Goal: Transaction & Acquisition: Purchase product/service

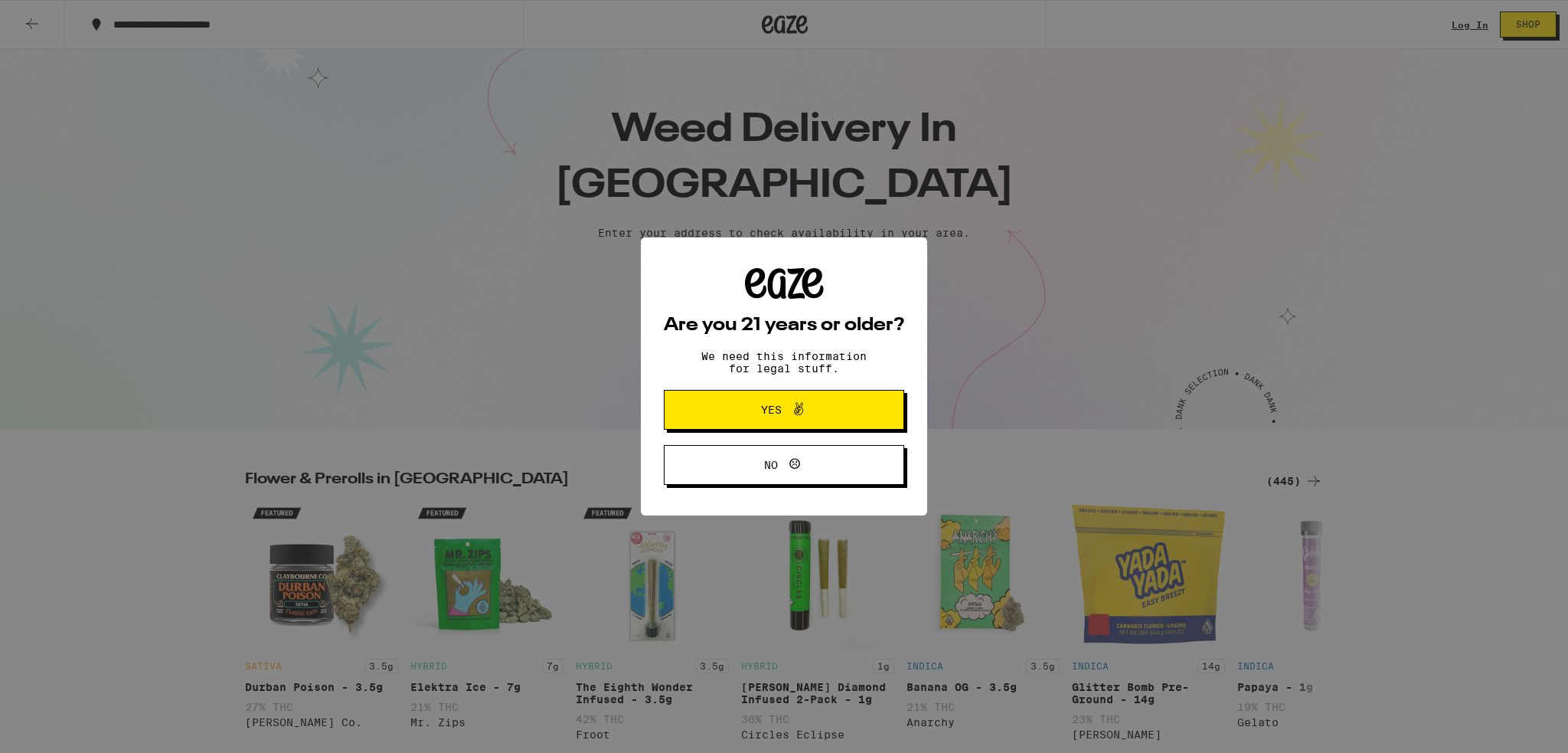
click at [824, 403] on span "Yes" at bounding box center [784, 409] width 116 height 20
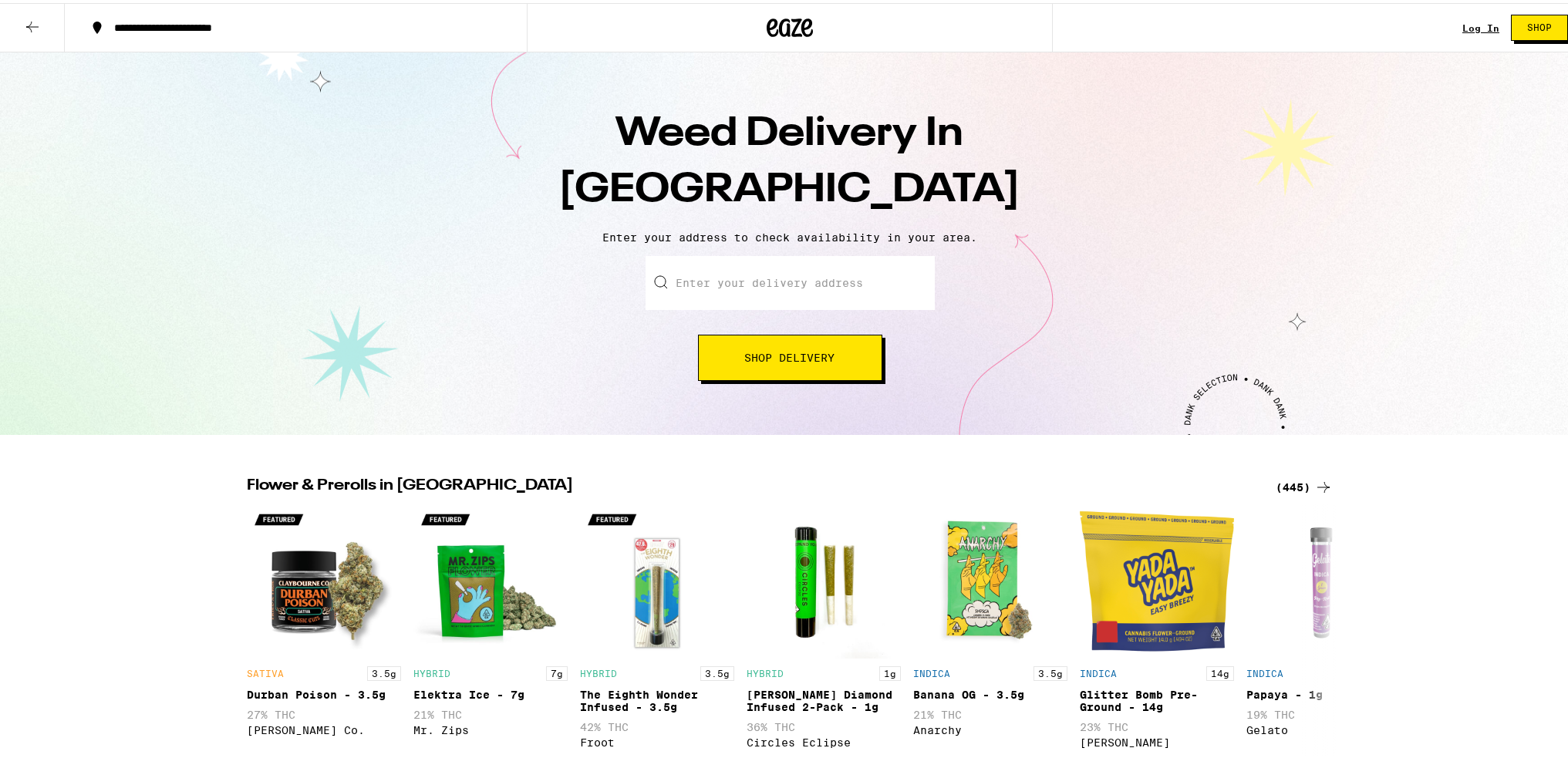
click at [780, 291] on input "Enter your delivery address" at bounding box center [790, 279] width 289 height 54
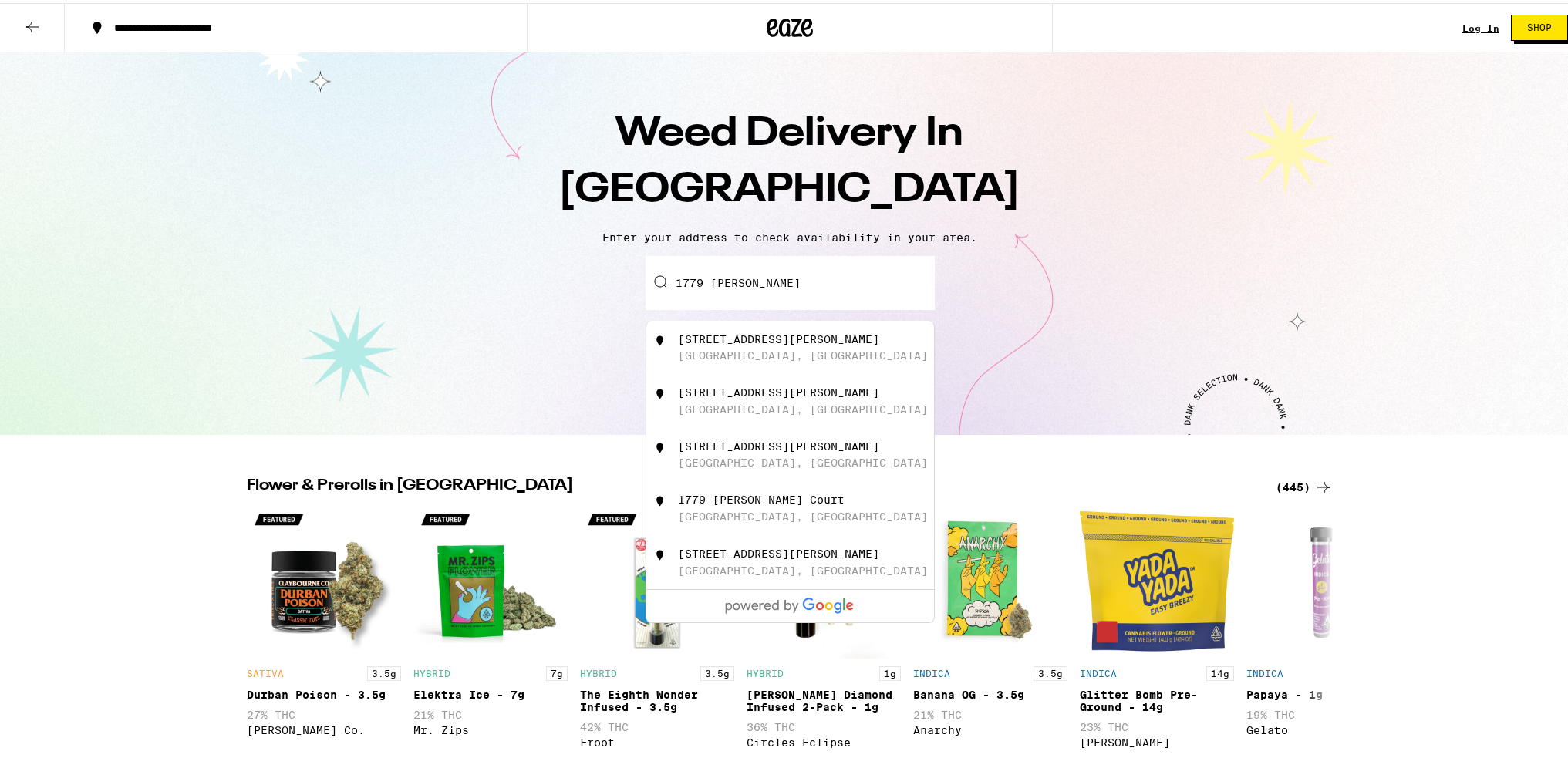
click at [804, 412] on div "1779 Sanchez Street San Francisco, CA" at bounding box center [816, 397] width 276 height 29
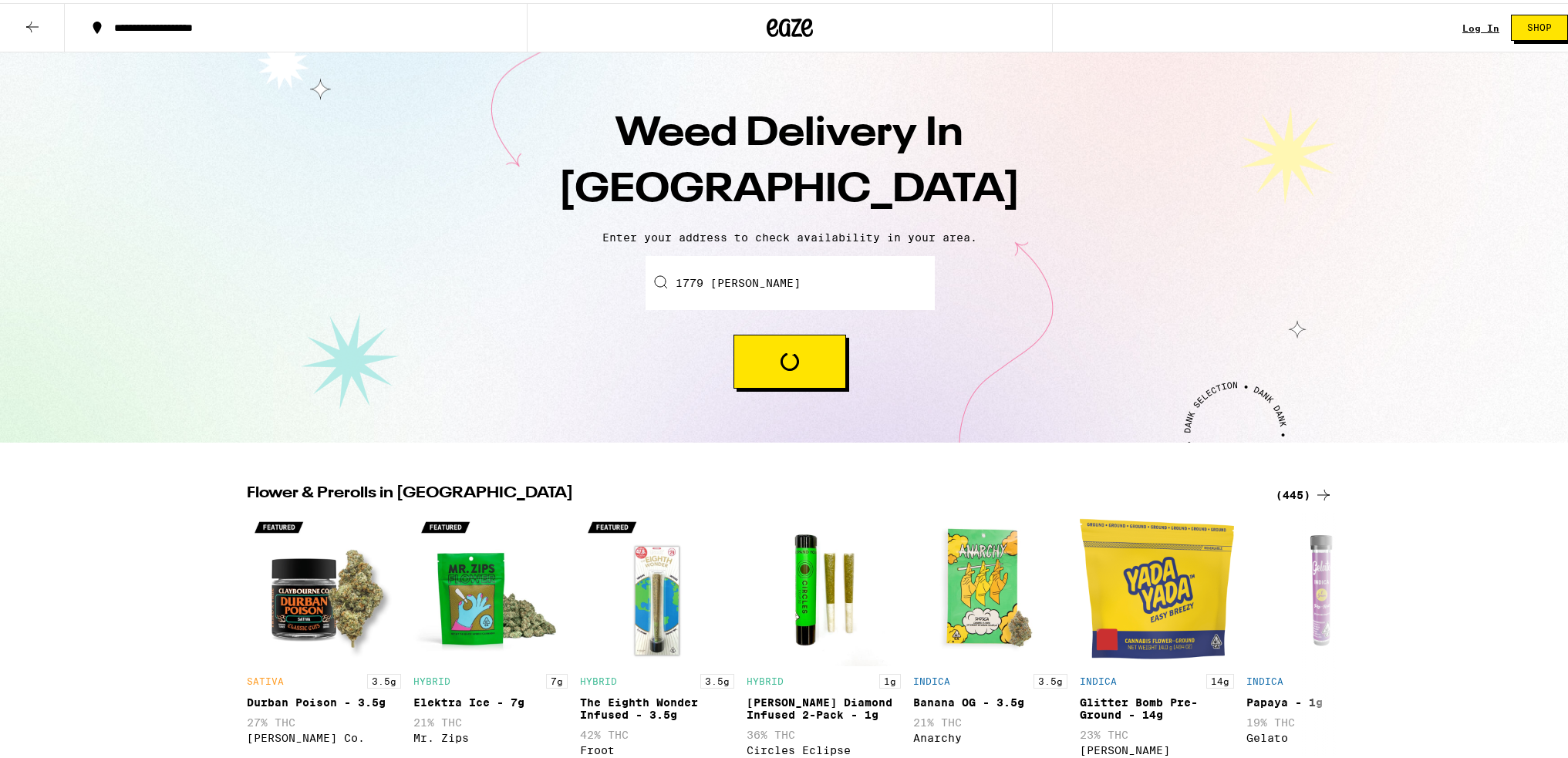
type input "1779 Sanchez Street, San Francisco, CA"
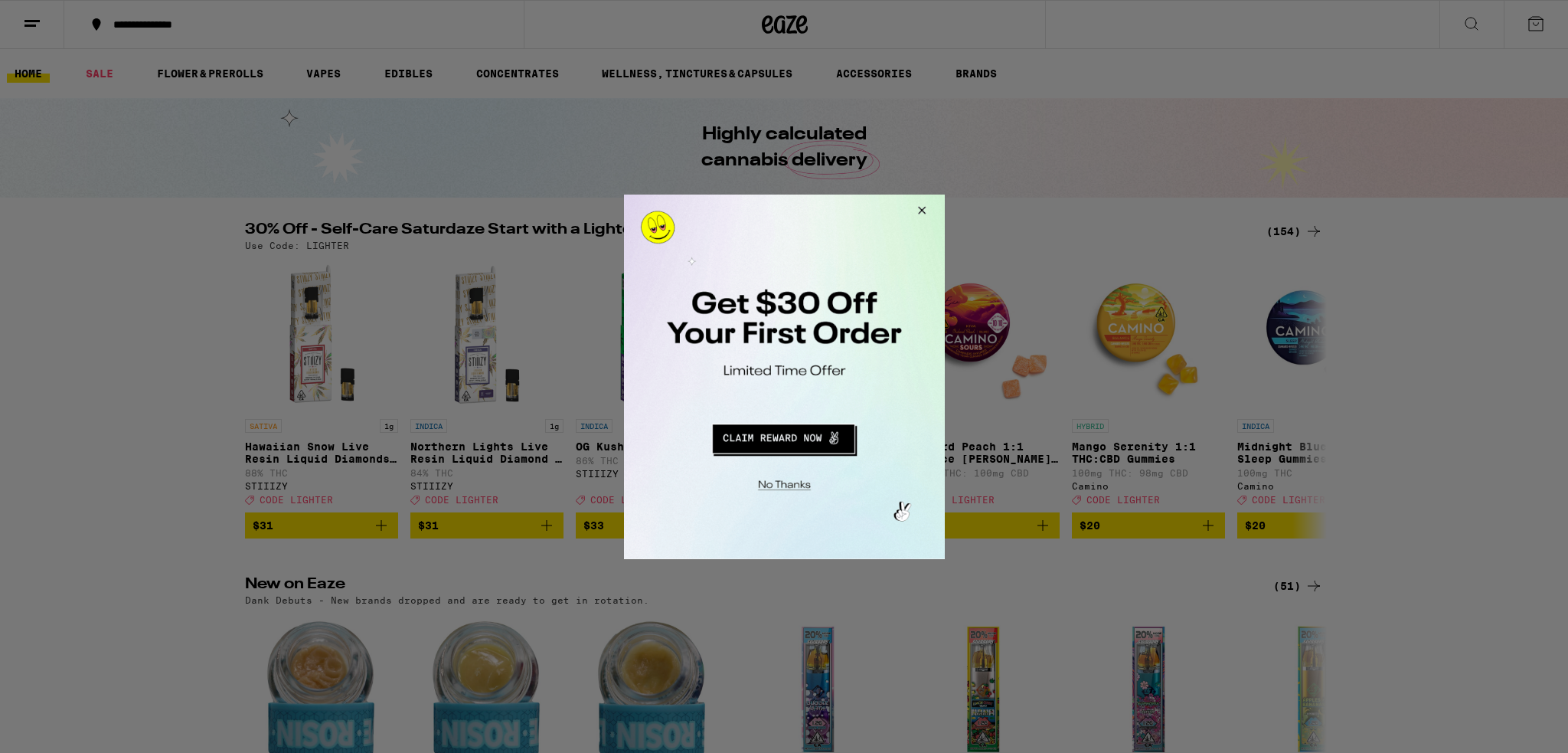
click at [816, 427] on button "Redirect to URL" at bounding box center [783, 436] width 267 height 37
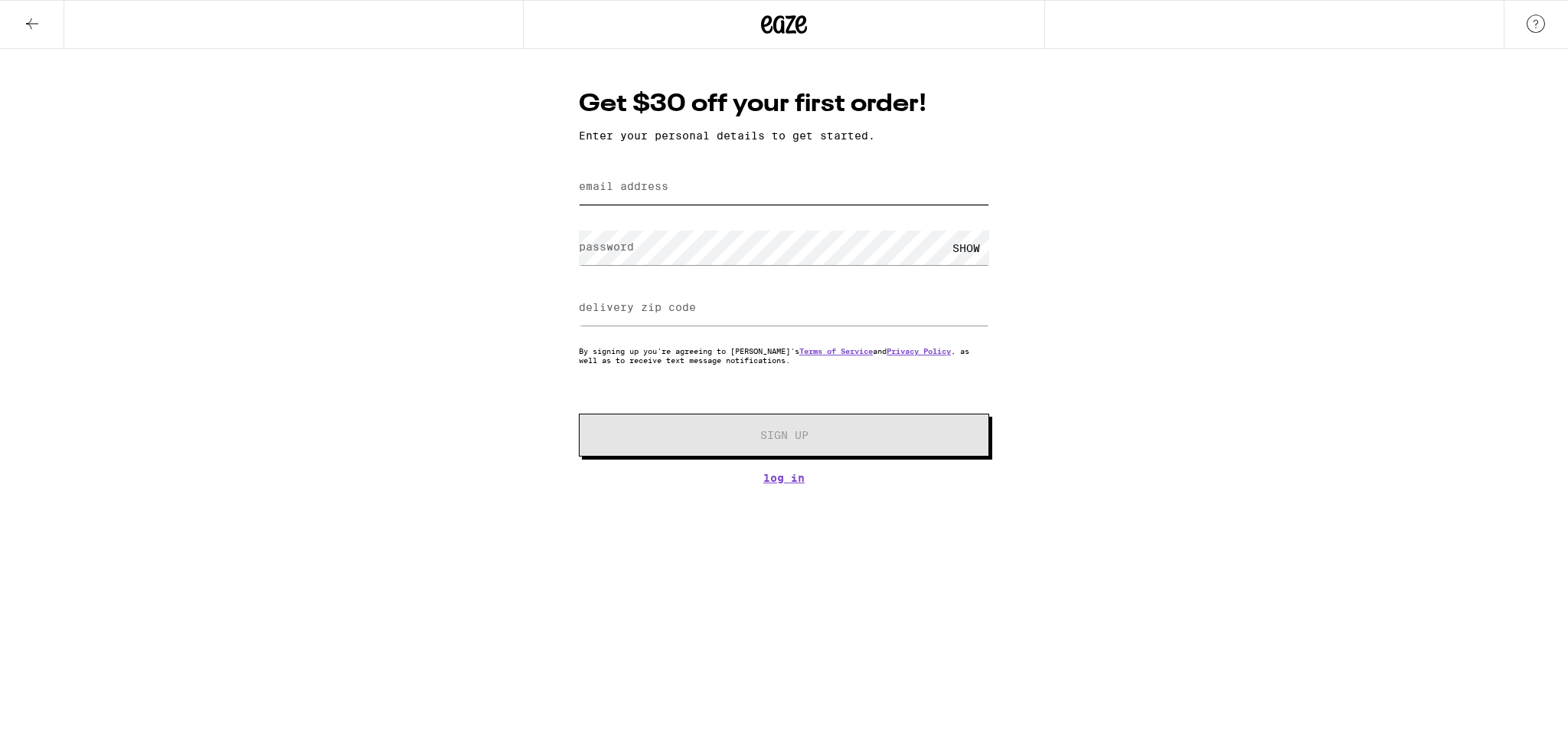
click at [744, 189] on input "email address" at bounding box center [784, 186] width 410 height 34
type input "[PERSON_NAME][EMAIL_ADDRESS][PERSON_NAME][DOMAIN_NAME]"
type input "94116"
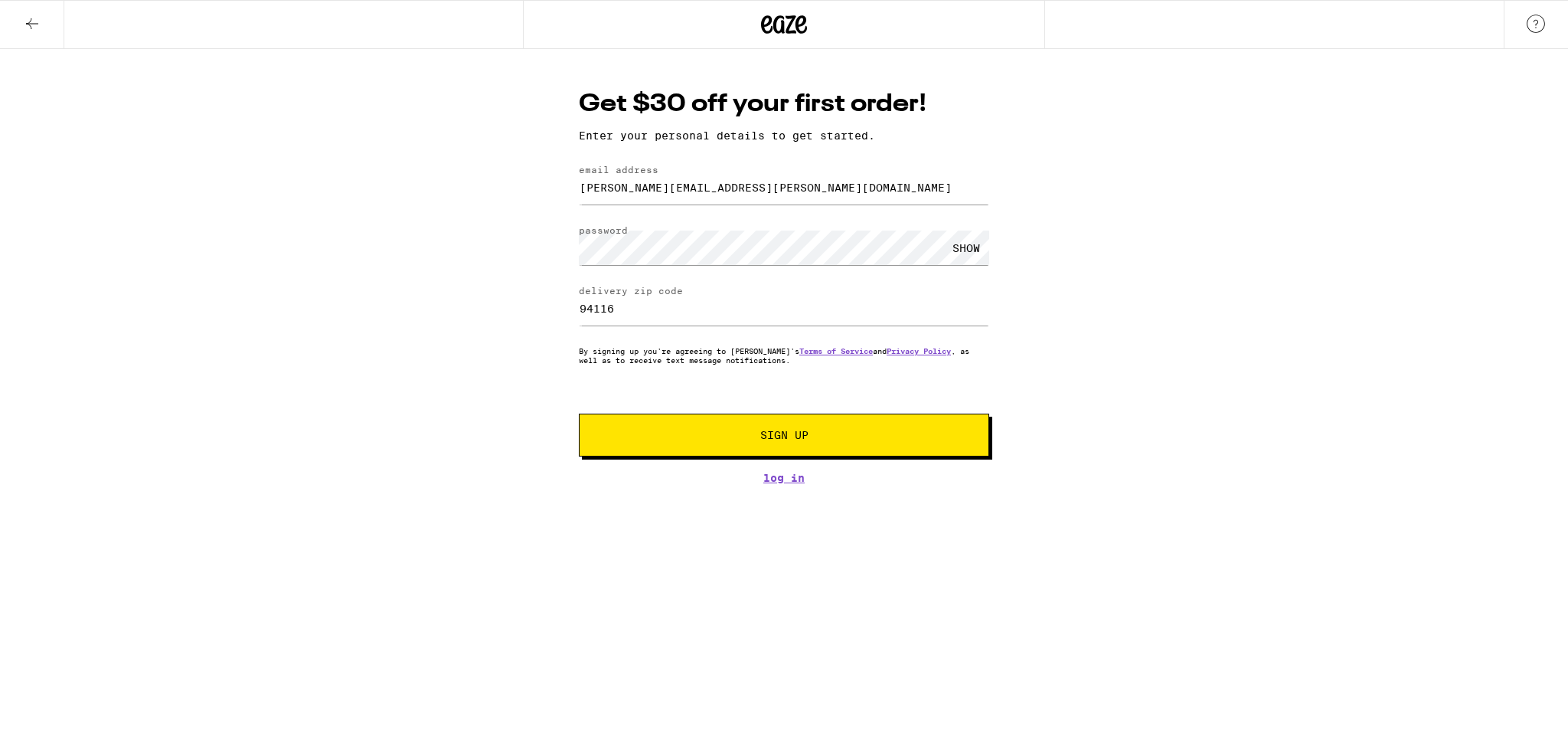
click at [1209, 408] on div "Get $30 off your first order! Enter your personal details to get started. email…" at bounding box center [784, 266] width 1568 height 435
click at [798, 440] on span "Sign Up" at bounding box center [784, 435] width 48 height 10
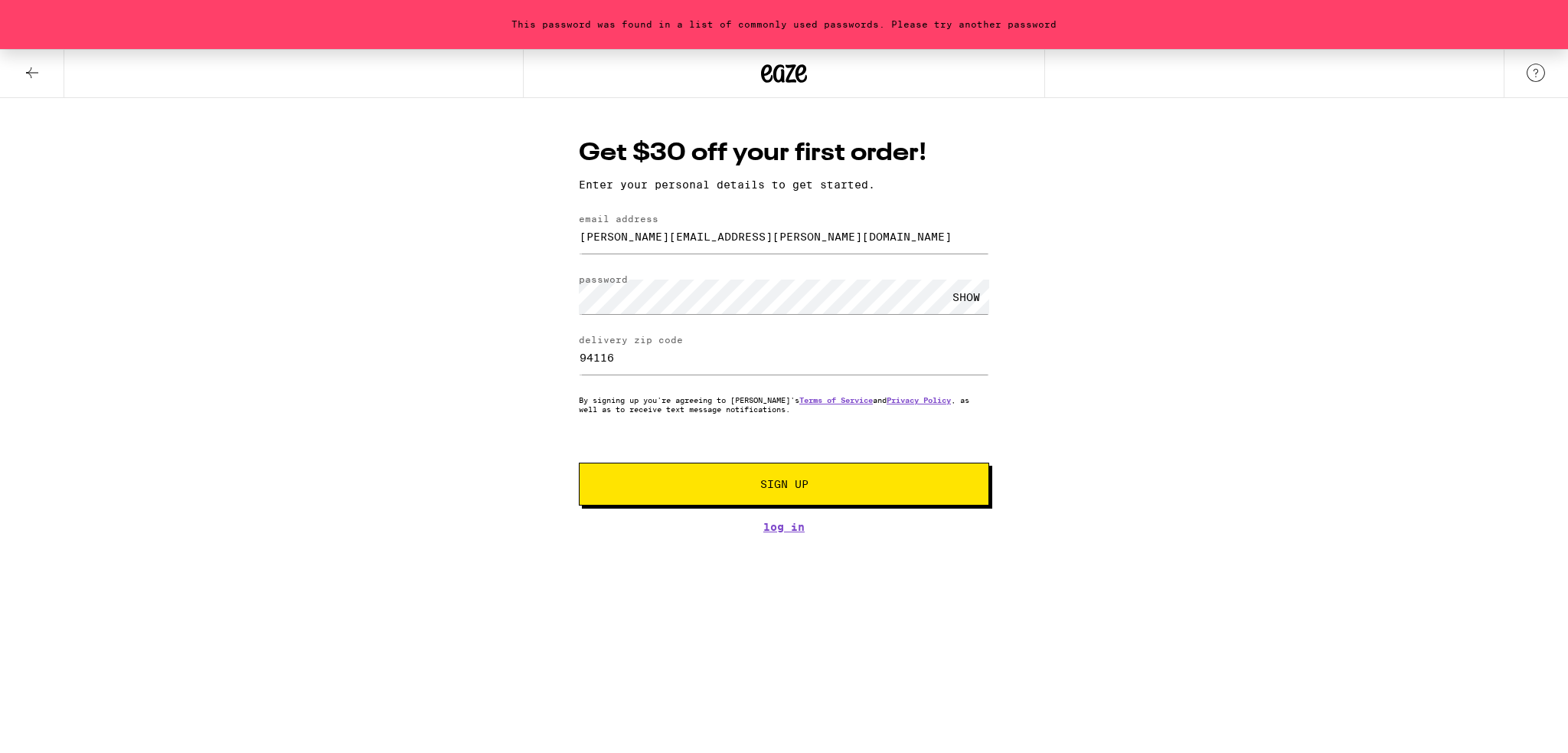
click at [773, 498] on button "Sign Up" at bounding box center [784, 484] width 410 height 43
click at [788, 500] on button "Sign Up" at bounding box center [784, 484] width 410 height 43
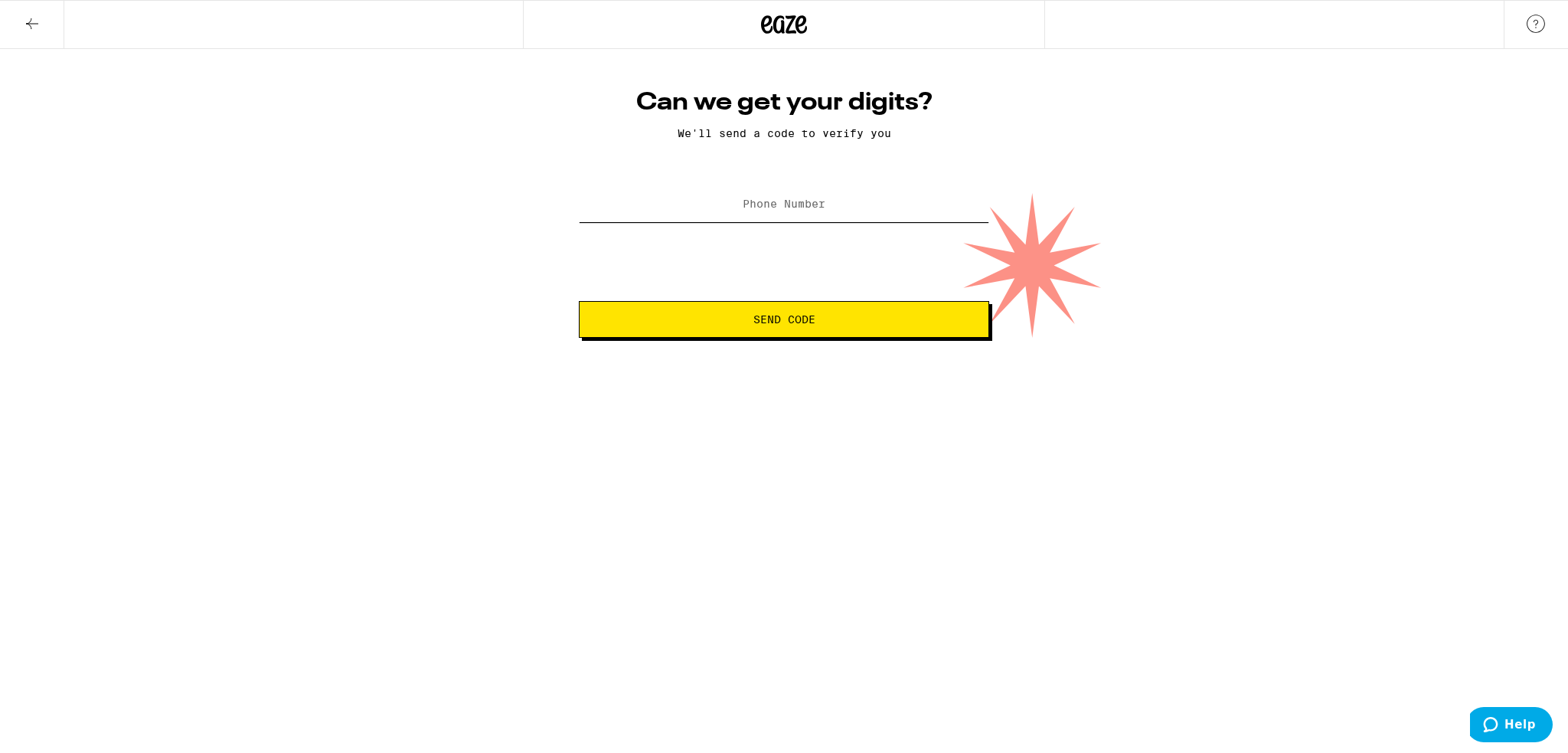
click at [735, 207] on input "Phone Number" at bounding box center [784, 205] width 410 height 34
type input "[PHONE_NUMBER]"
click at [898, 330] on button "Send Code" at bounding box center [784, 319] width 410 height 37
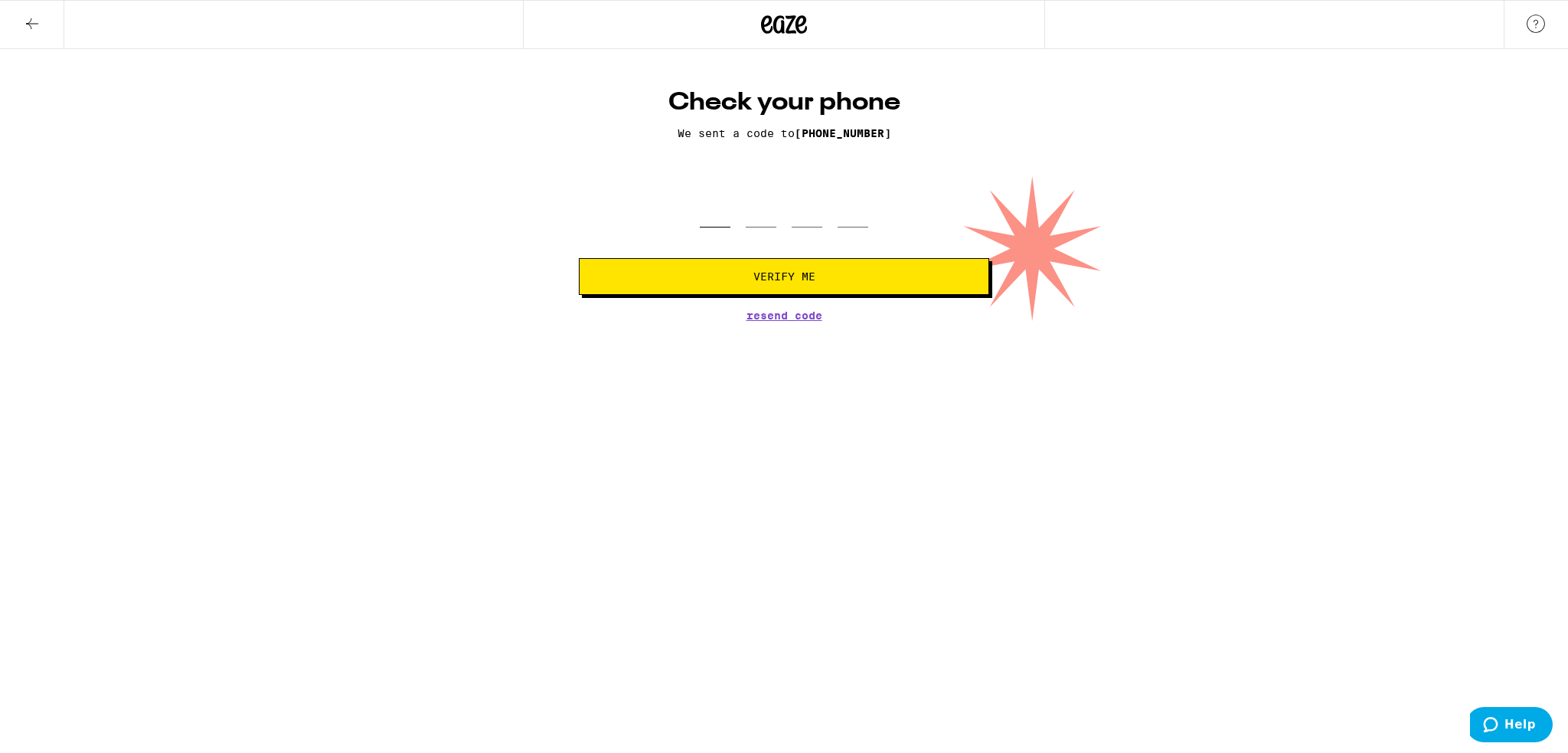
click at [713, 220] on input "tel" at bounding box center [714, 205] width 31 height 45
type input "5"
type input "8"
type input "4"
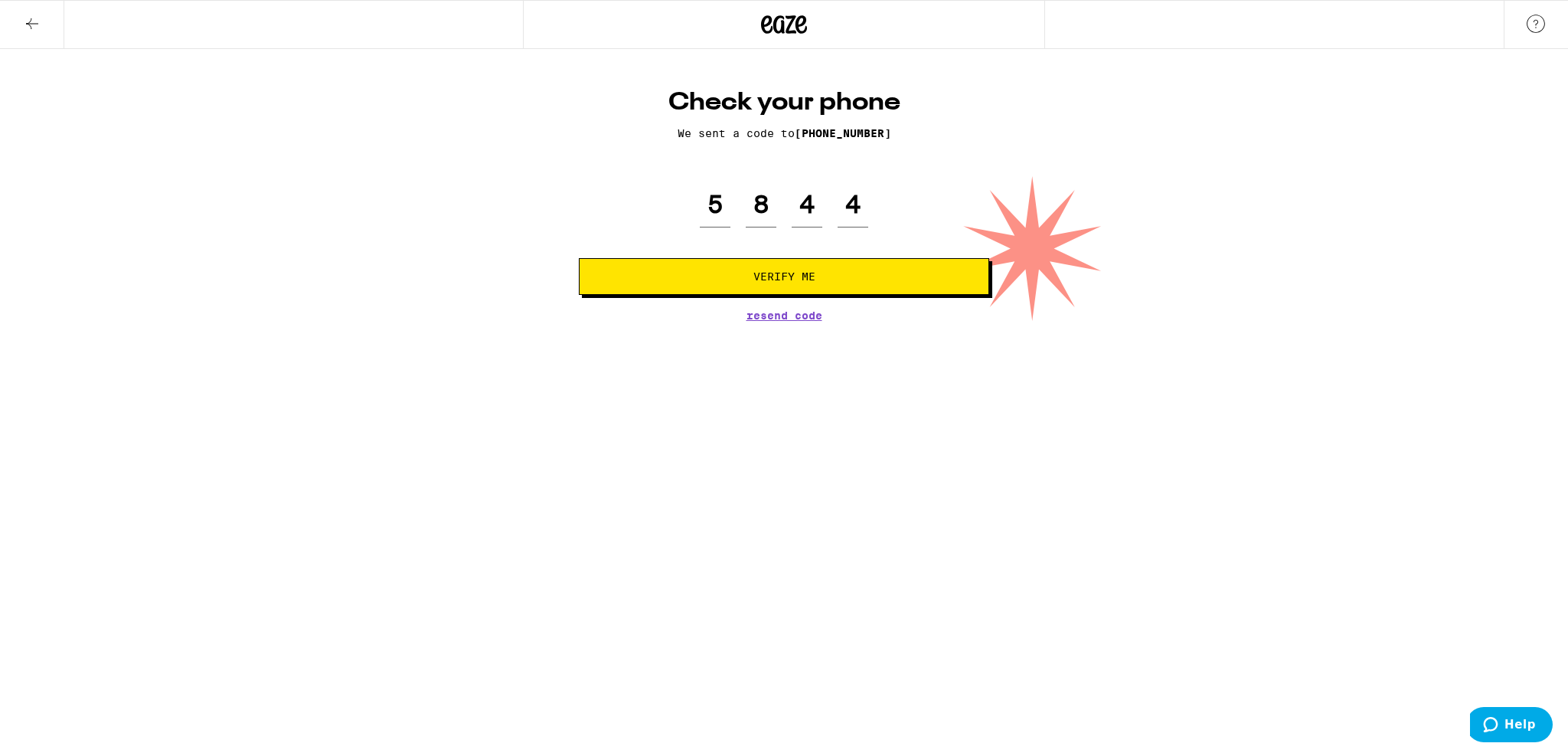
click at [749, 284] on button "Verify Me" at bounding box center [784, 276] width 410 height 37
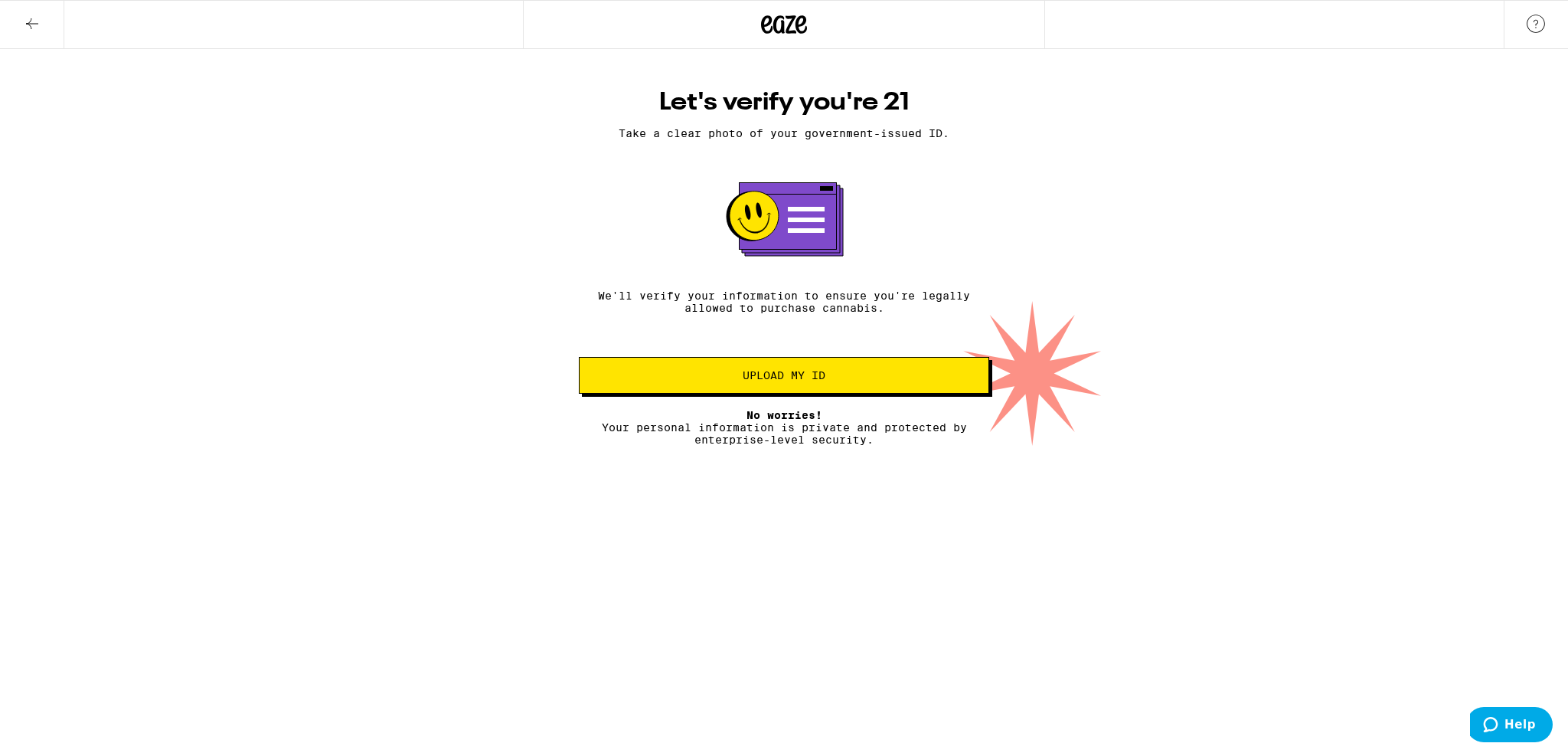
click at [923, 380] on span "Upload my ID" at bounding box center [784, 375] width 385 height 10
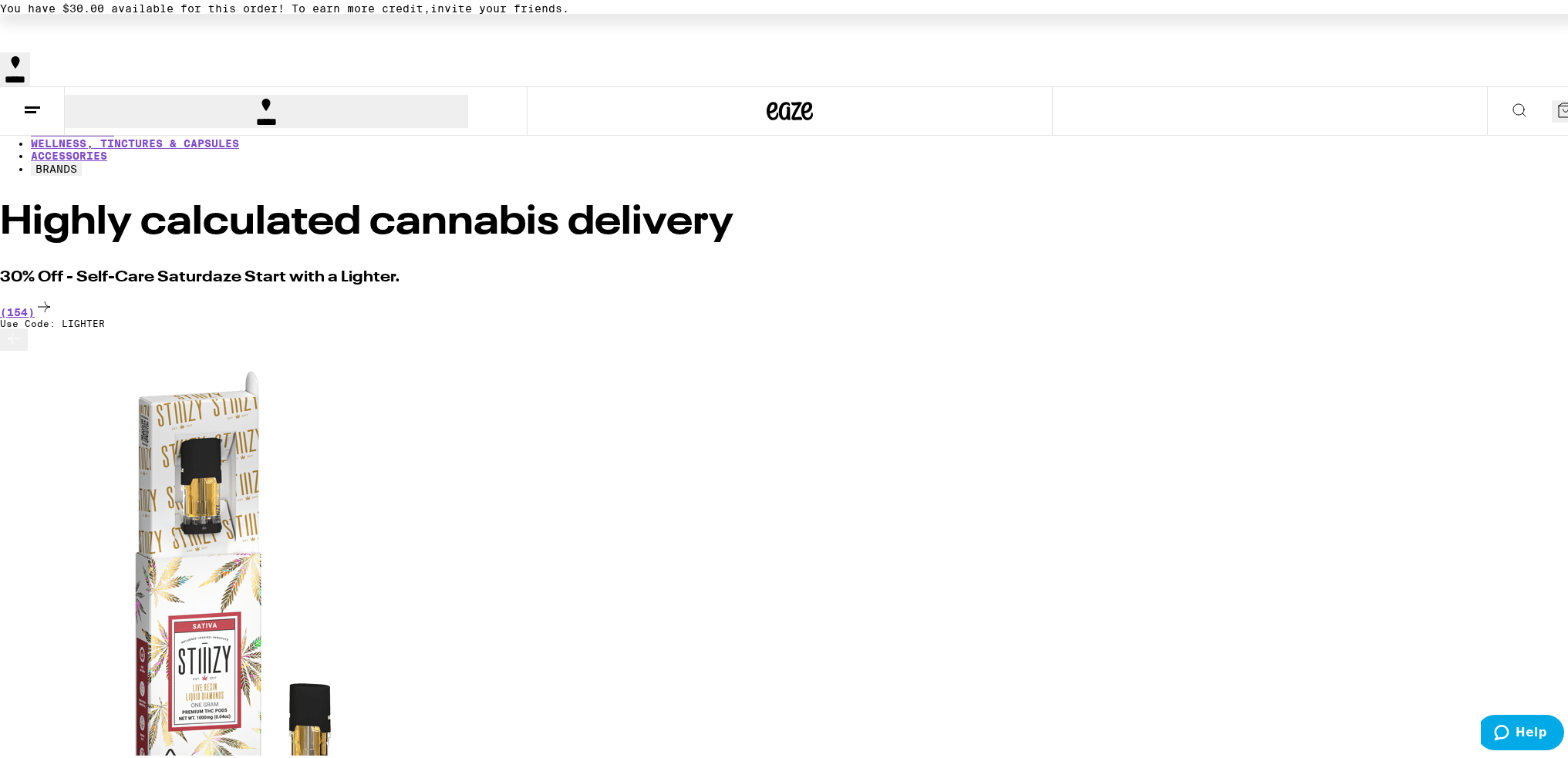
click at [1510, 98] on icon at bounding box center [1519, 107] width 18 height 18
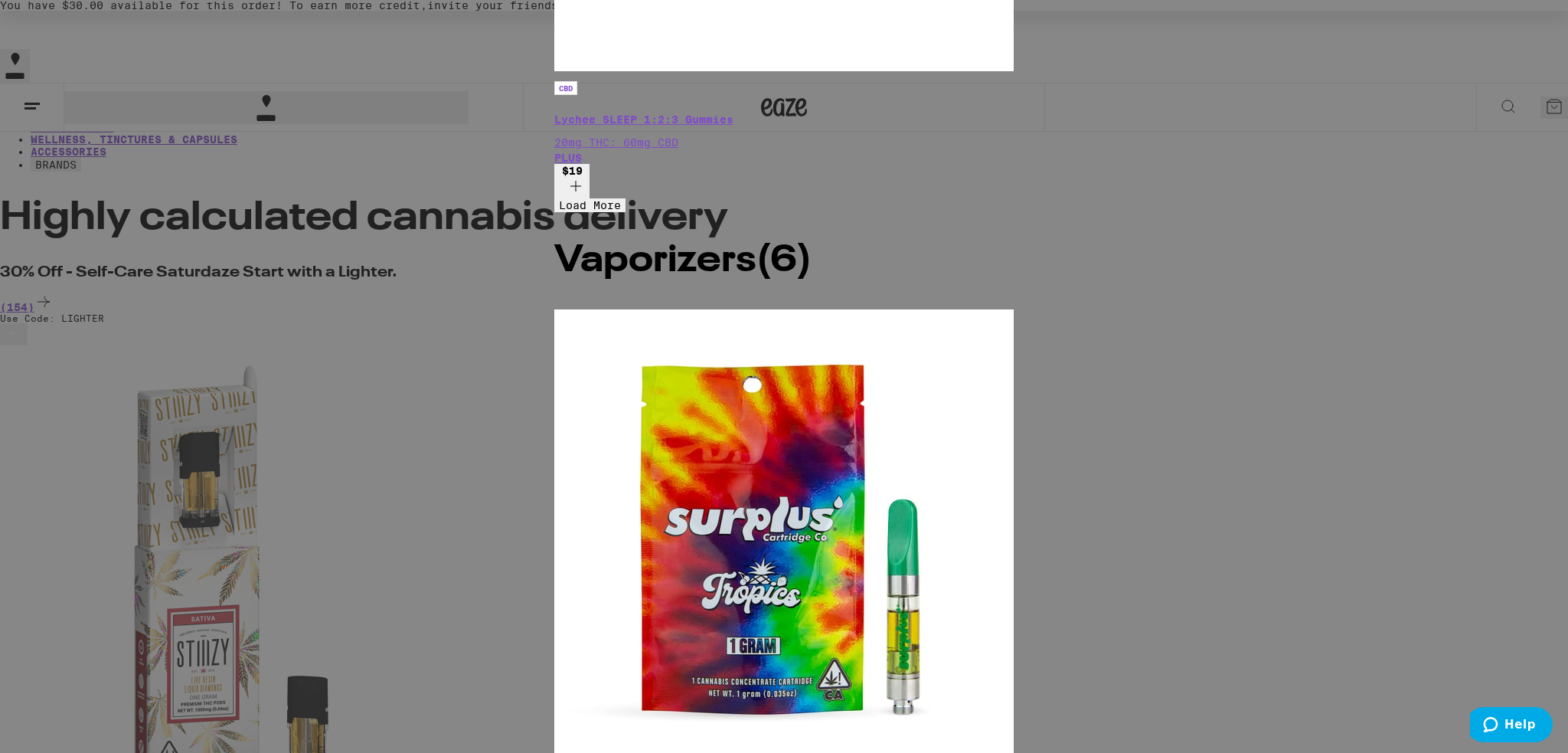
type input "plus"
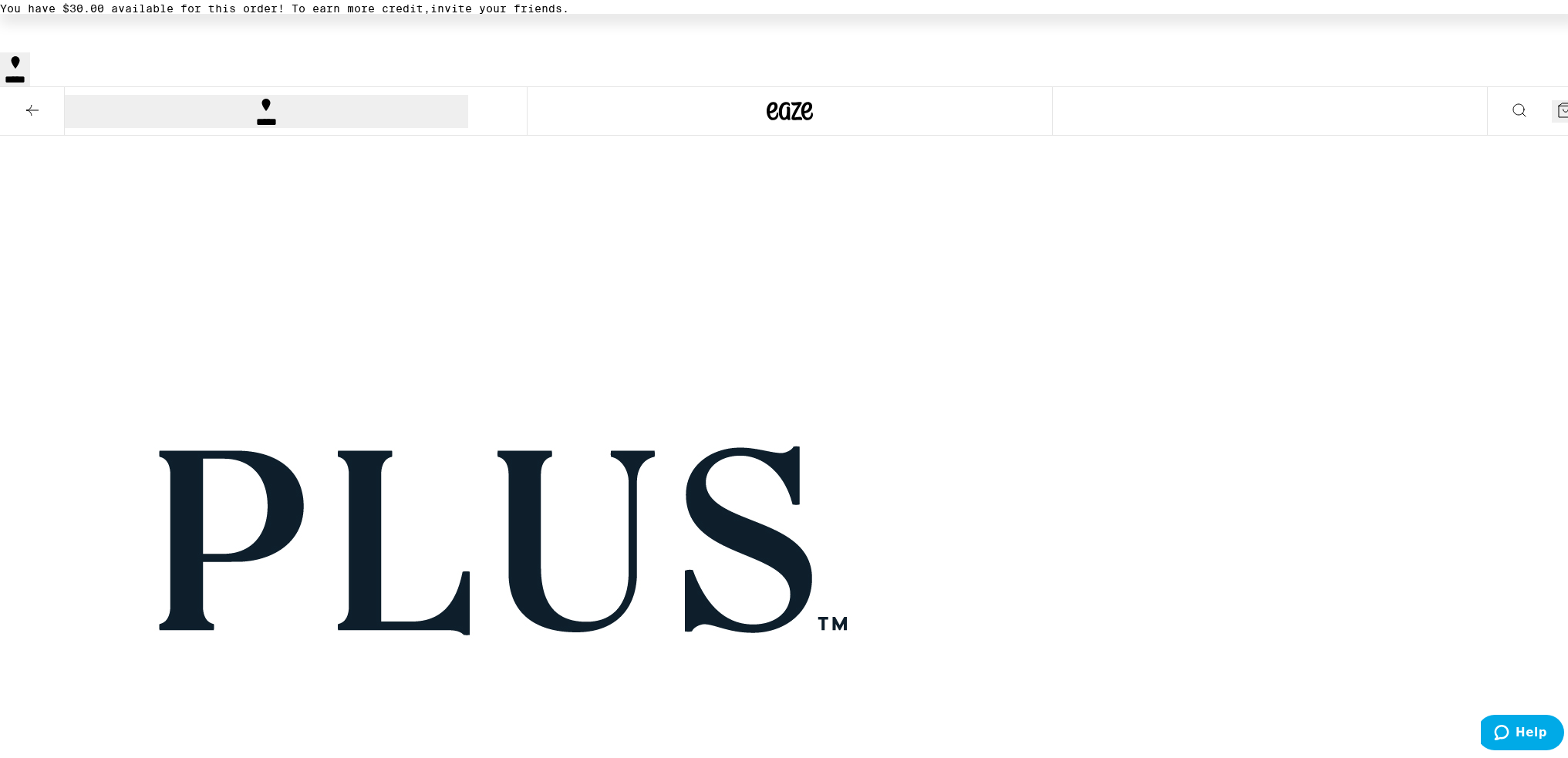
scroll to position [232, 0]
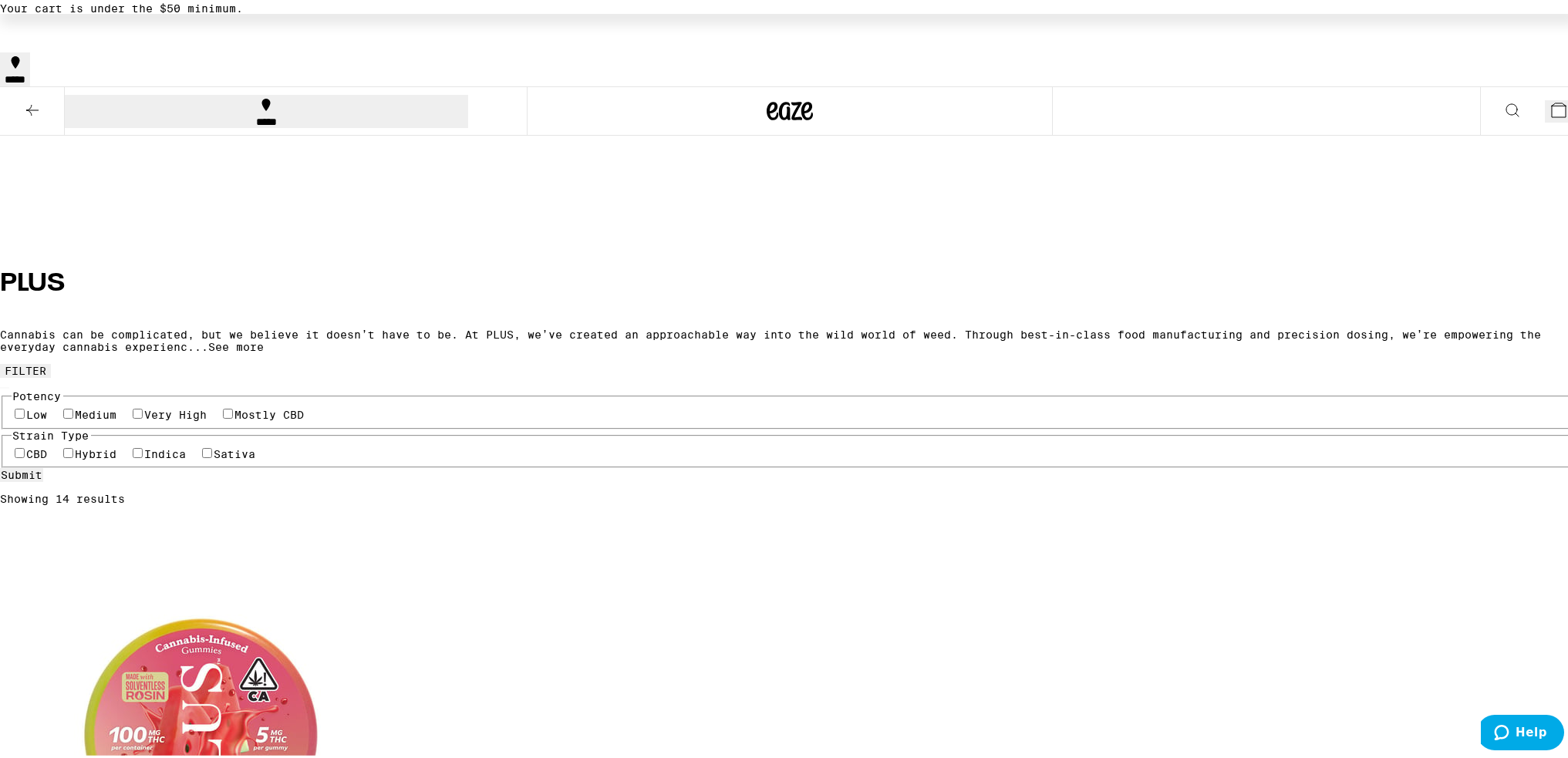
scroll to position [925, 0]
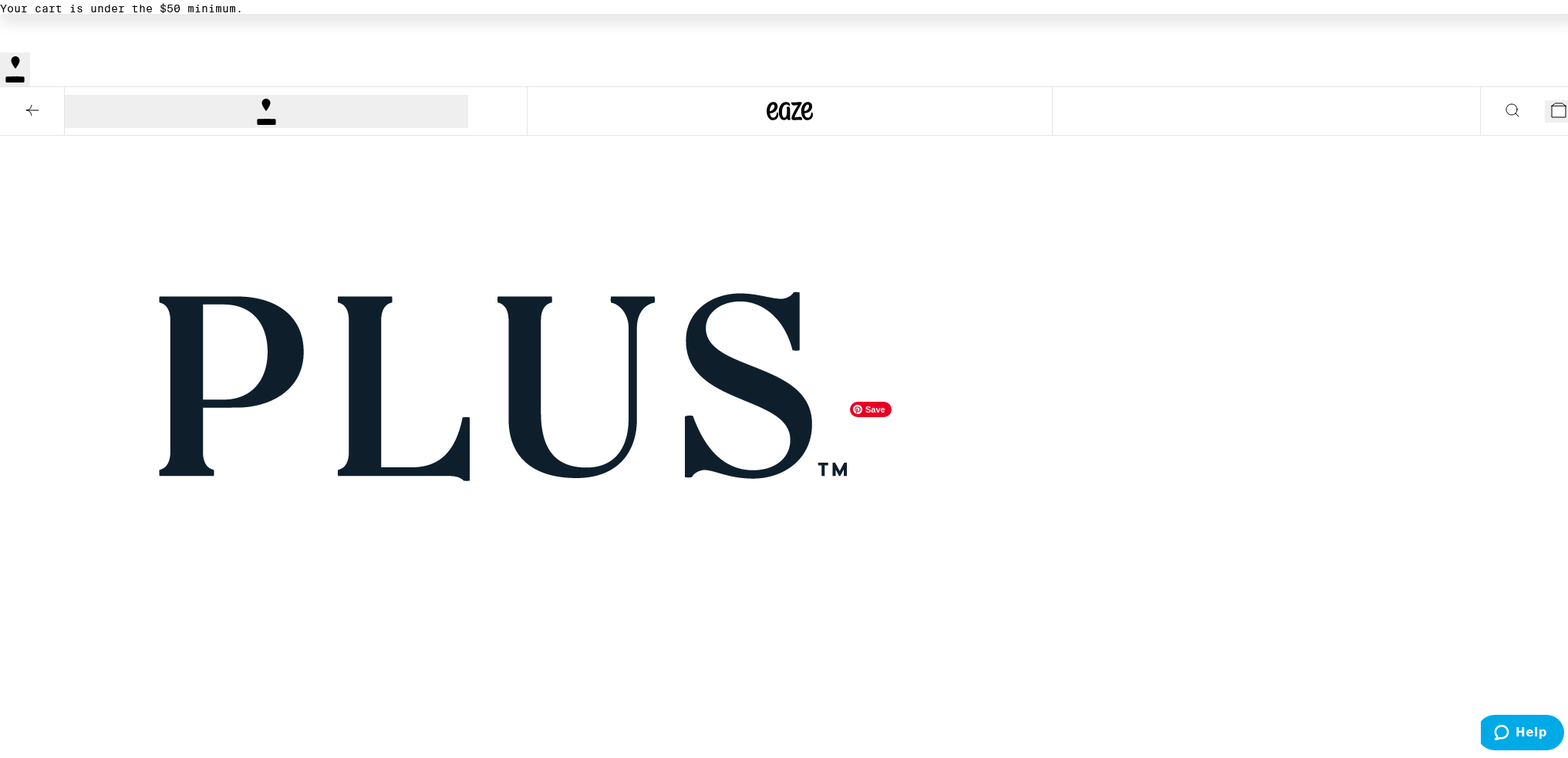
scroll to position [0, 0]
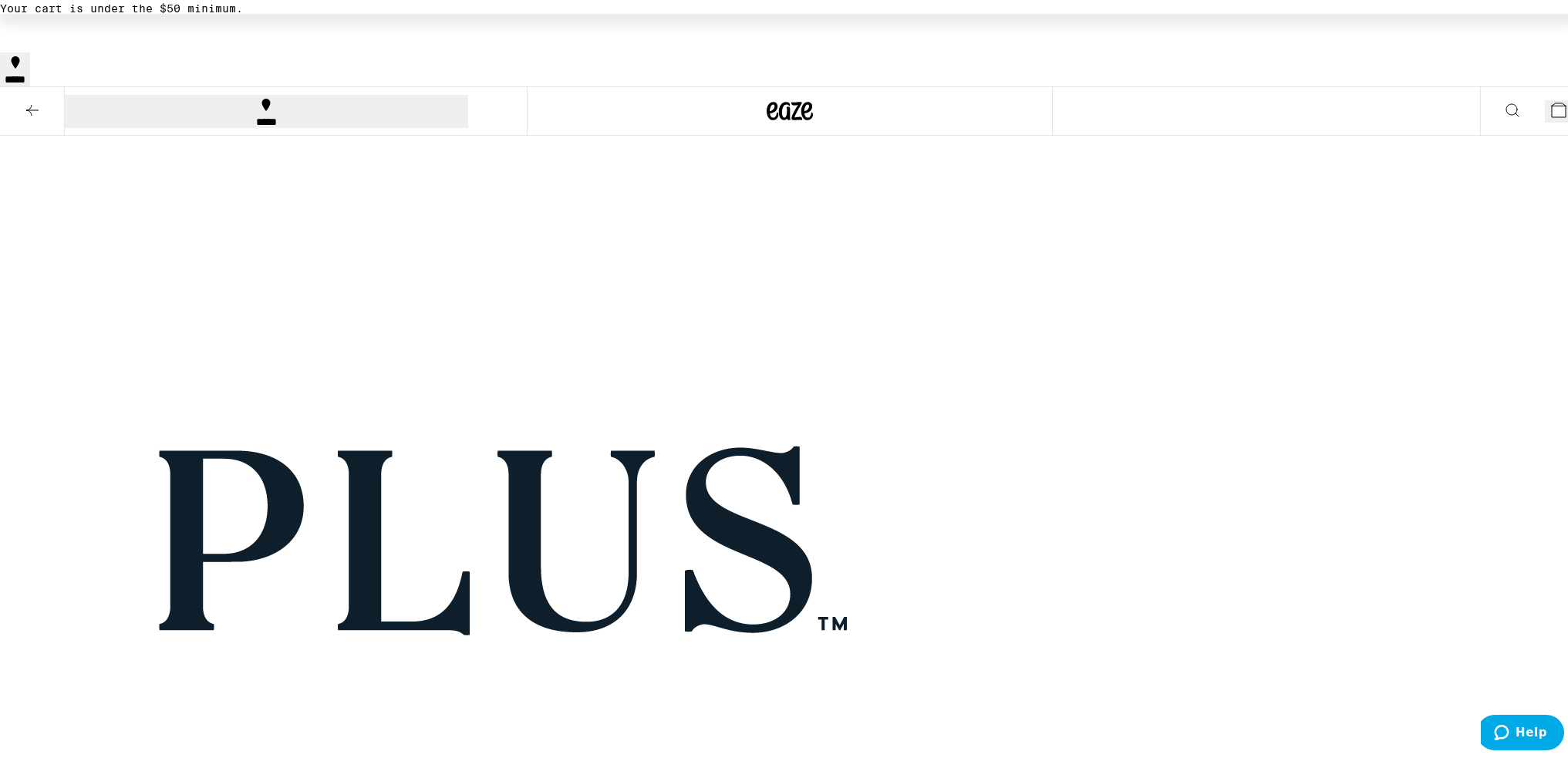
click at [1487, 84] on button at bounding box center [1513, 107] width 65 height 48
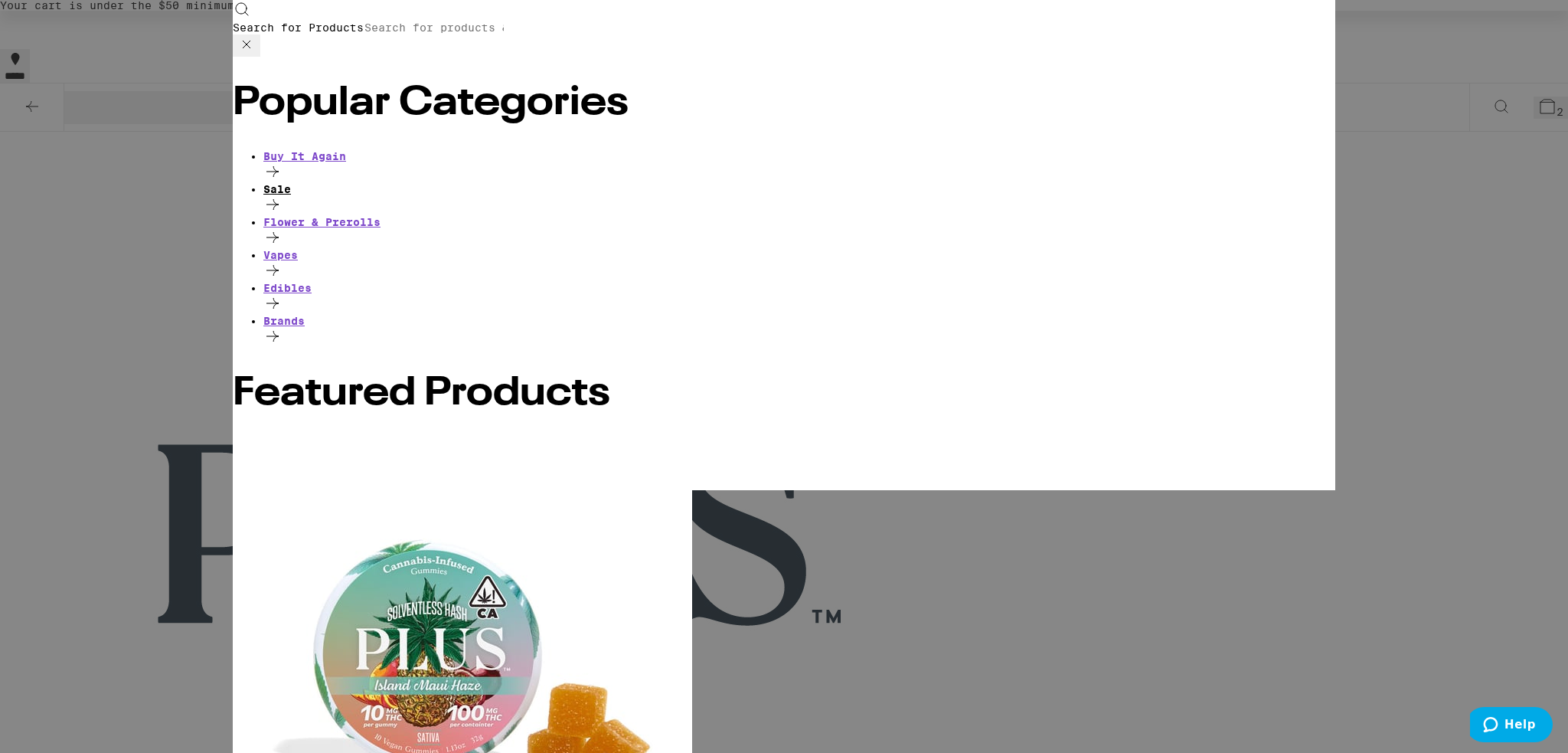
click at [279, 199] on icon at bounding box center [273, 205] width 12 height 10
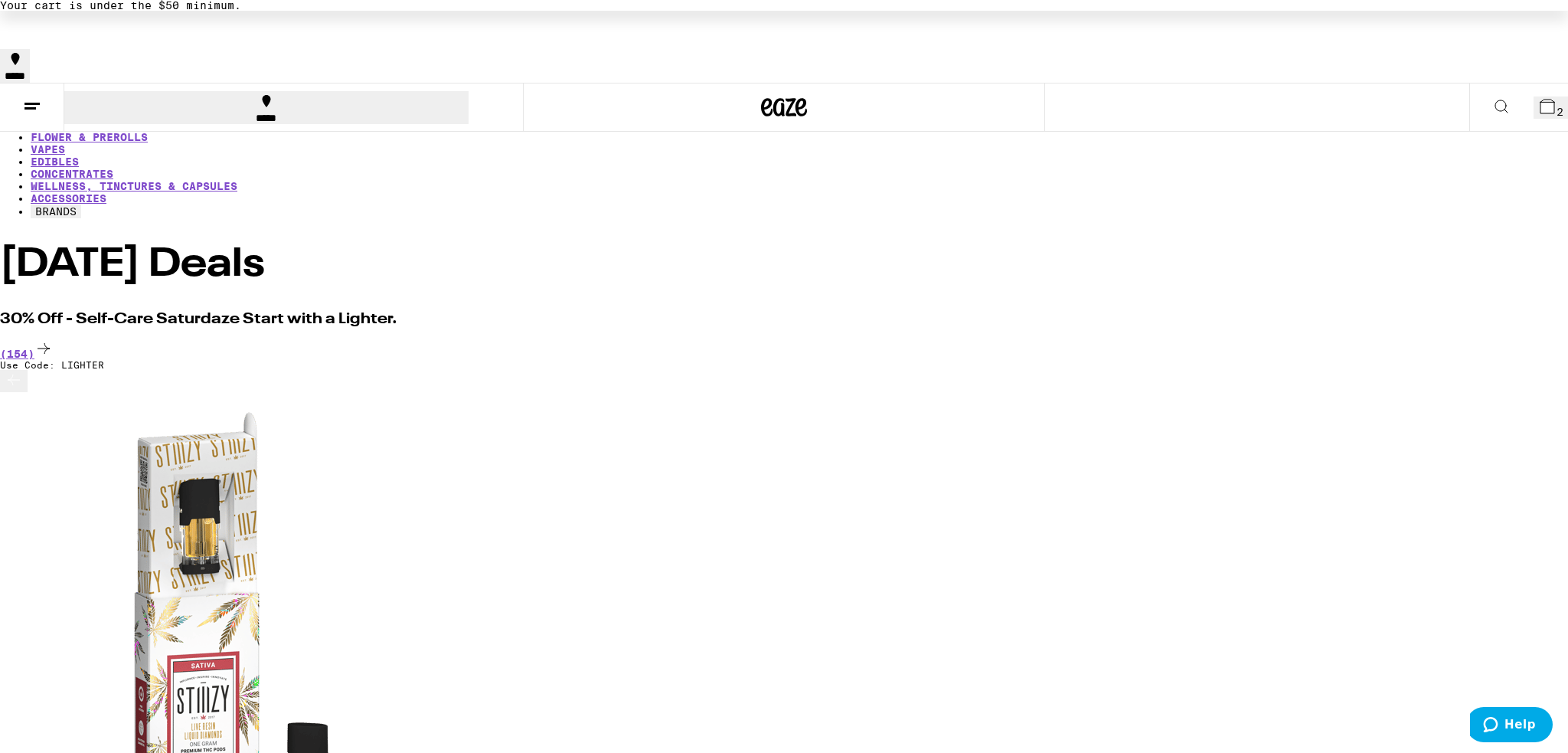
drag, startPoint x: 1018, startPoint y: 507, endPoint x: 964, endPoint y: 506, distance: 54.0
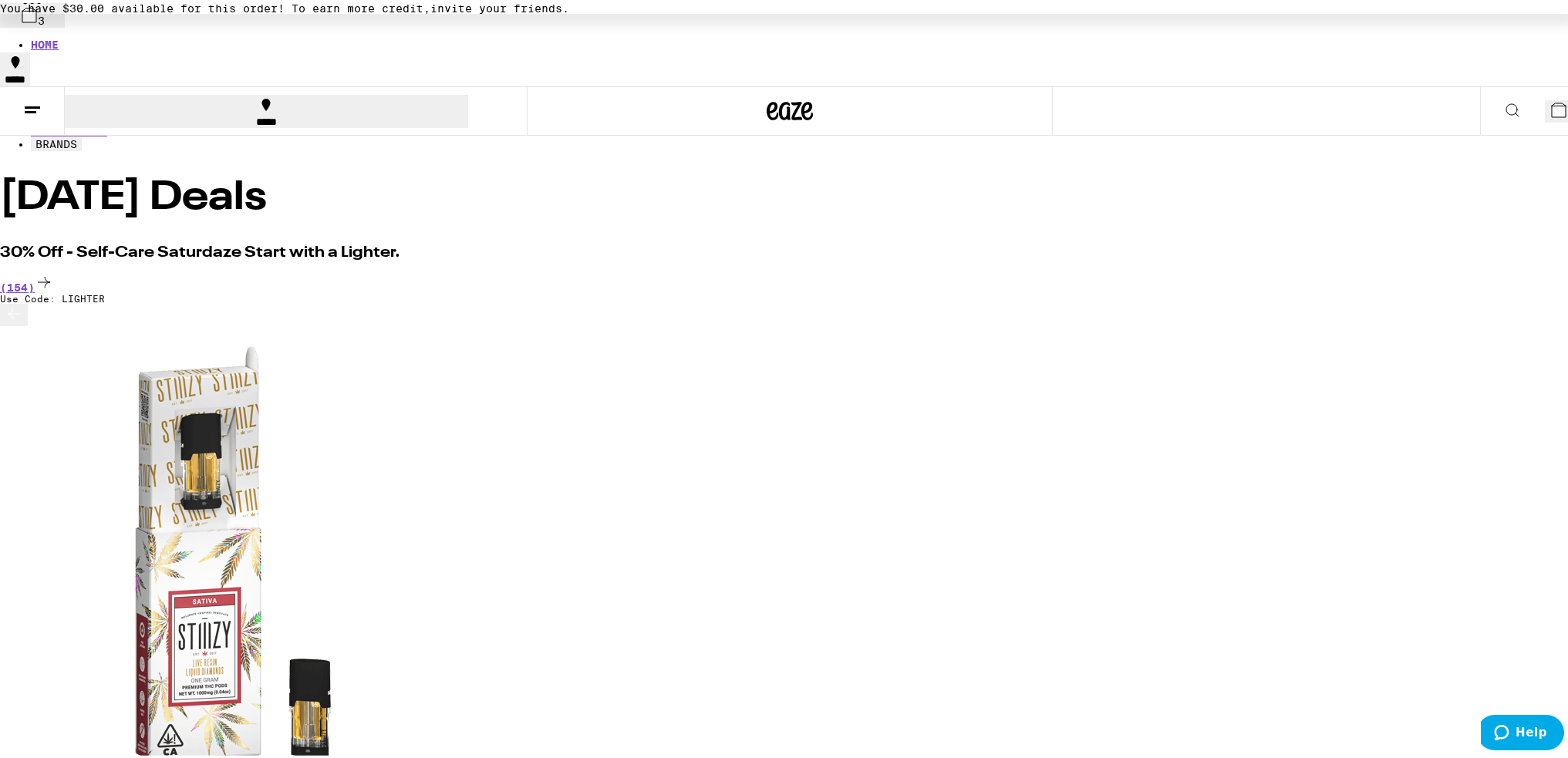
scroll to position [154, 0]
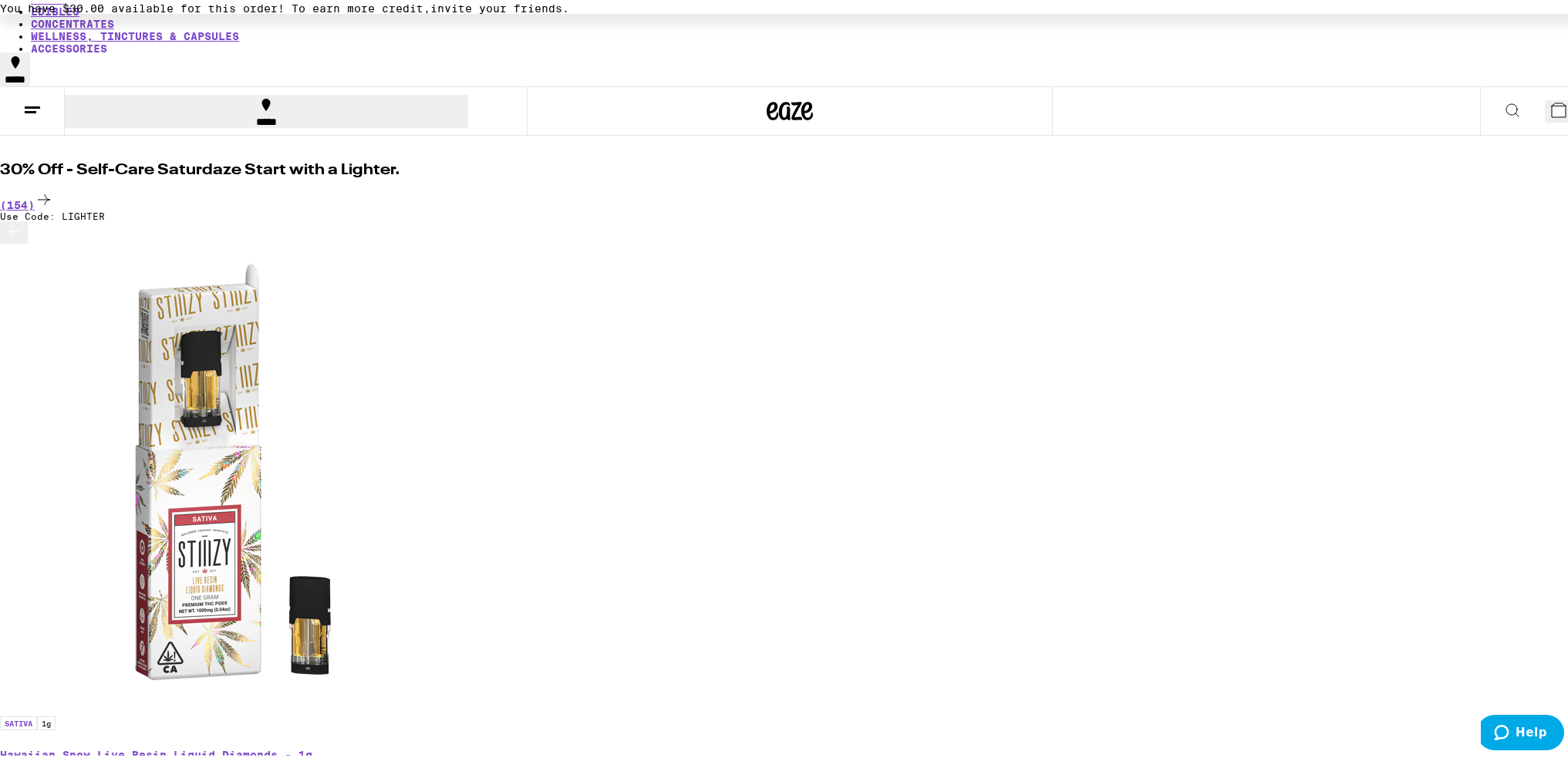
click at [23, 238] on icon at bounding box center [13, 228] width 18 height 18
click at [255, 240] on div at bounding box center [789, 229] width 1579 height 22
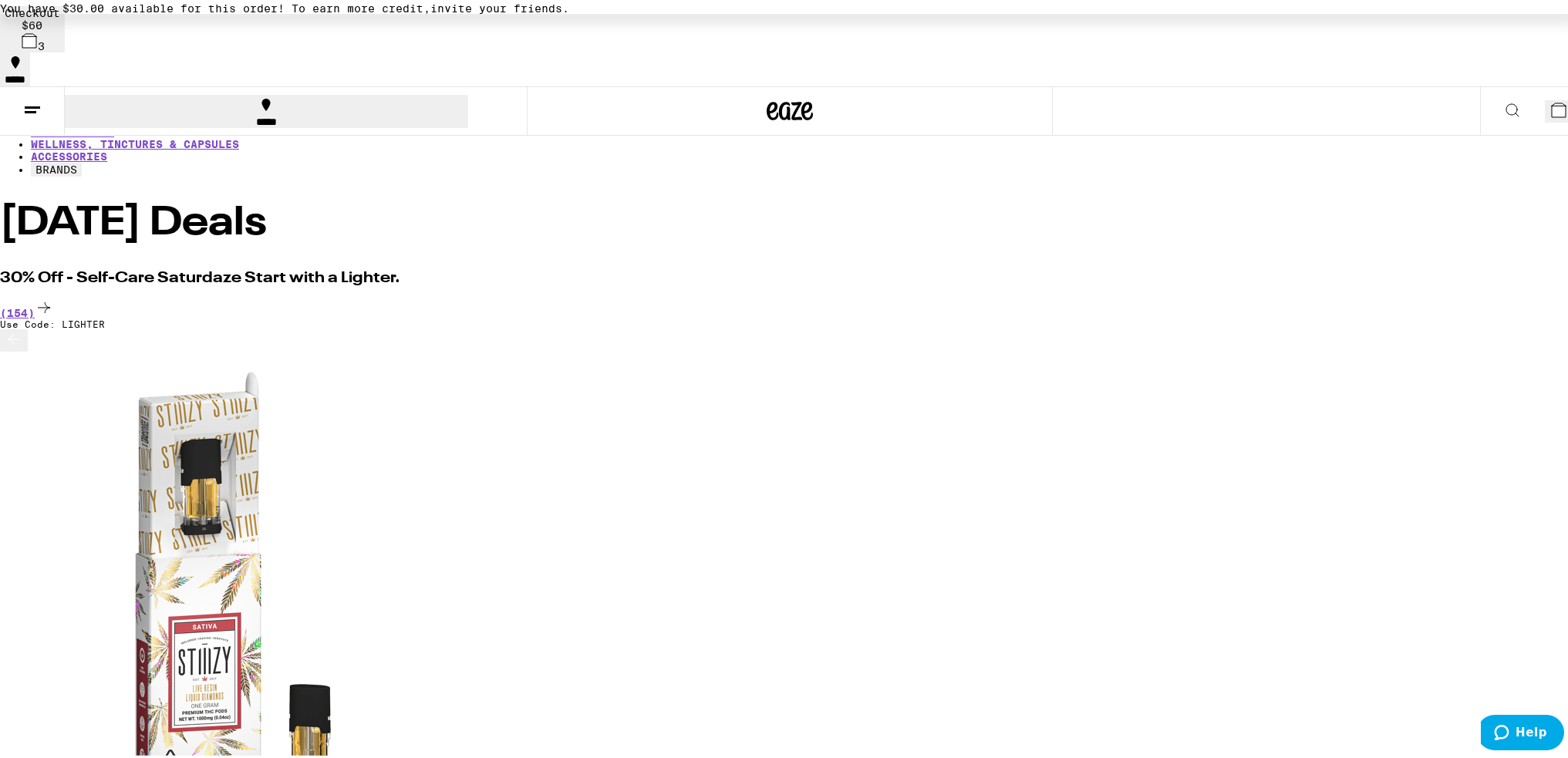
scroll to position [0, 0]
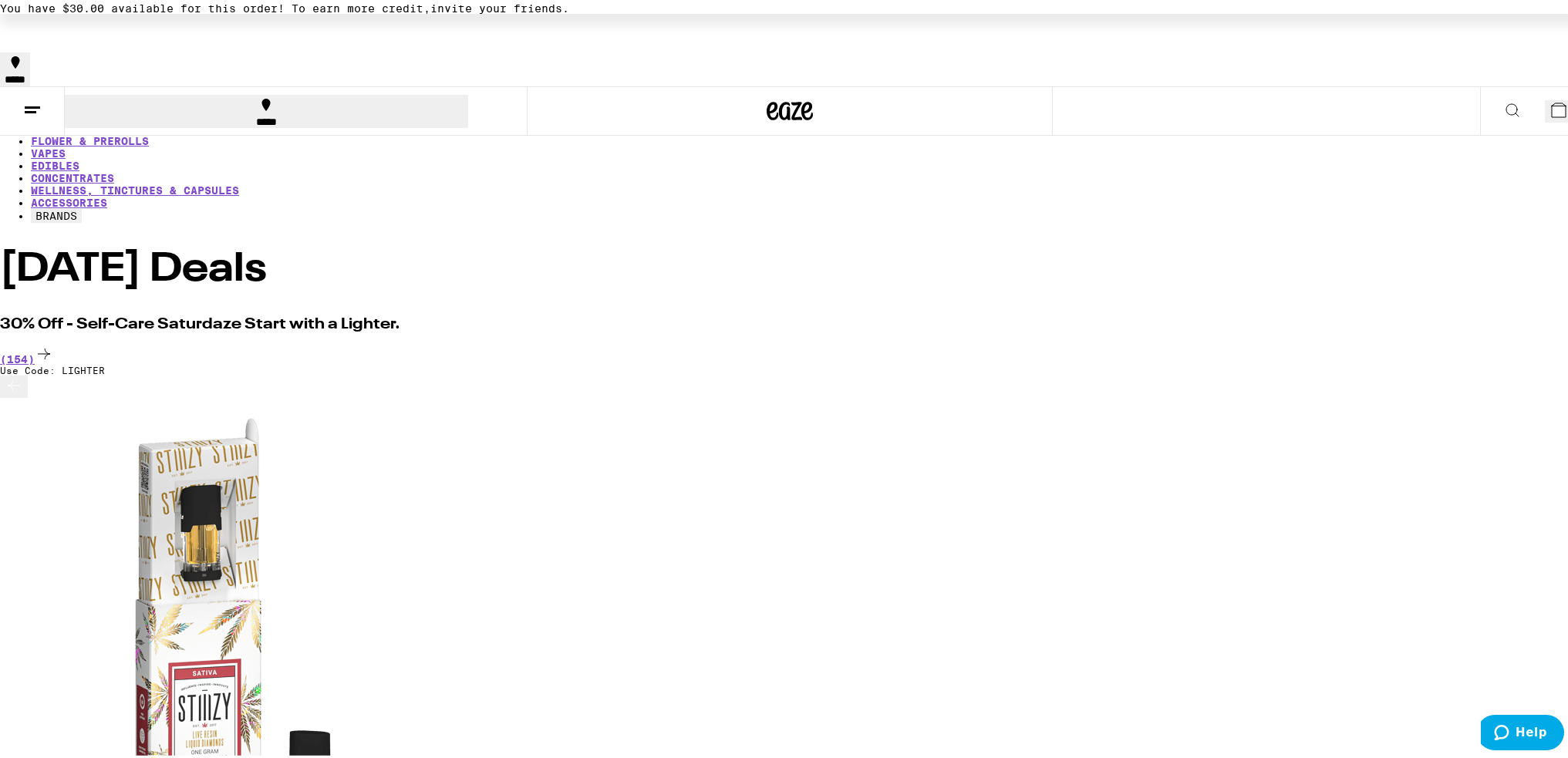
click at [1504, 98] on icon at bounding box center [1513, 107] width 18 height 18
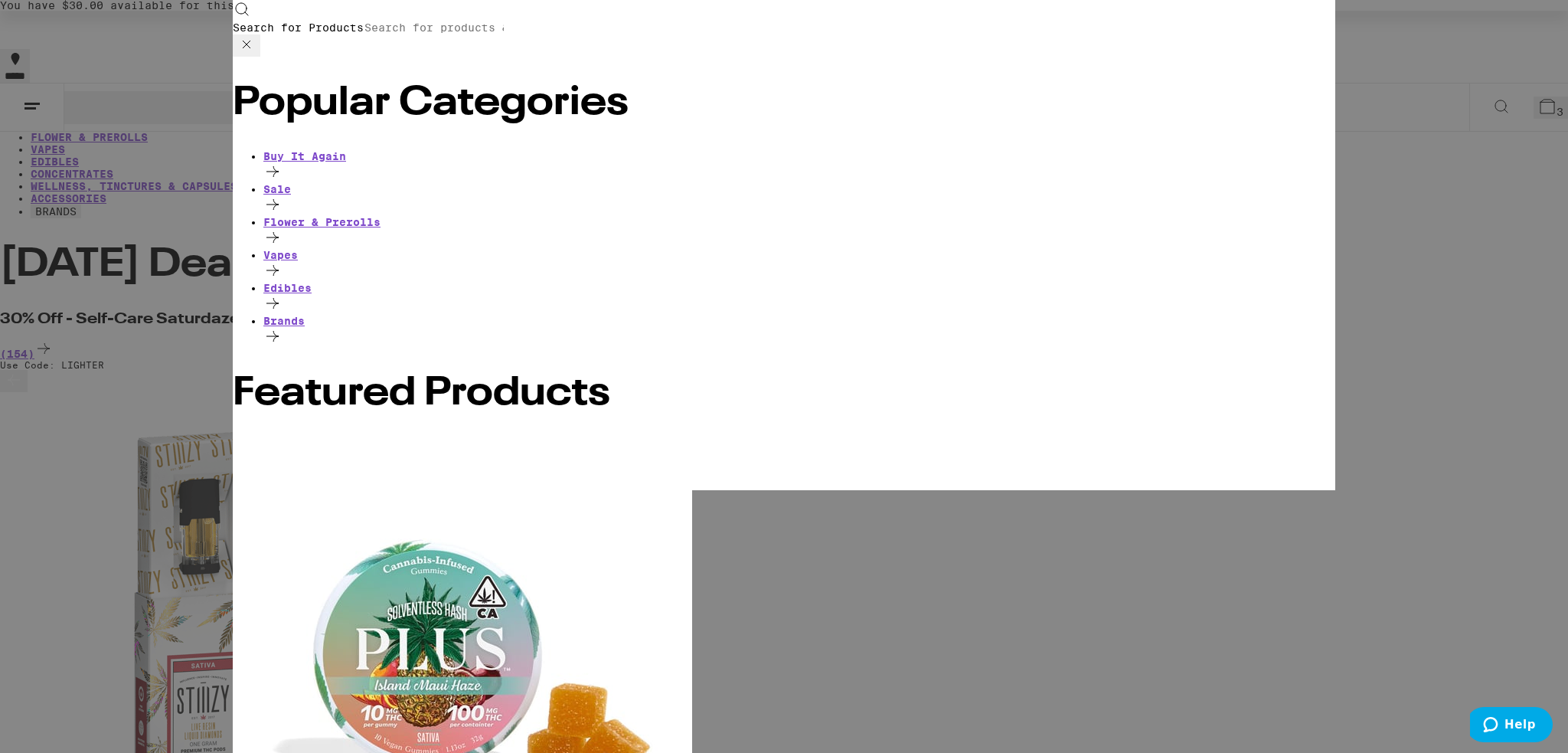
click at [505, 22] on input "Search for Products" at bounding box center [434, 28] width 141 height 14
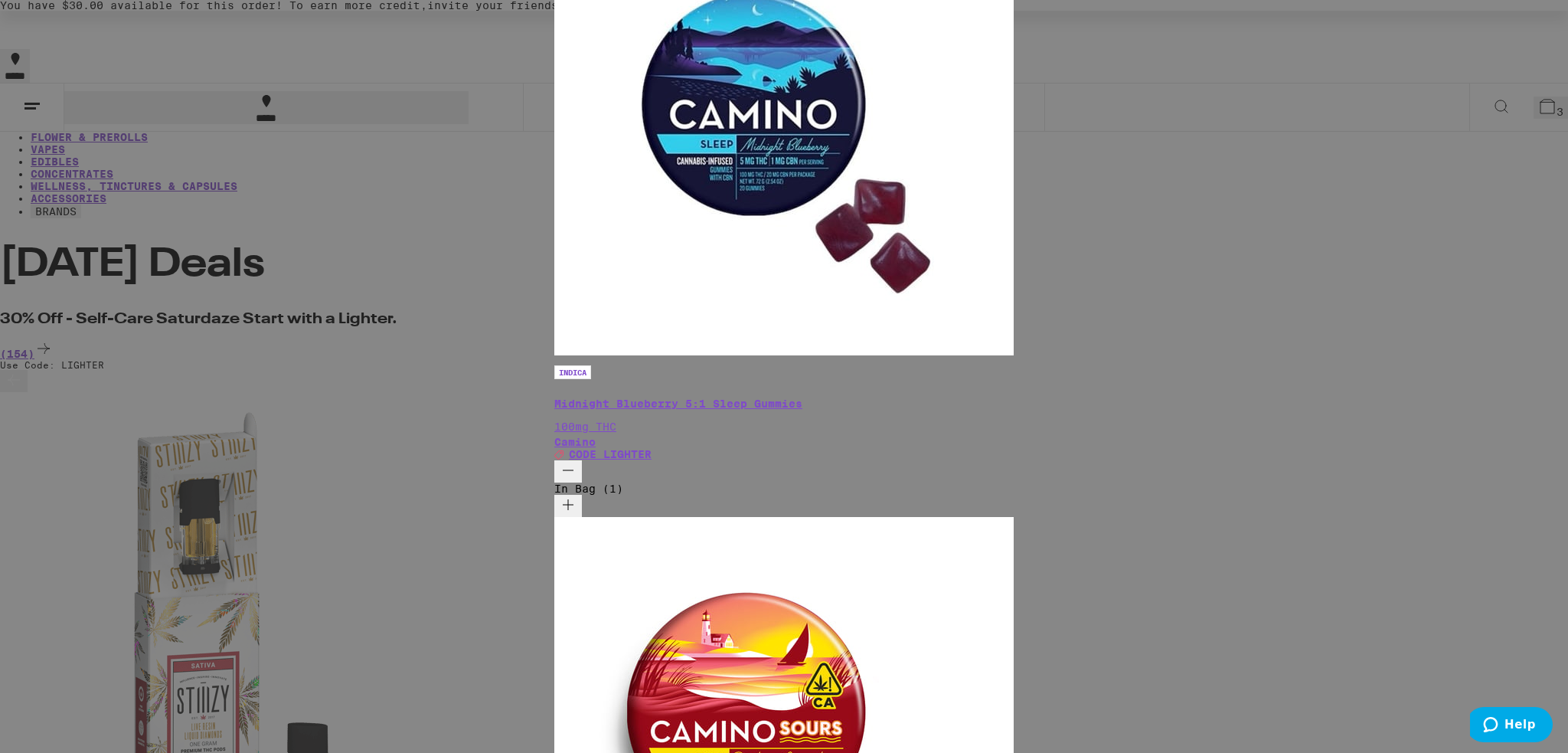
type input "camino"
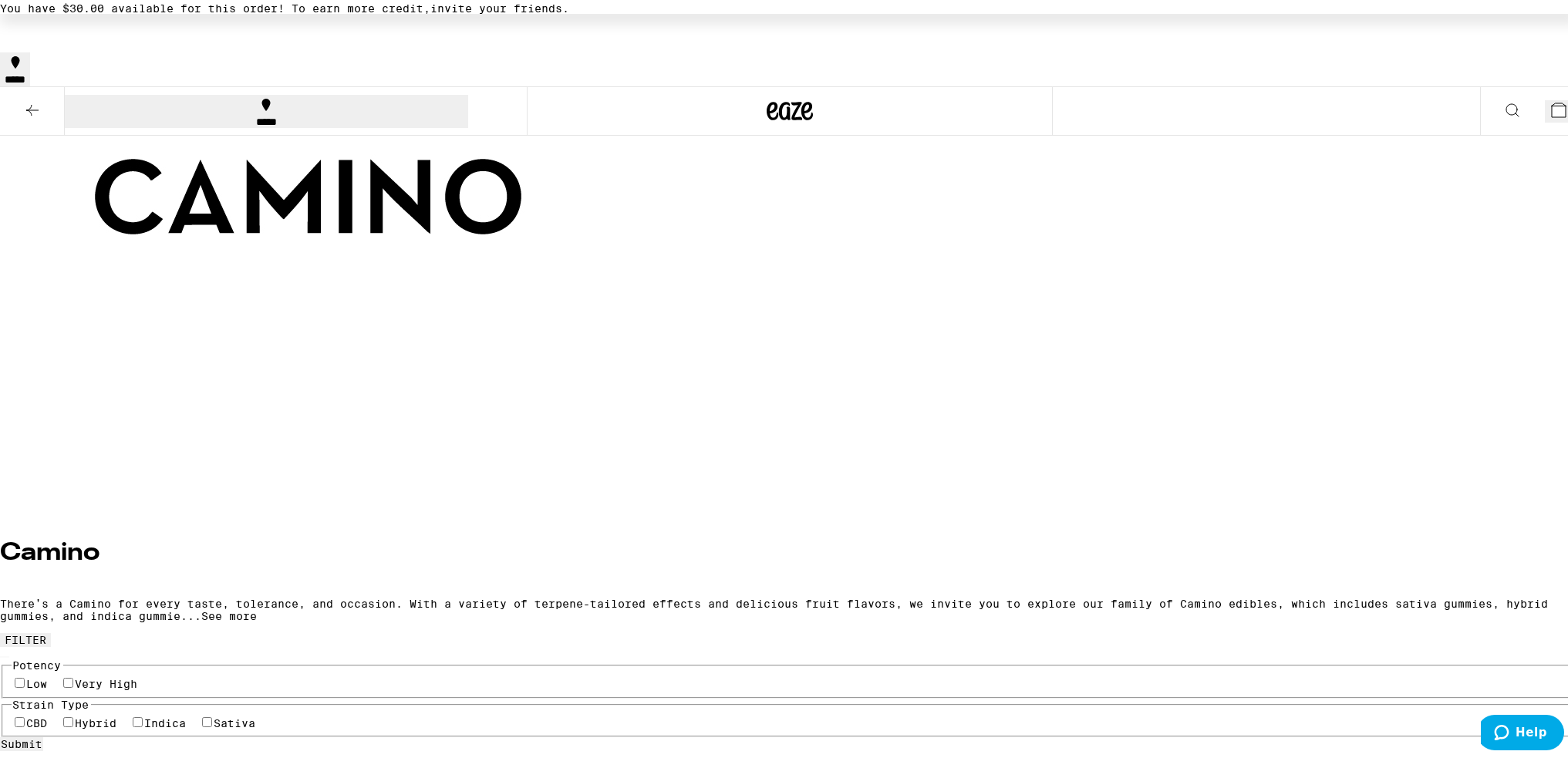
scroll to position [232, 0]
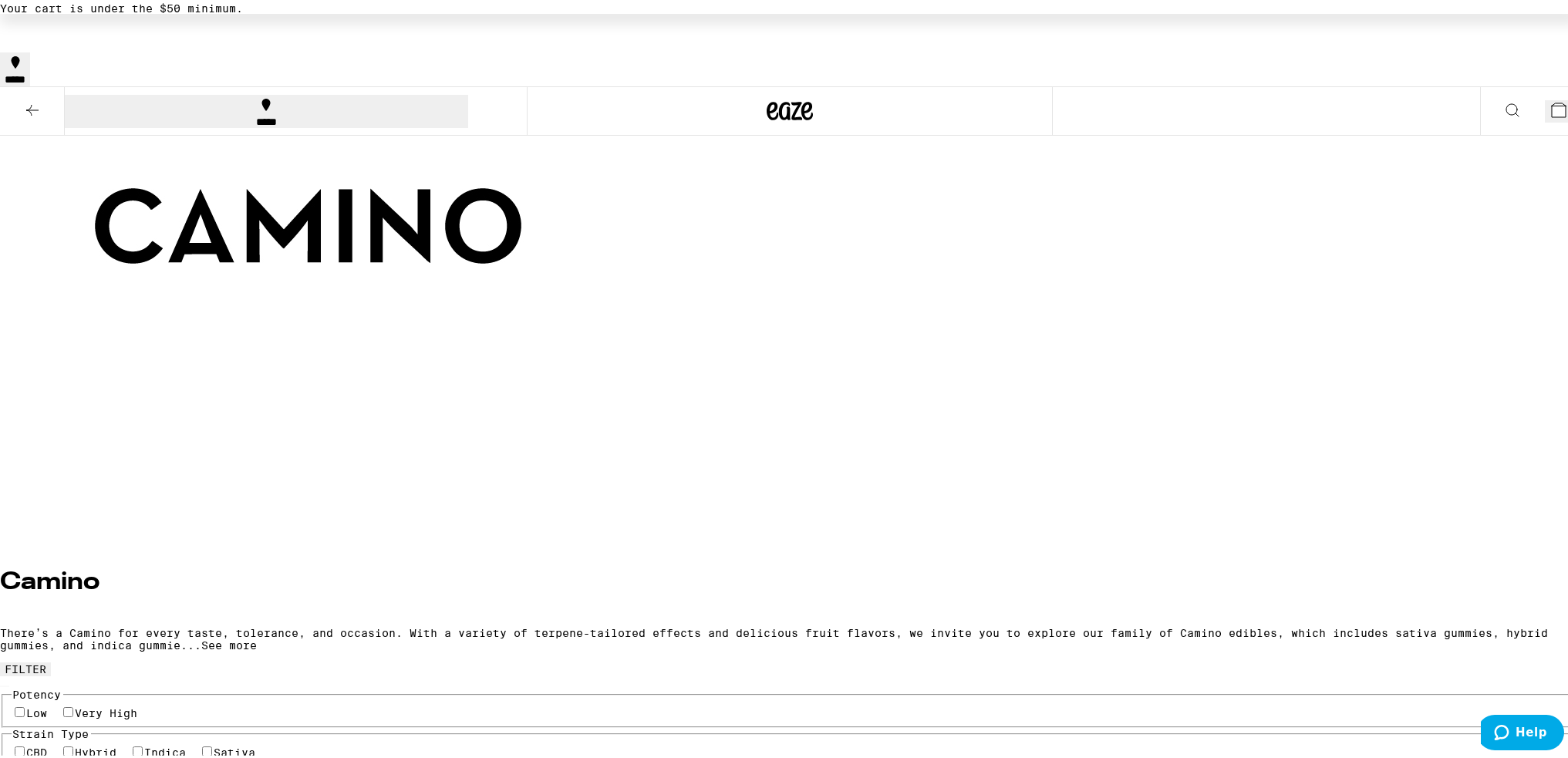
scroll to position [128, 0]
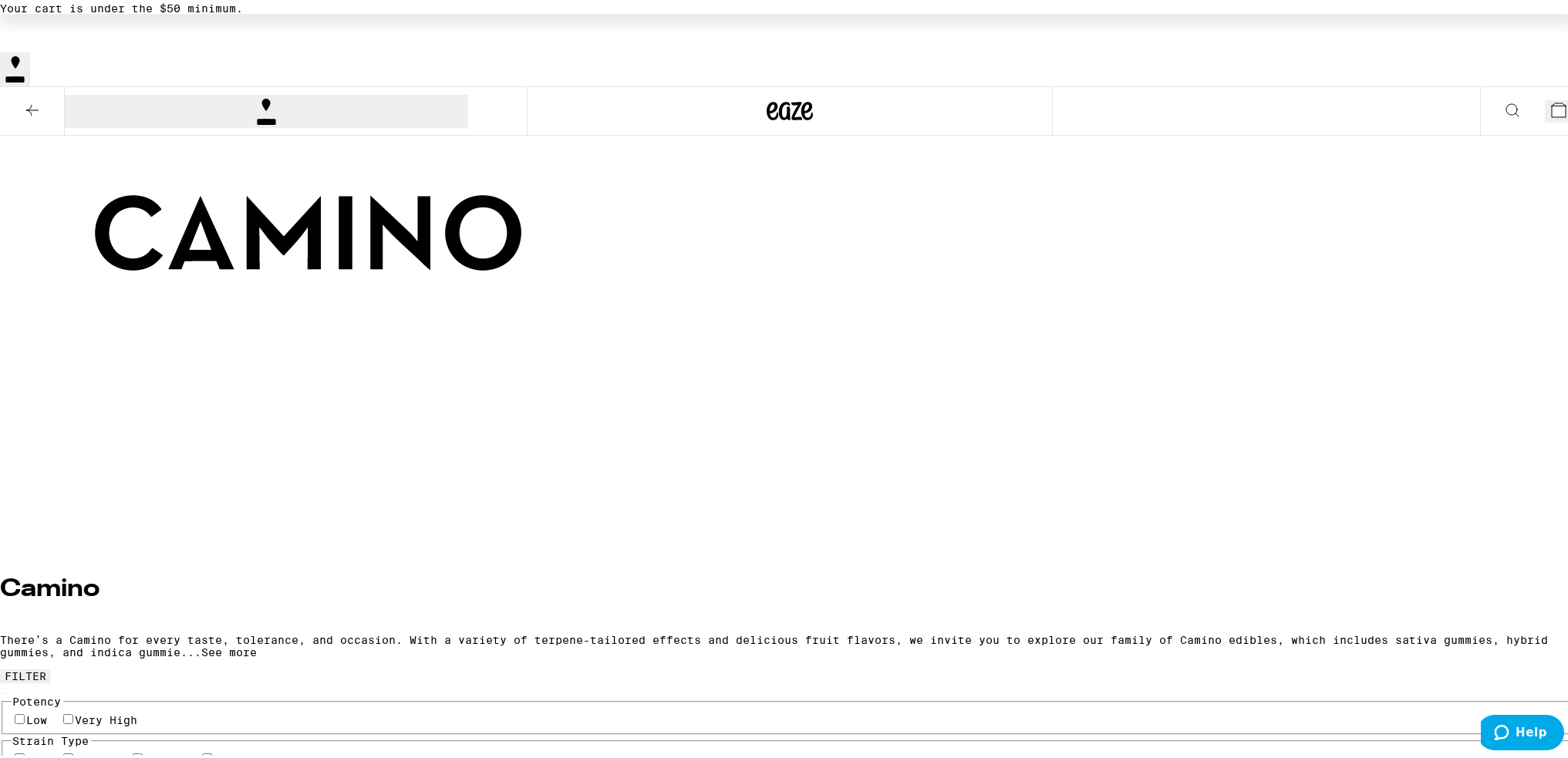
click at [1504, 98] on icon at bounding box center [1513, 107] width 18 height 18
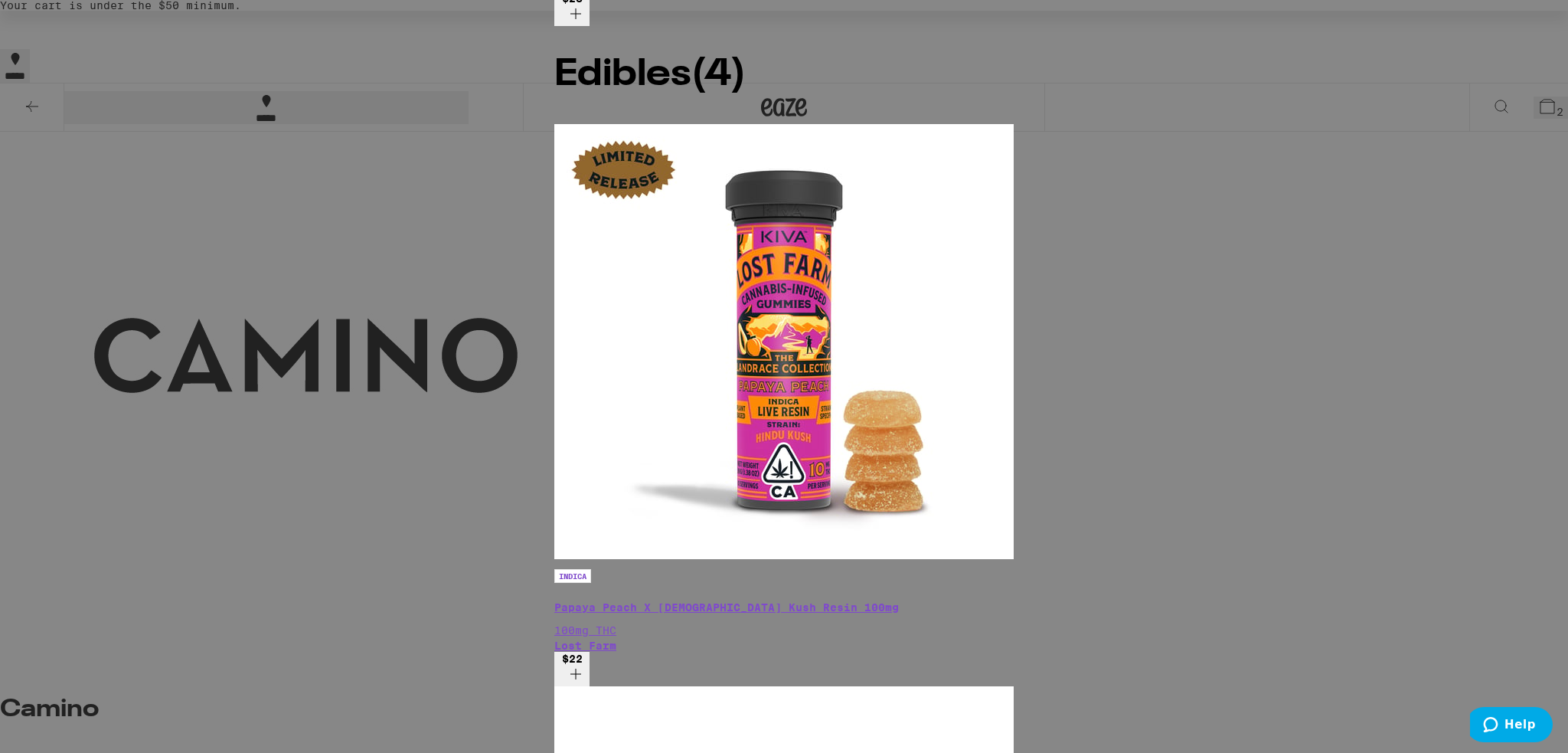
type input "papa"
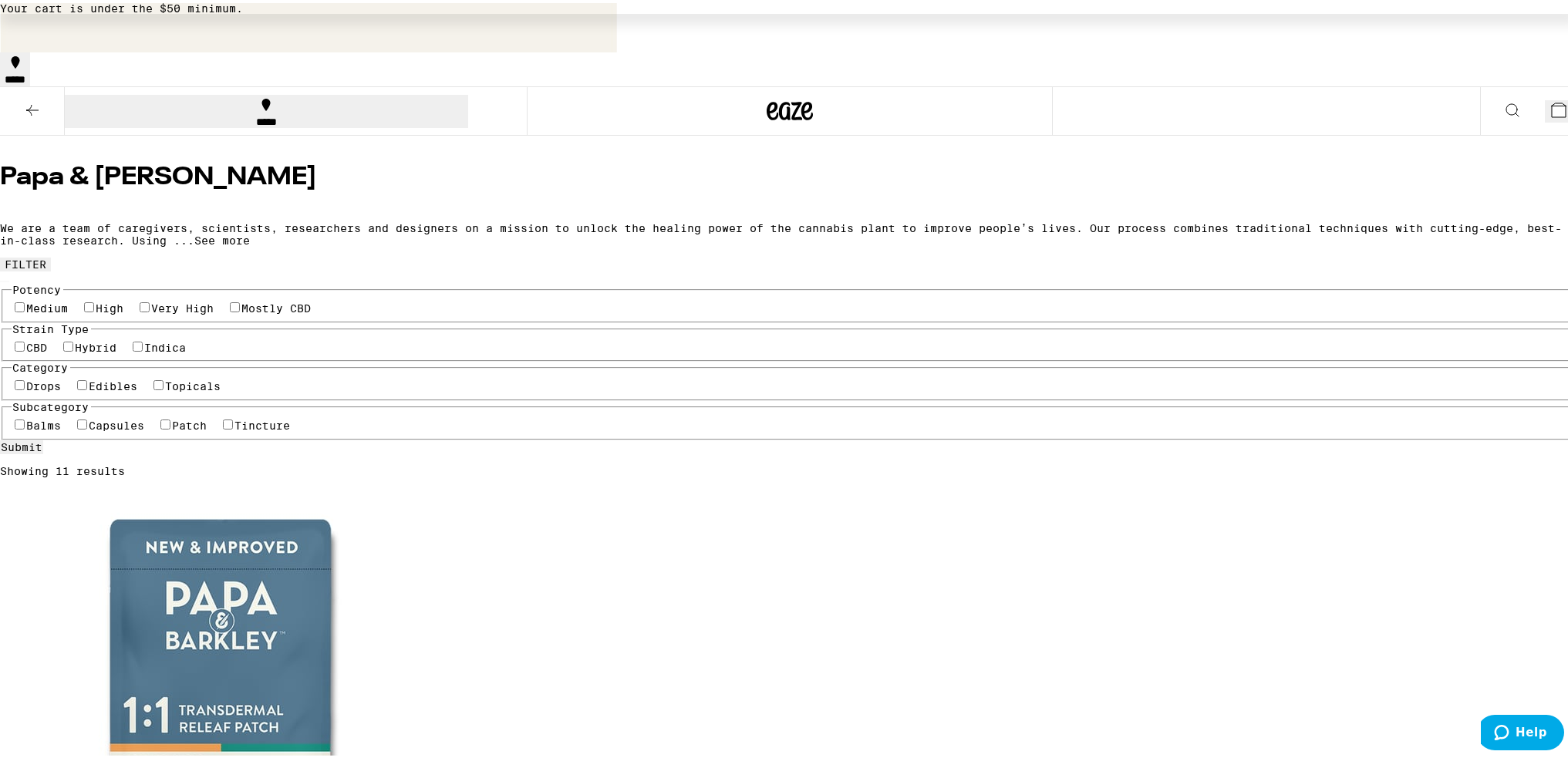
scroll to position [694, 0]
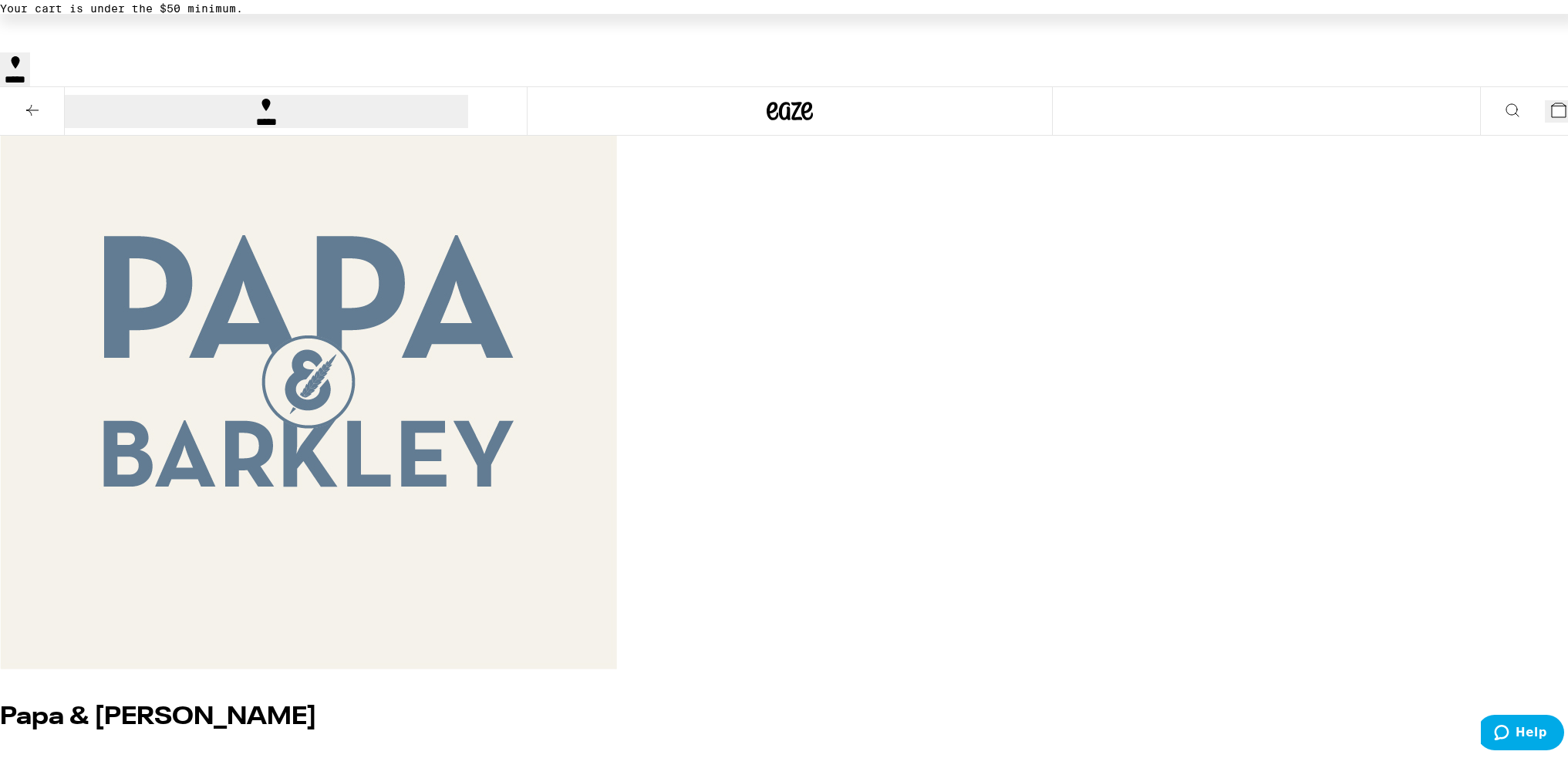
click at [26, 98] on icon at bounding box center [32, 107] width 18 height 18
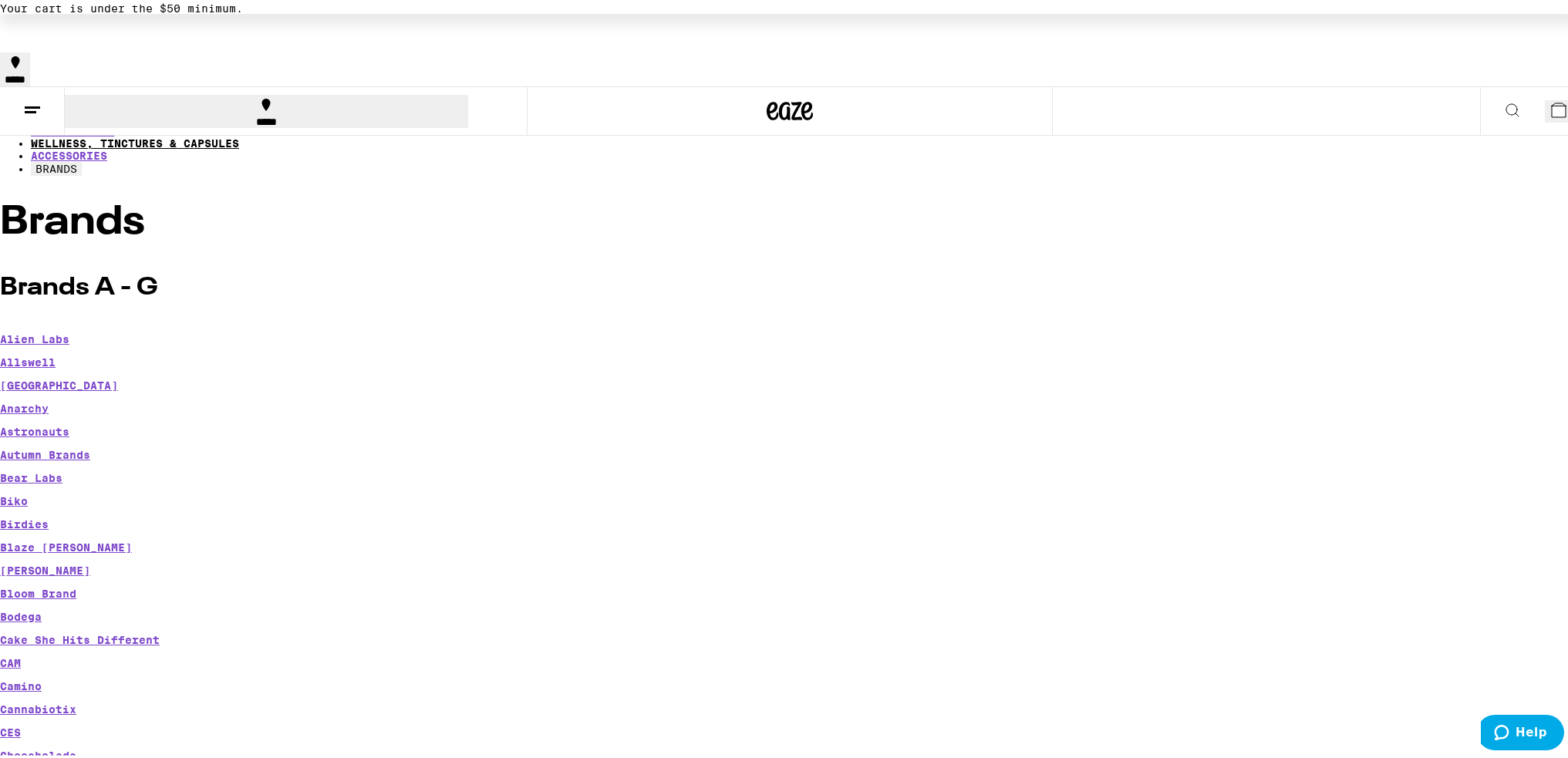
click at [239, 134] on link "WELLNESS, TINCTURES & CAPSULES" at bounding box center [135, 140] width 208 height 12
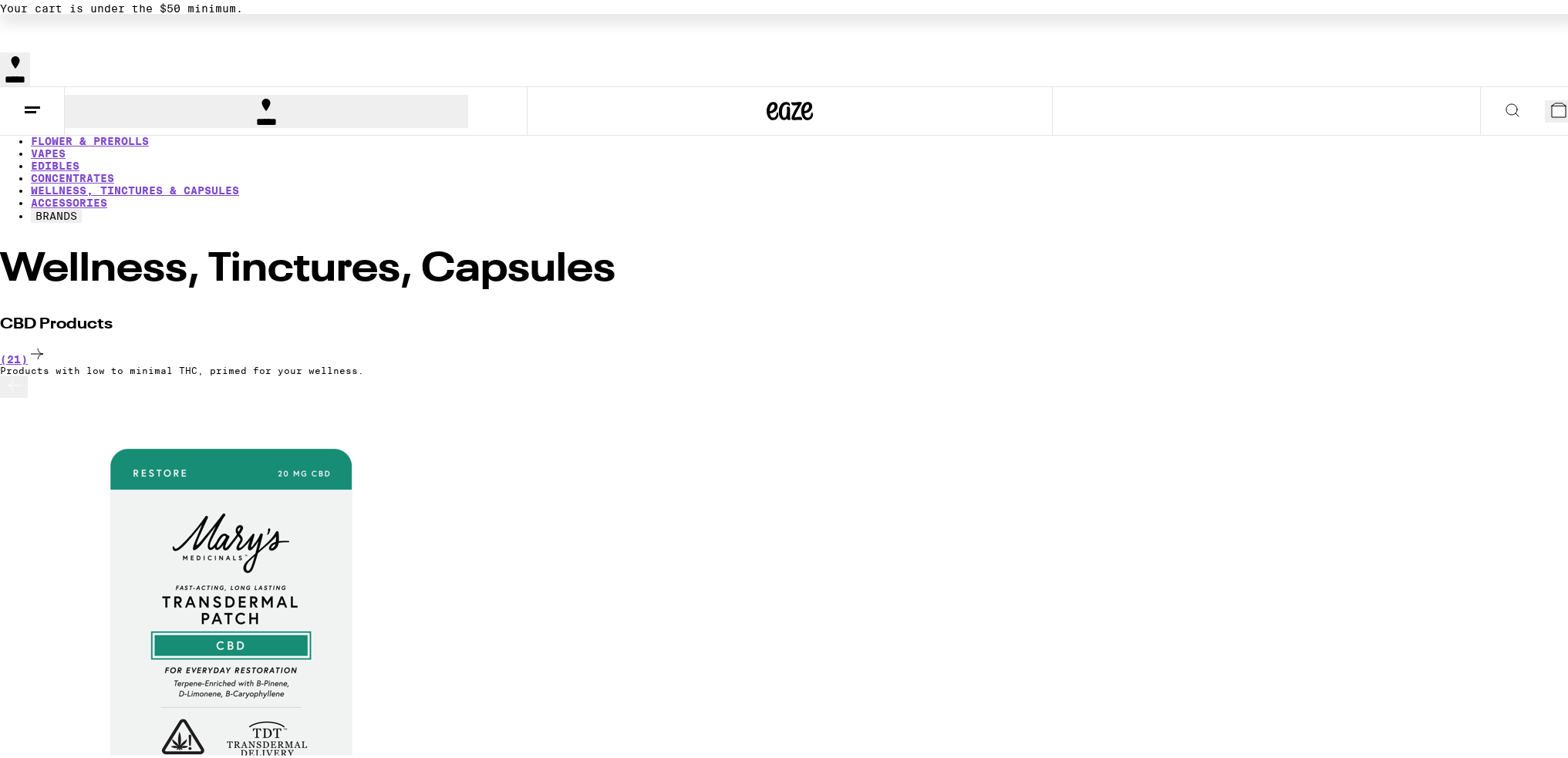
click at [239, 181] on link "WELLNESS, TINCTURES & CAPSULES" at bounding box center [135, 188] width 208 height 12
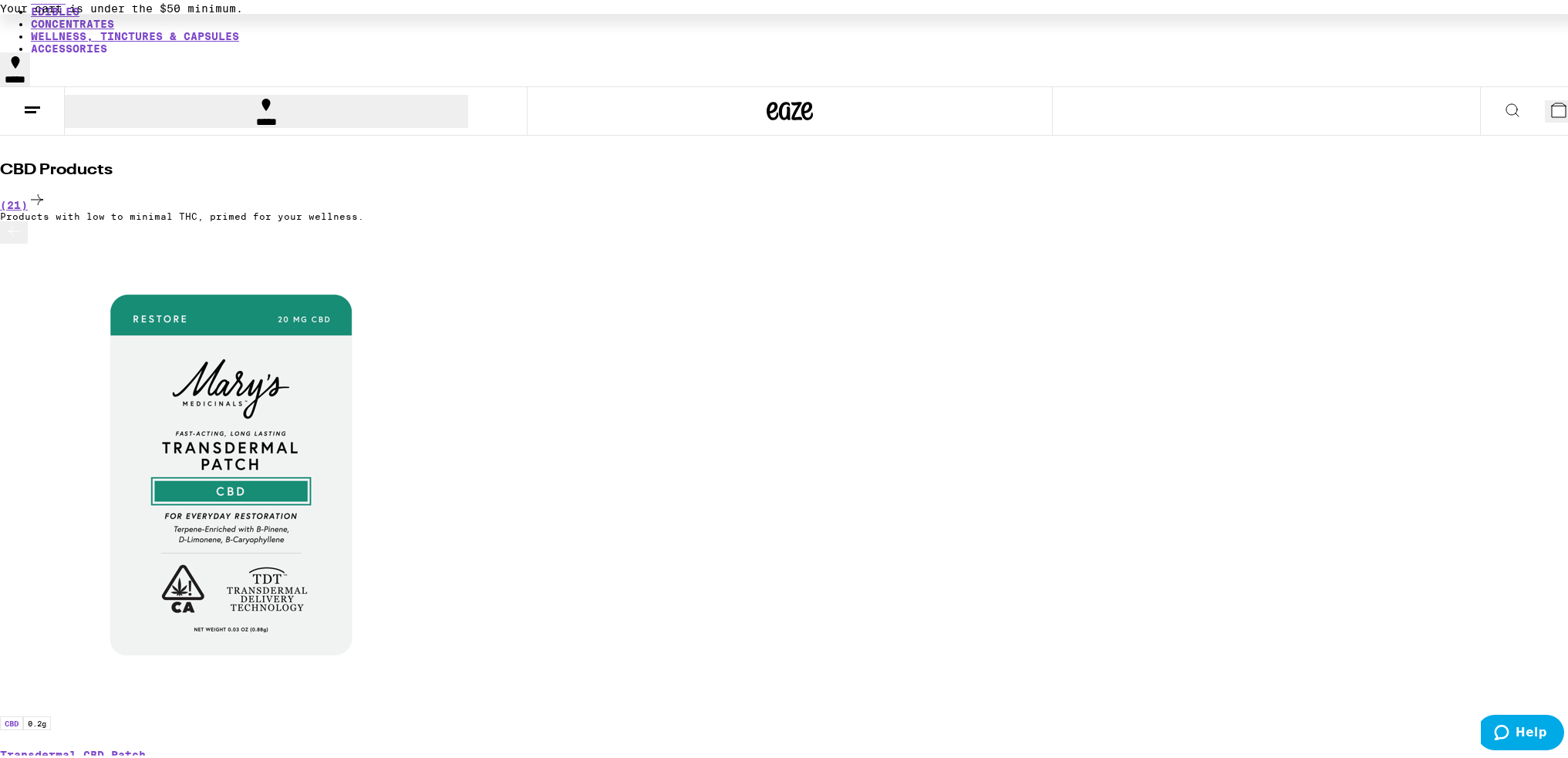
scroll to position [308, 0]
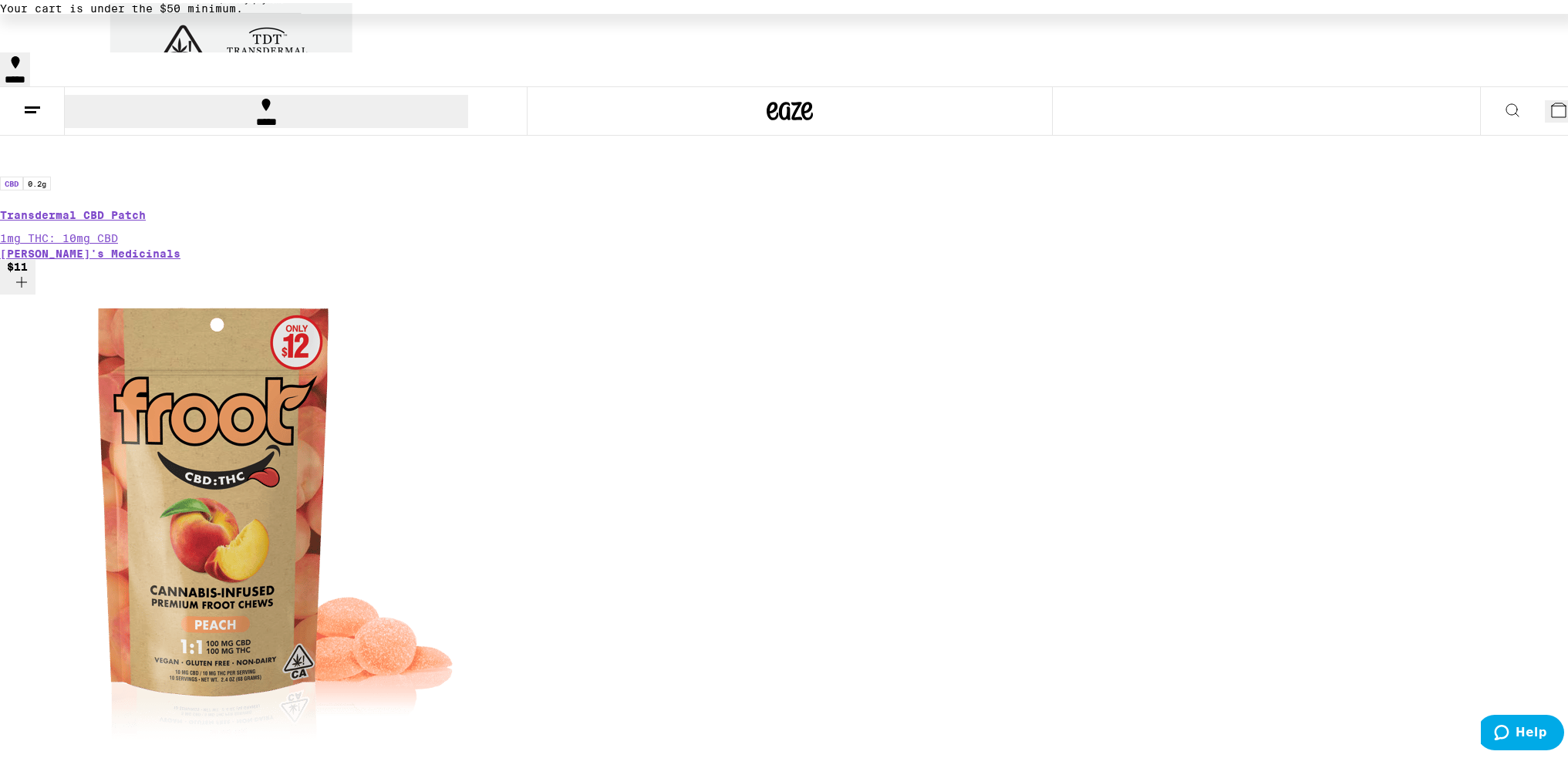
scroll to position [462, 0]
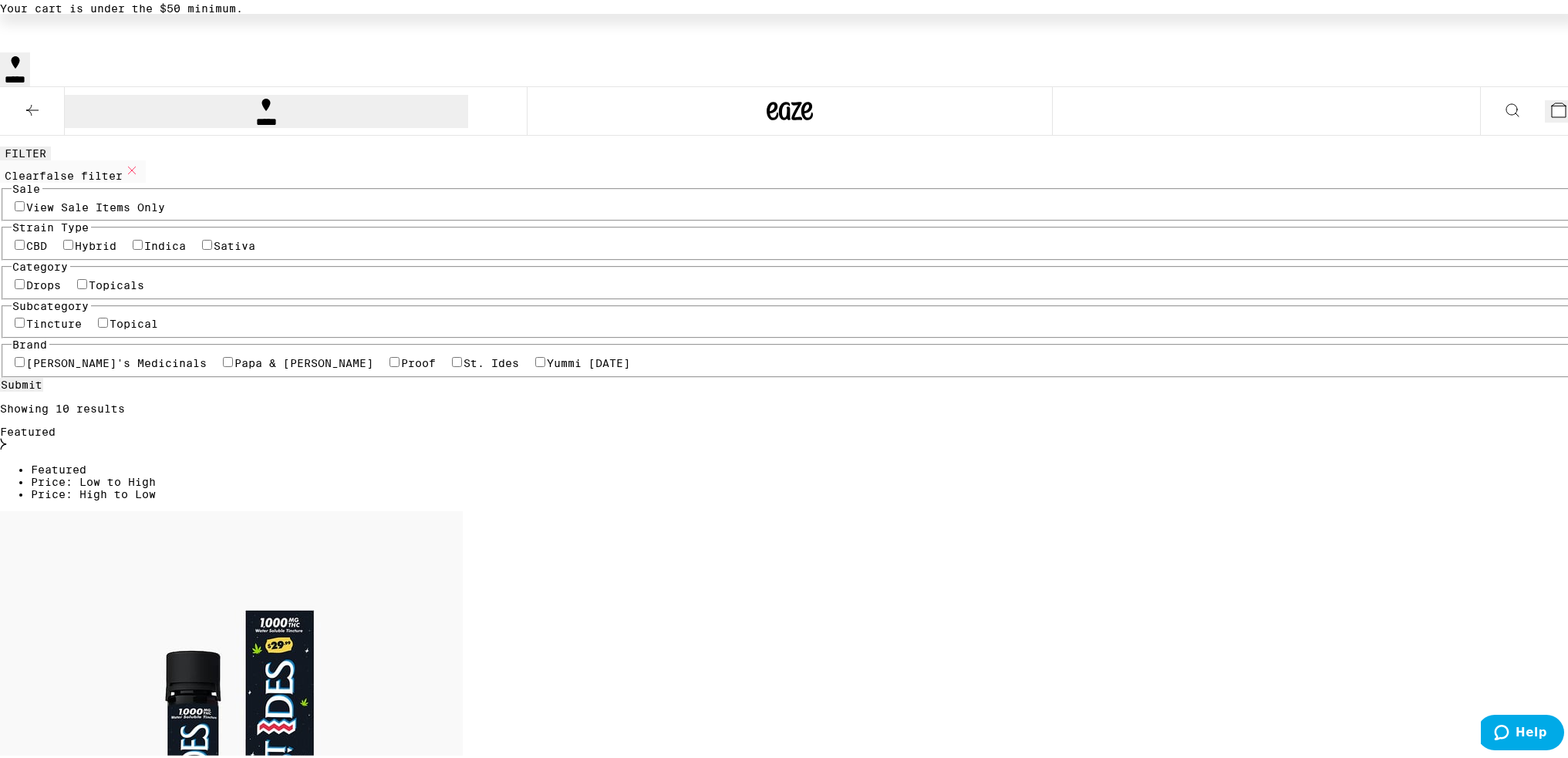
click at [34, 98] on icon at bounding box center [32, 107] width 18 height 18
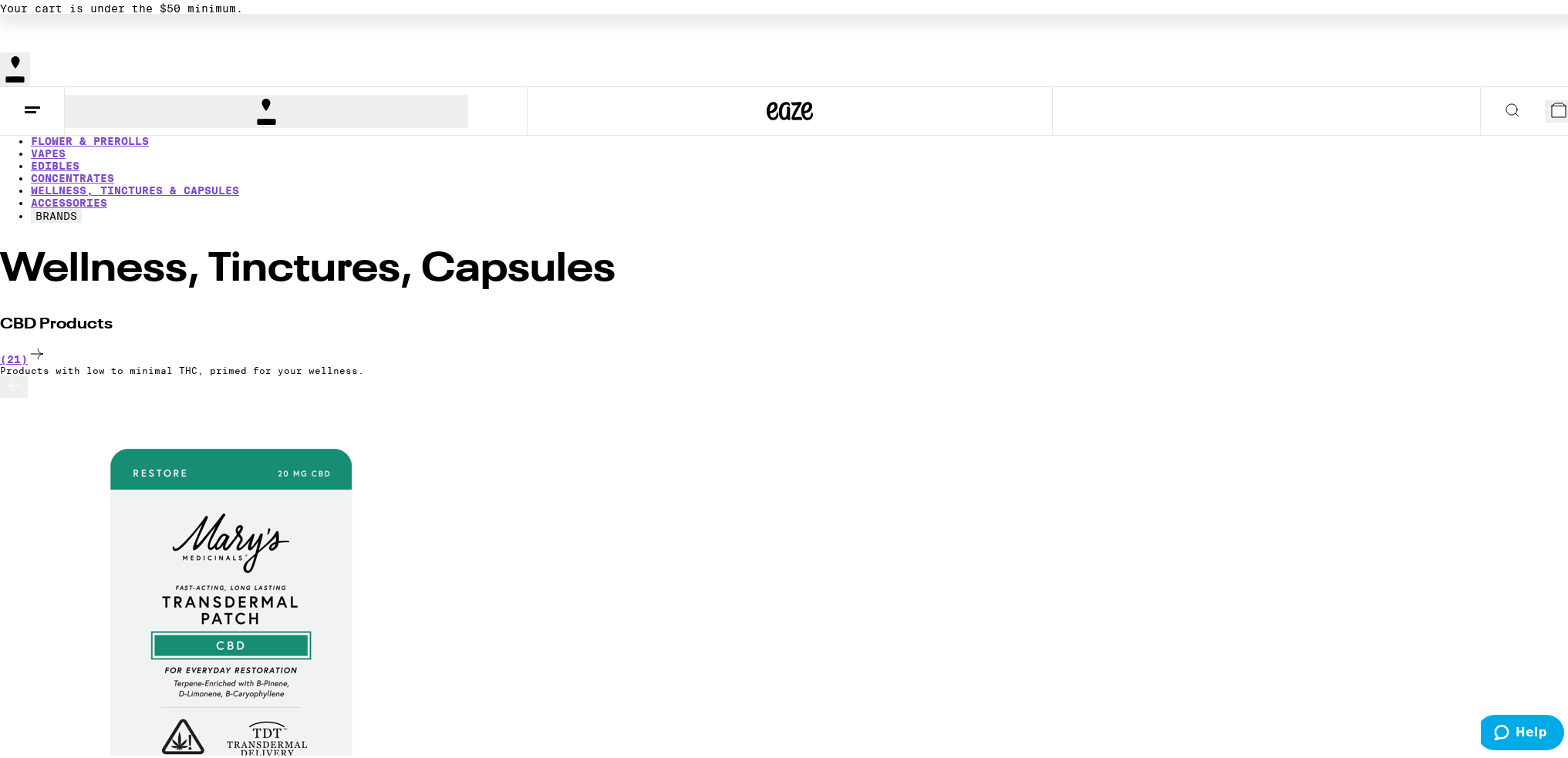
click at [31, 120] on link "HOME" at bounding box center [45, 114] width 28 height 12
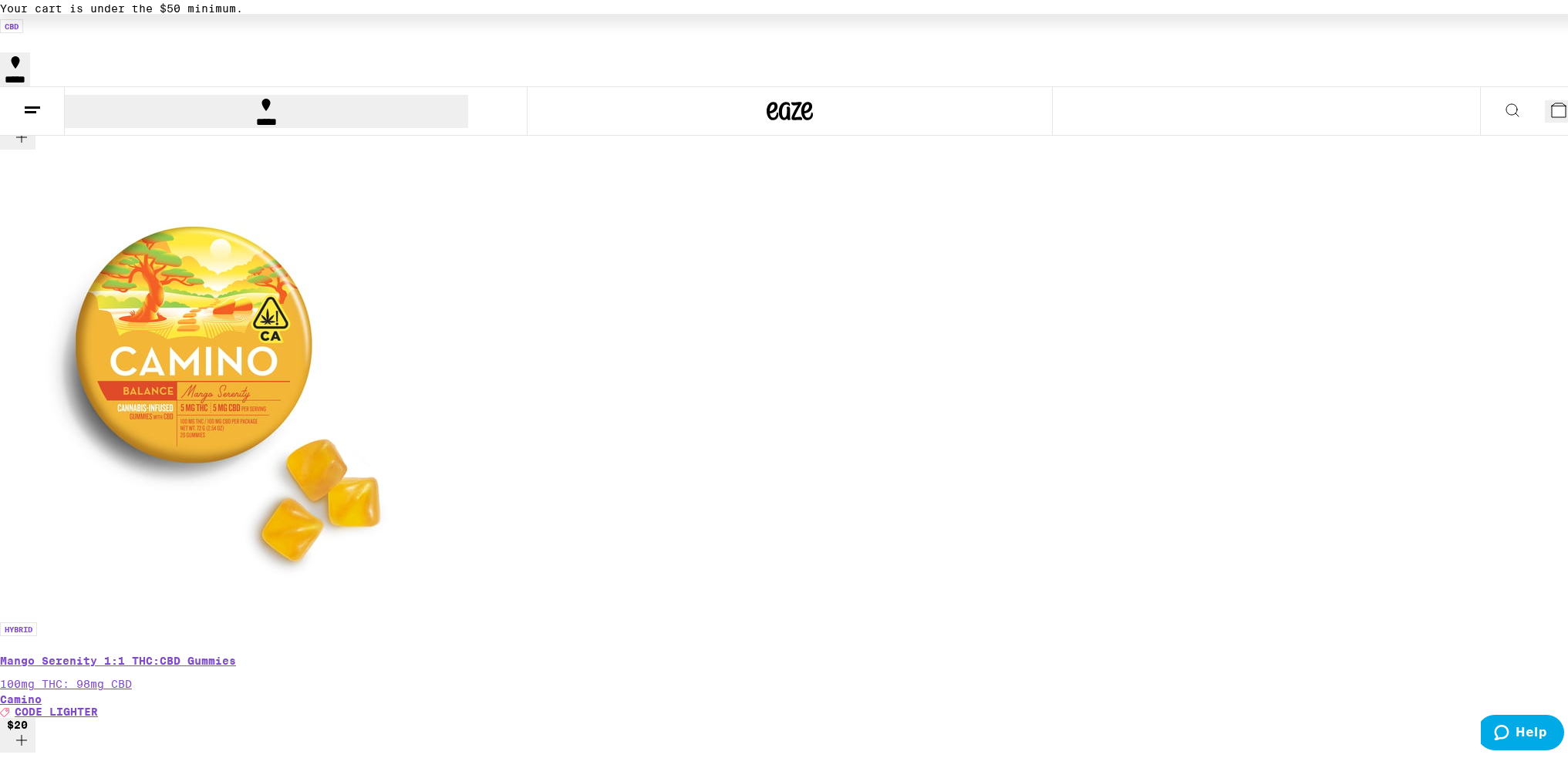
scroll to position [3170, 0]
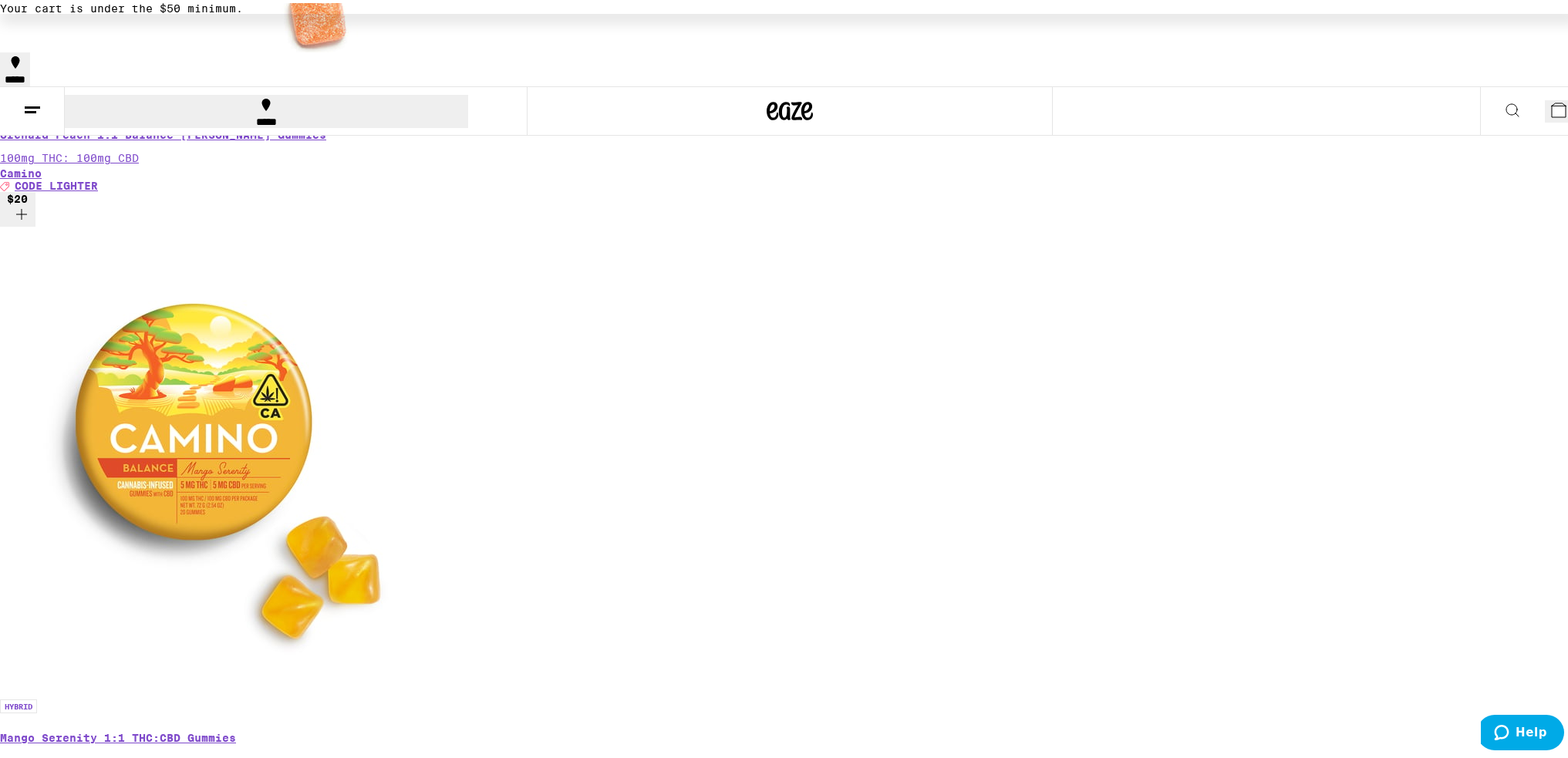
click at [39, 104] on line at bounding box center [33, 104] width 16 height 0
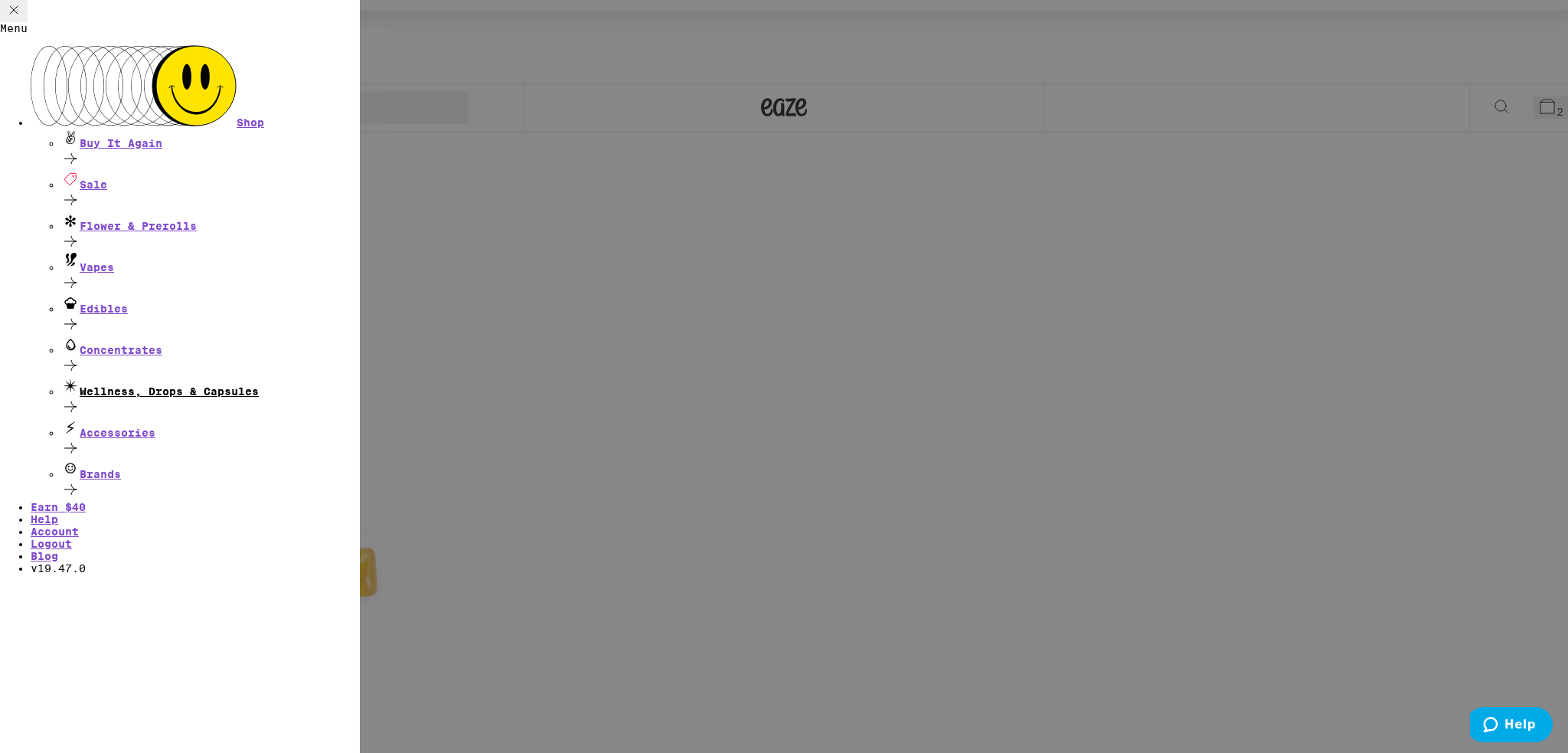
click at [212, 377] on div "Wellness, Drops & Capsules" at bounding box center [210, 387] width 298 height 21
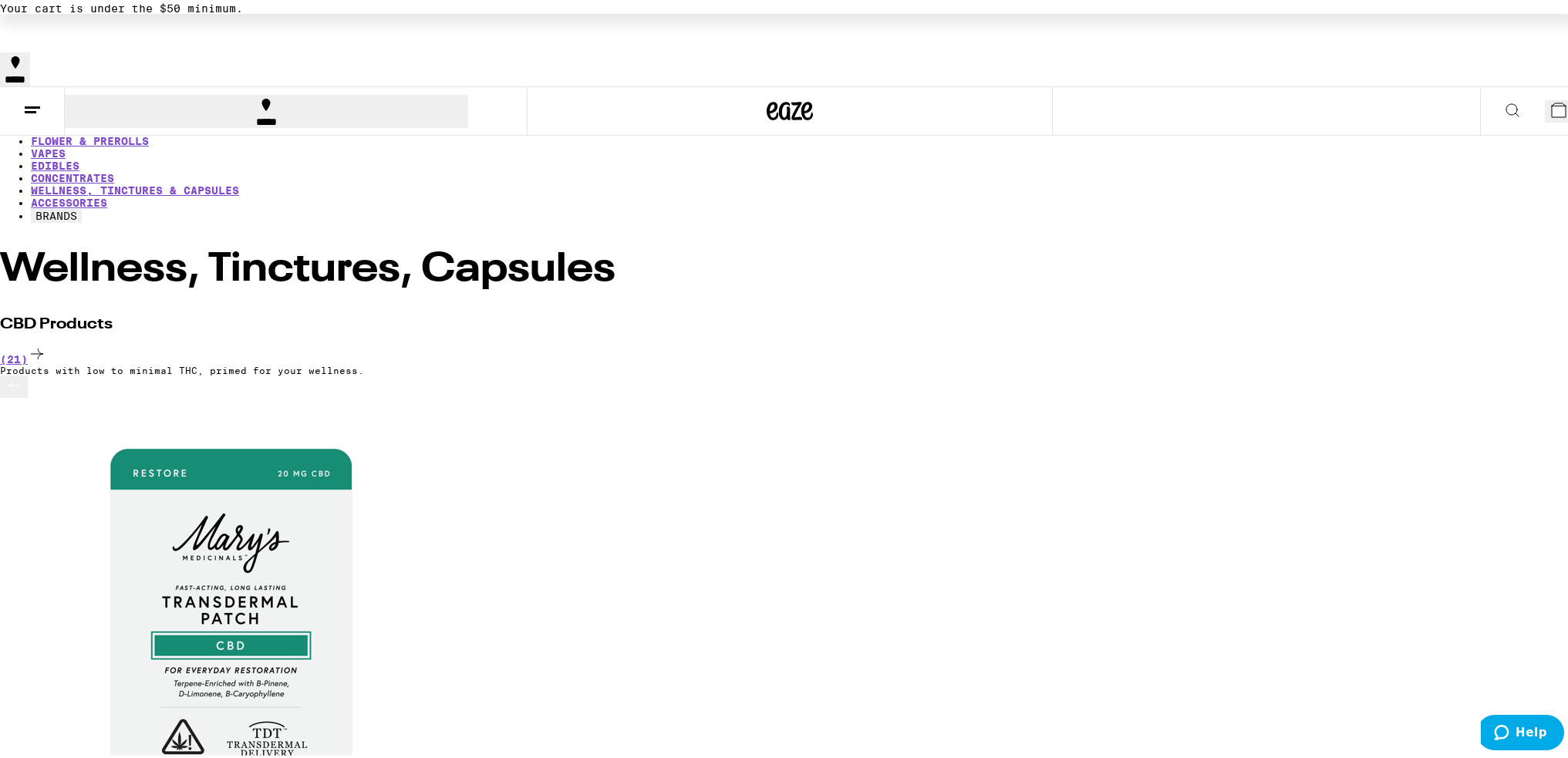
click at [20, 84] on button at bounding box center [33, 107] width 65 height 48
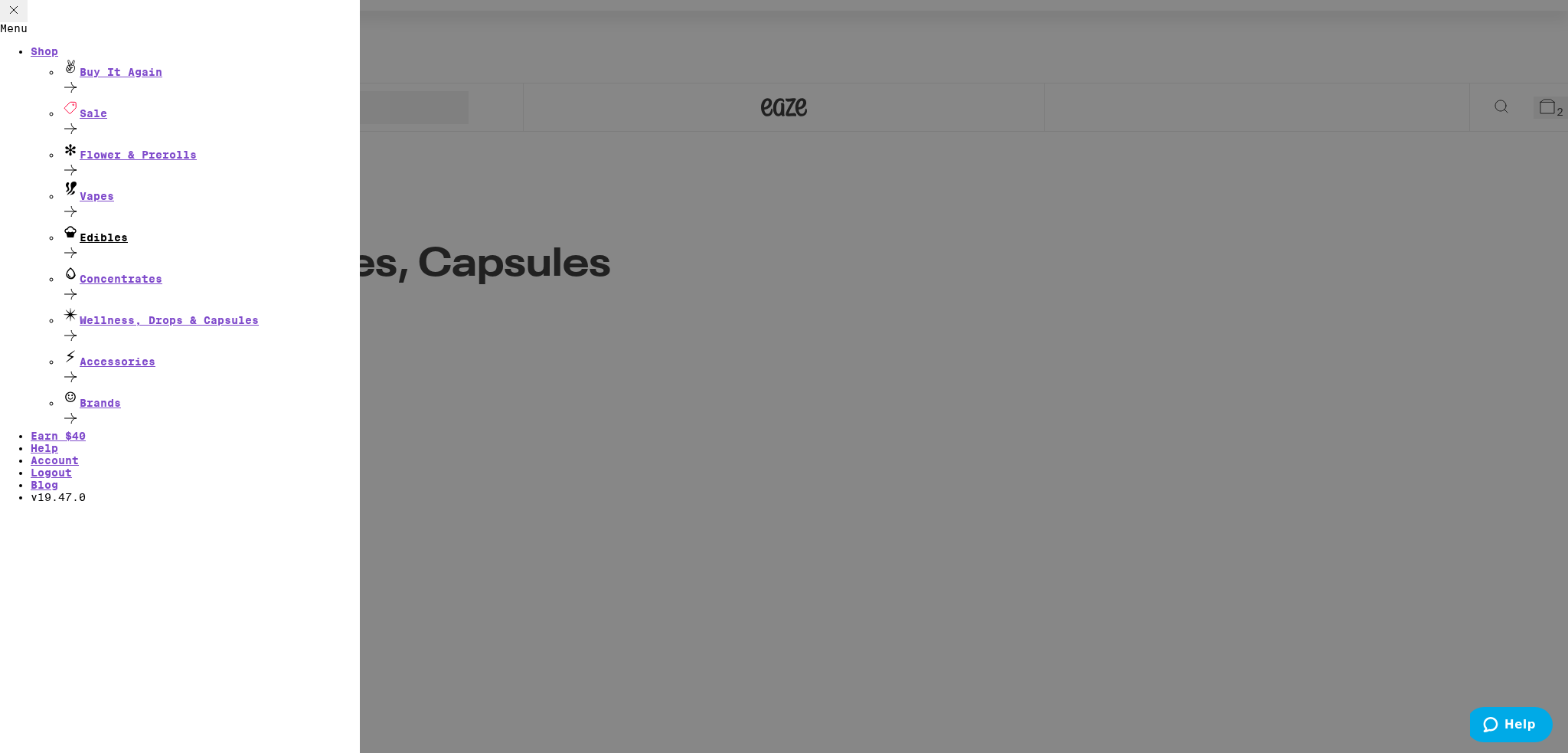
click at [261, 236] on div "Edibles" at bounding box center [210, 243] width 298 height 41
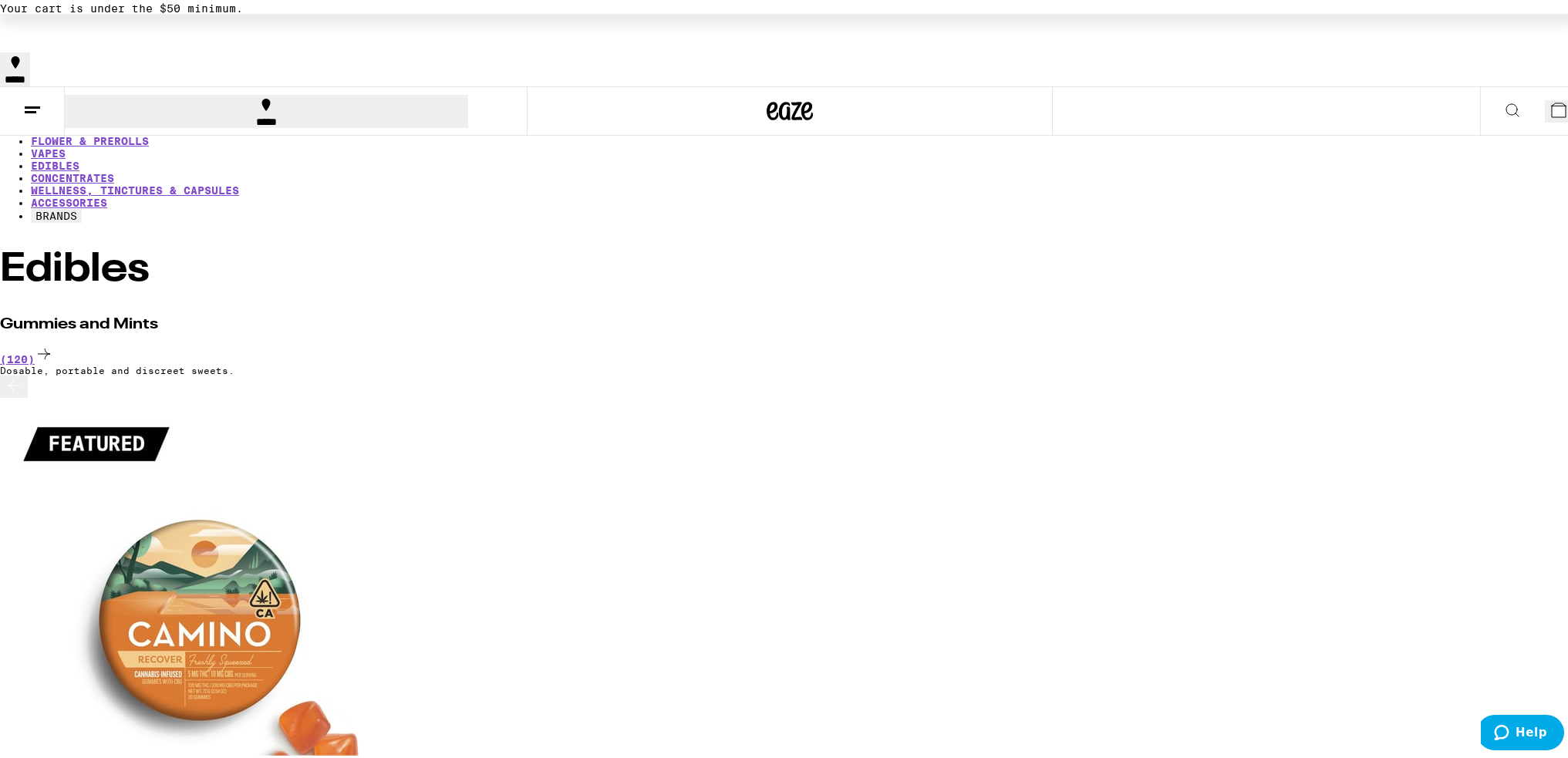
click at [1504, 98] on icon at bounding box center [1513, 107] width 18 height 18
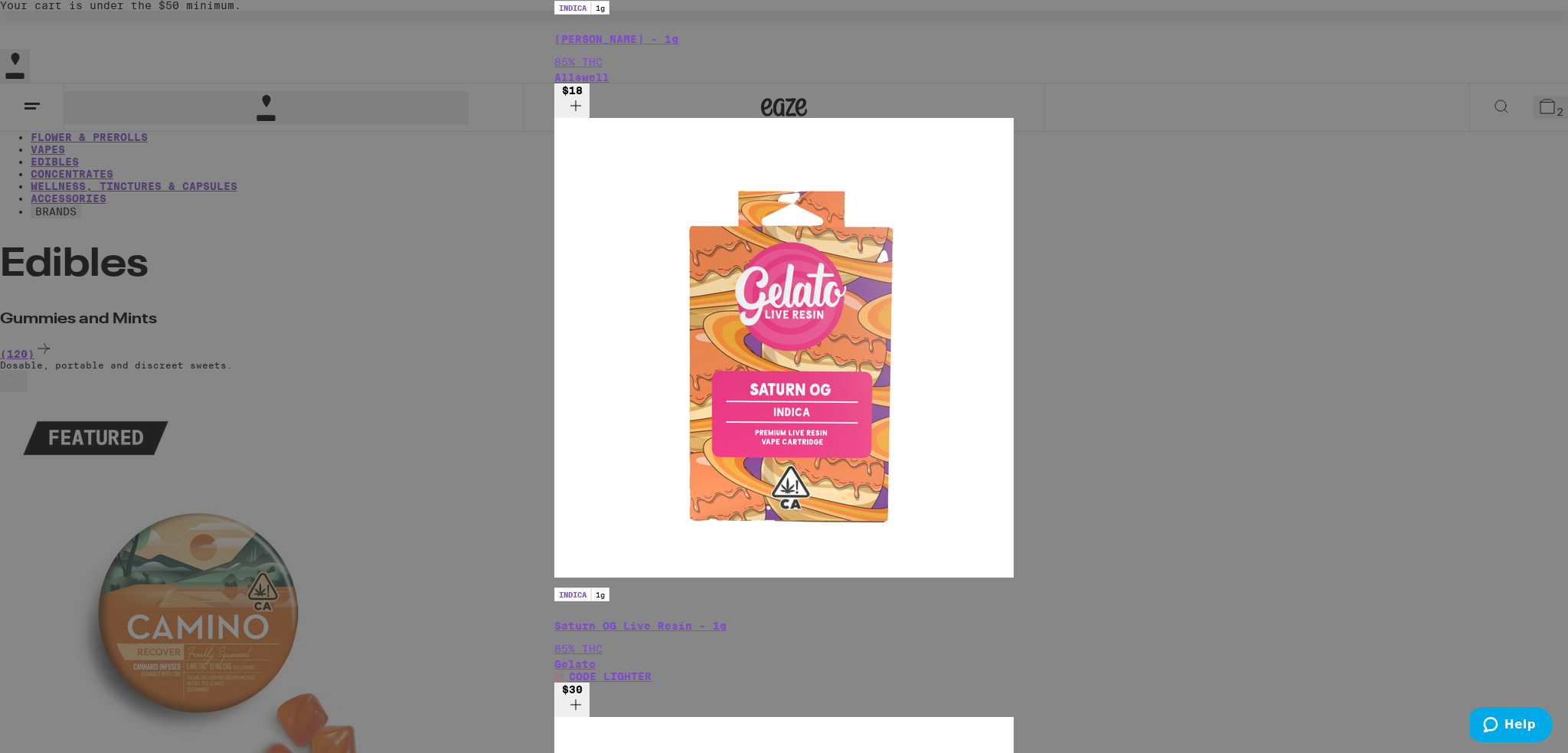
scroll to position [77, 0]
type input "sleep"
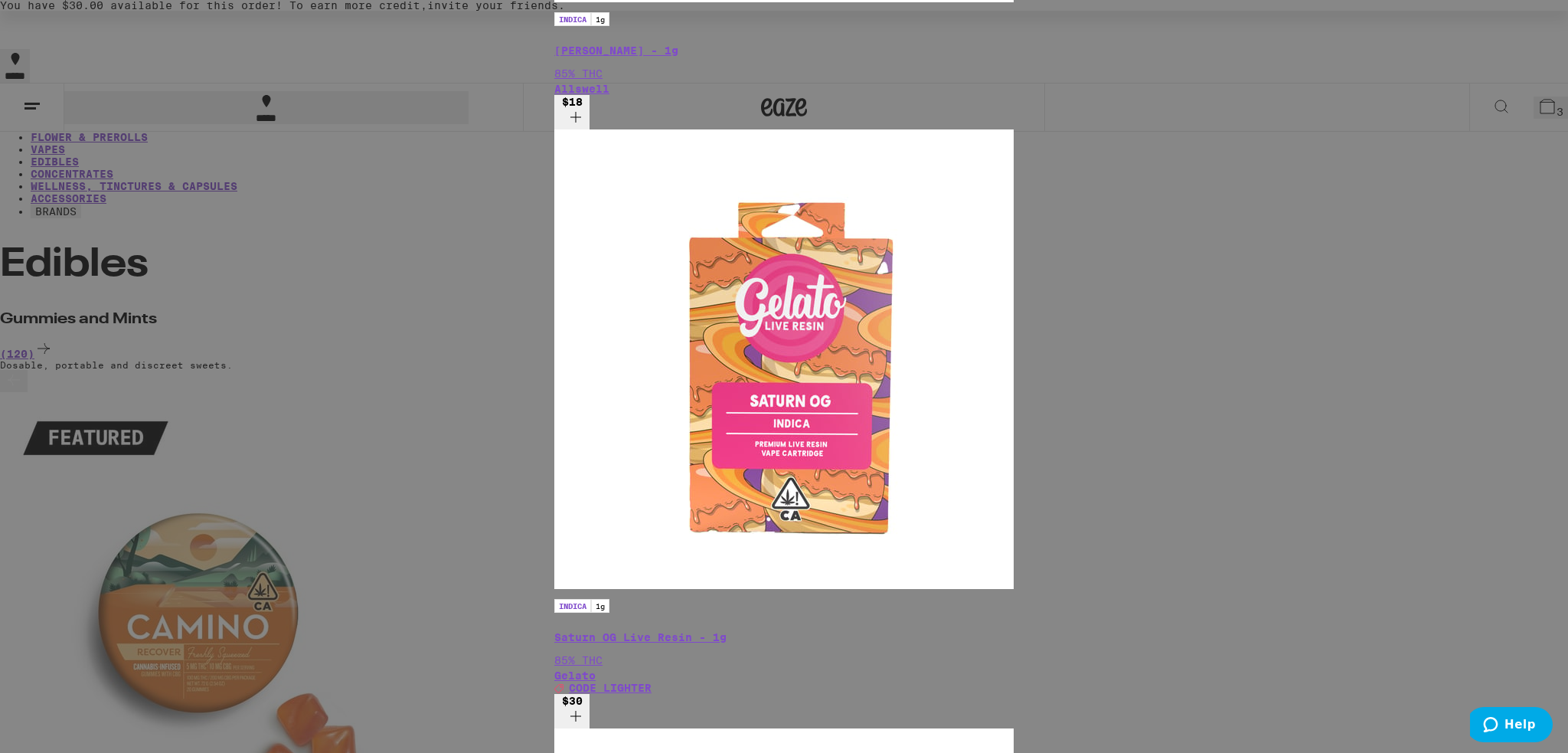
scroll to position [230, 0]
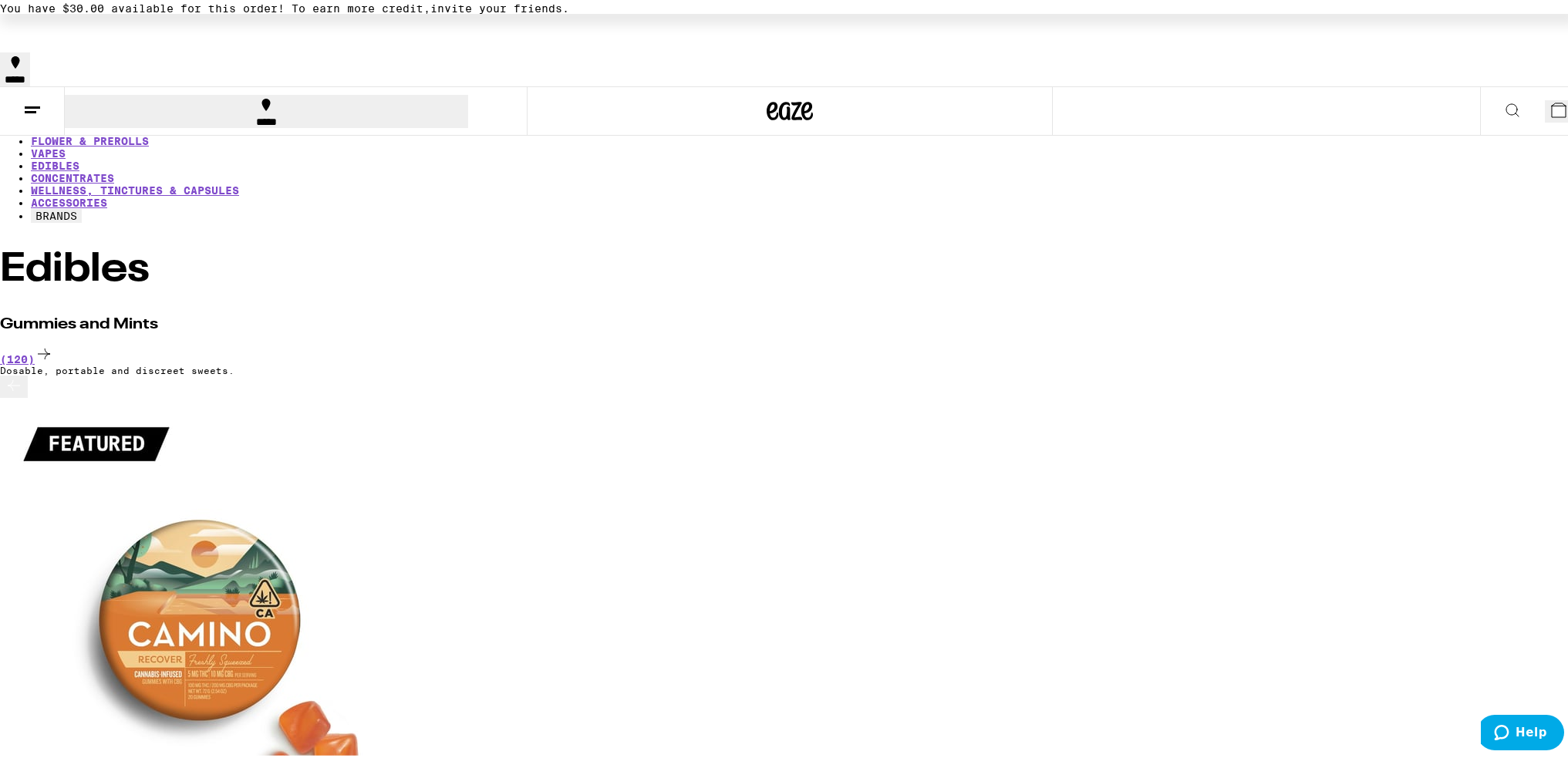
click at [1504, 98] on icon at bounding box center [1513, 107] width 18 height 18
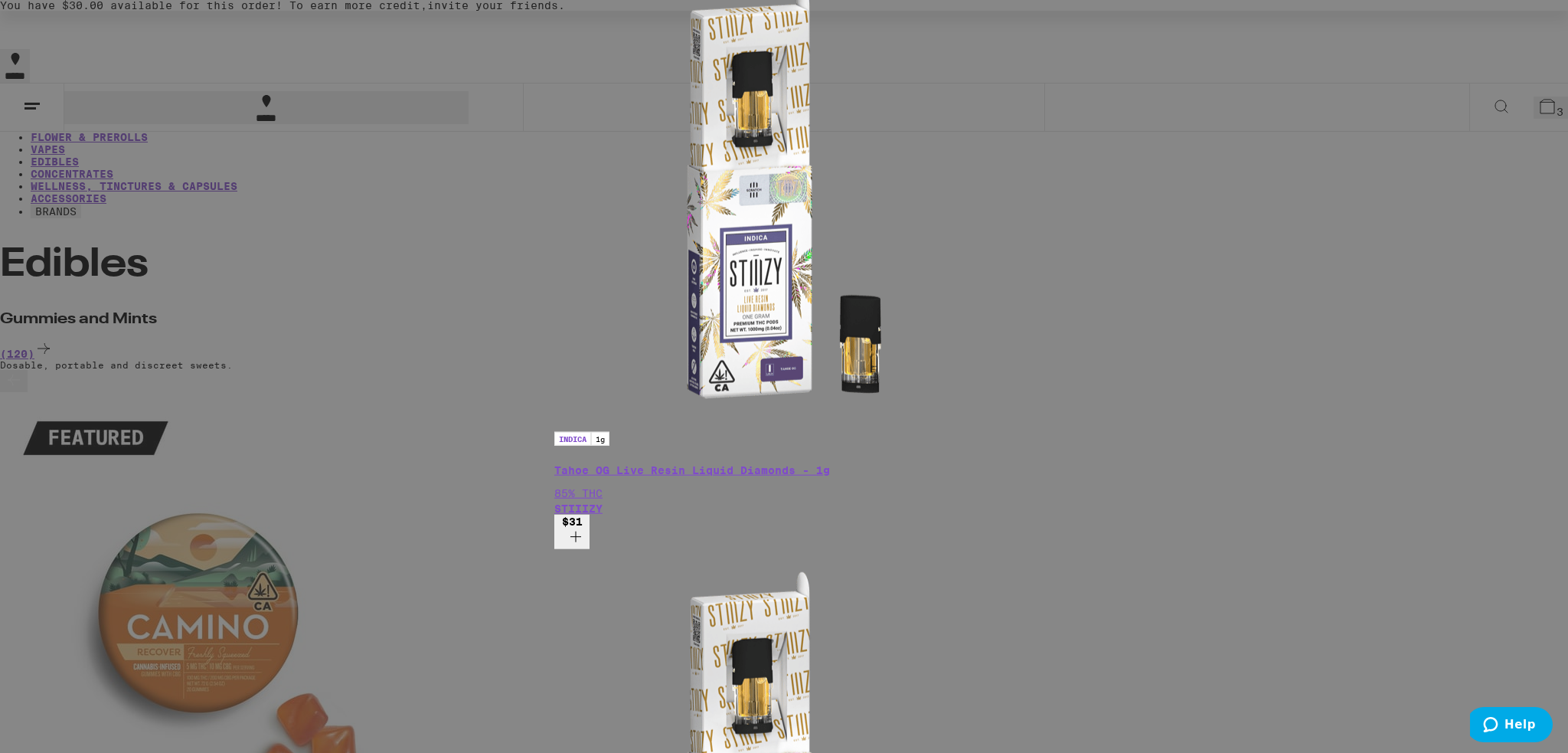
scroll to position [77, 0]
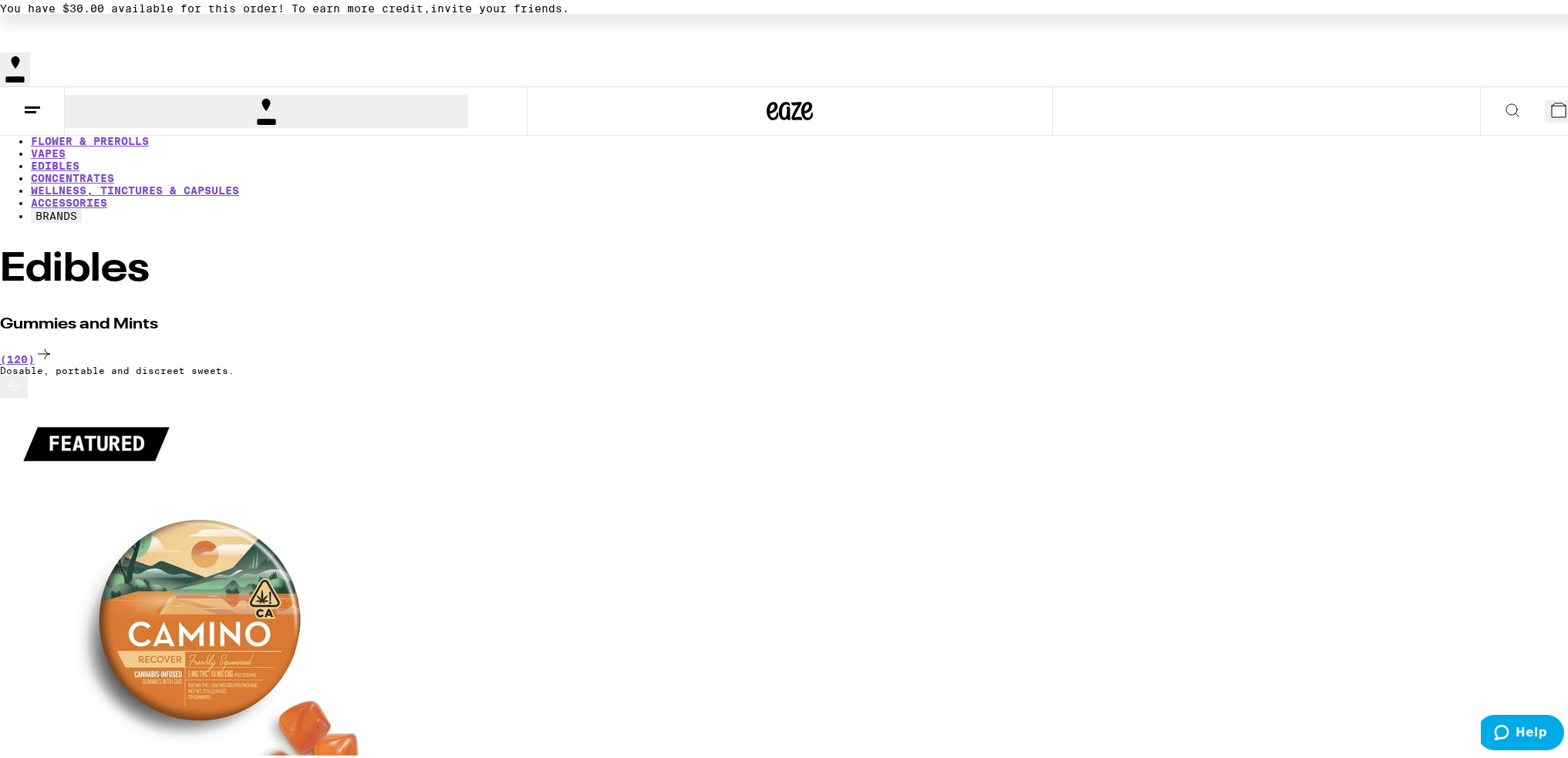
click at [1504, 98] on icon at bounding box center [1513, 107] width 18 height 18
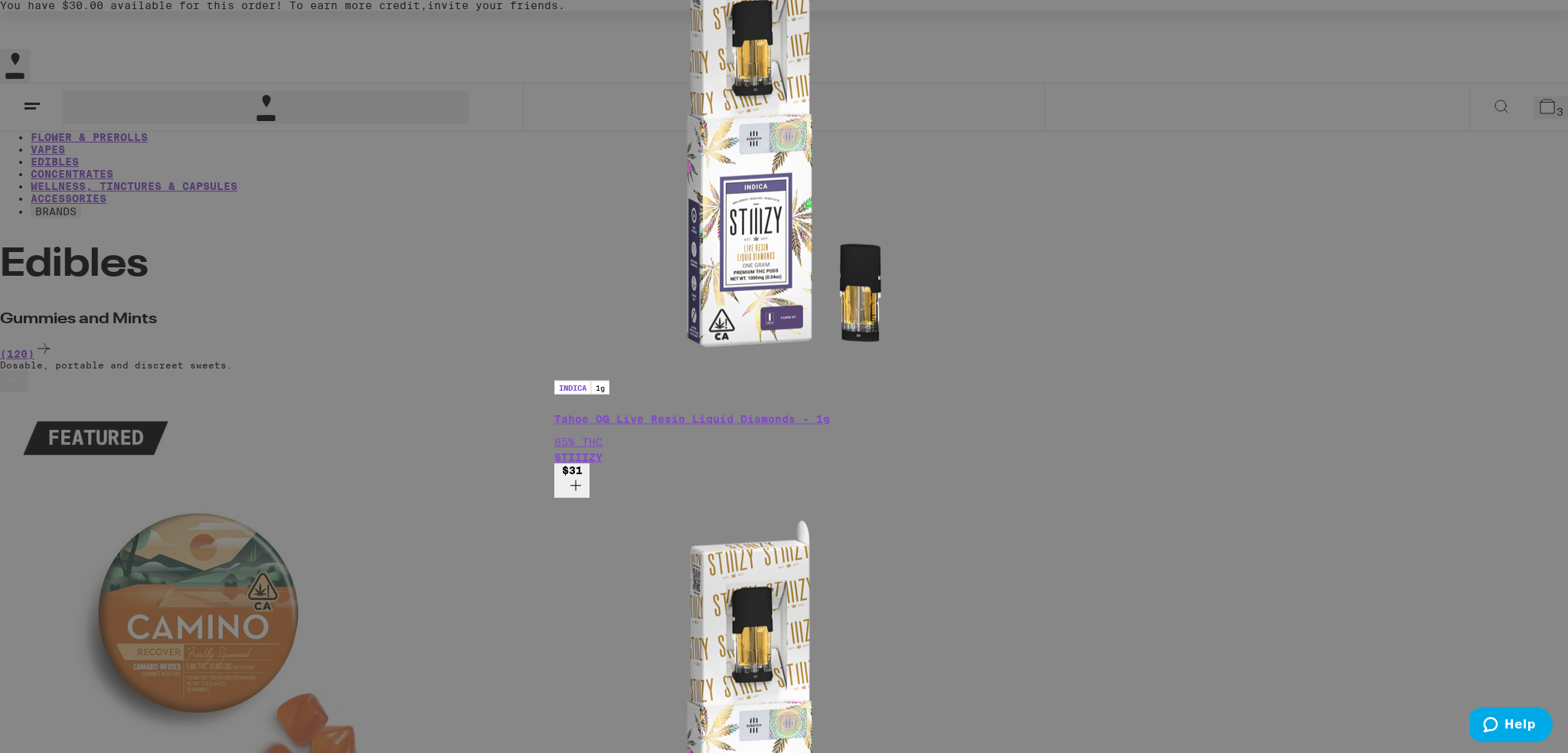
scroll to position [77, 0]
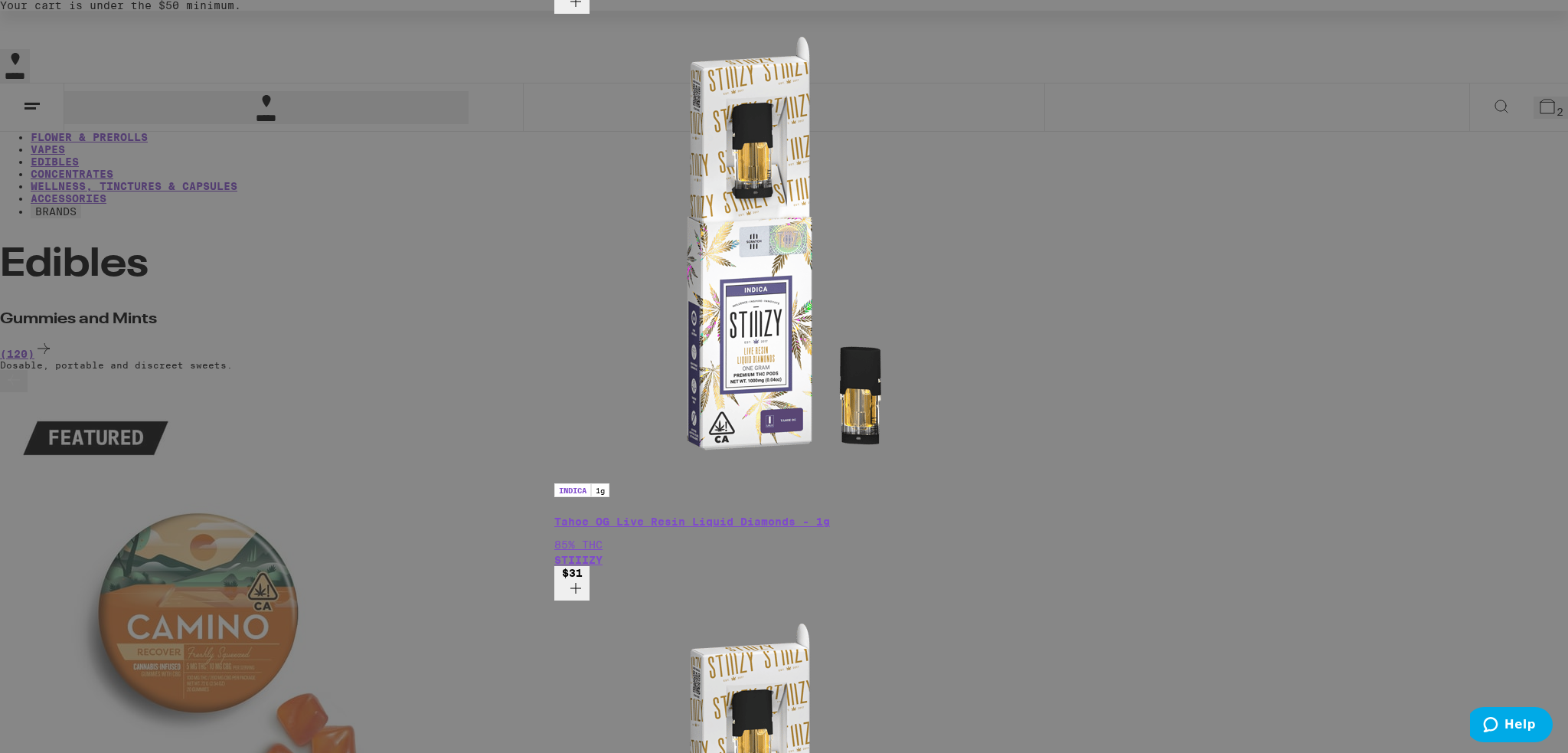
scroll to position [230, 0]
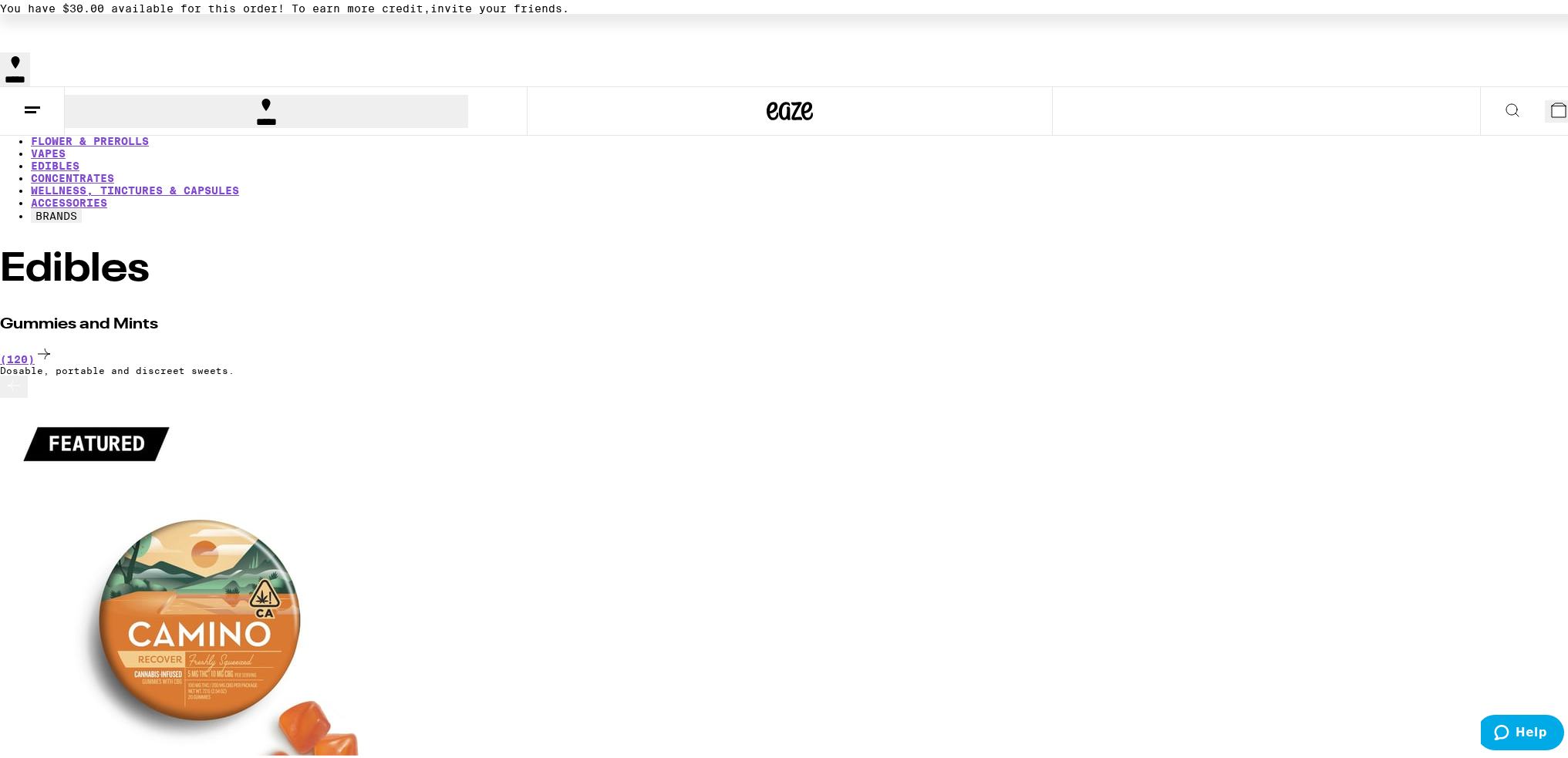
click at [1504, 98] on icon at bounding box center [1513, 107] width 18 height 18
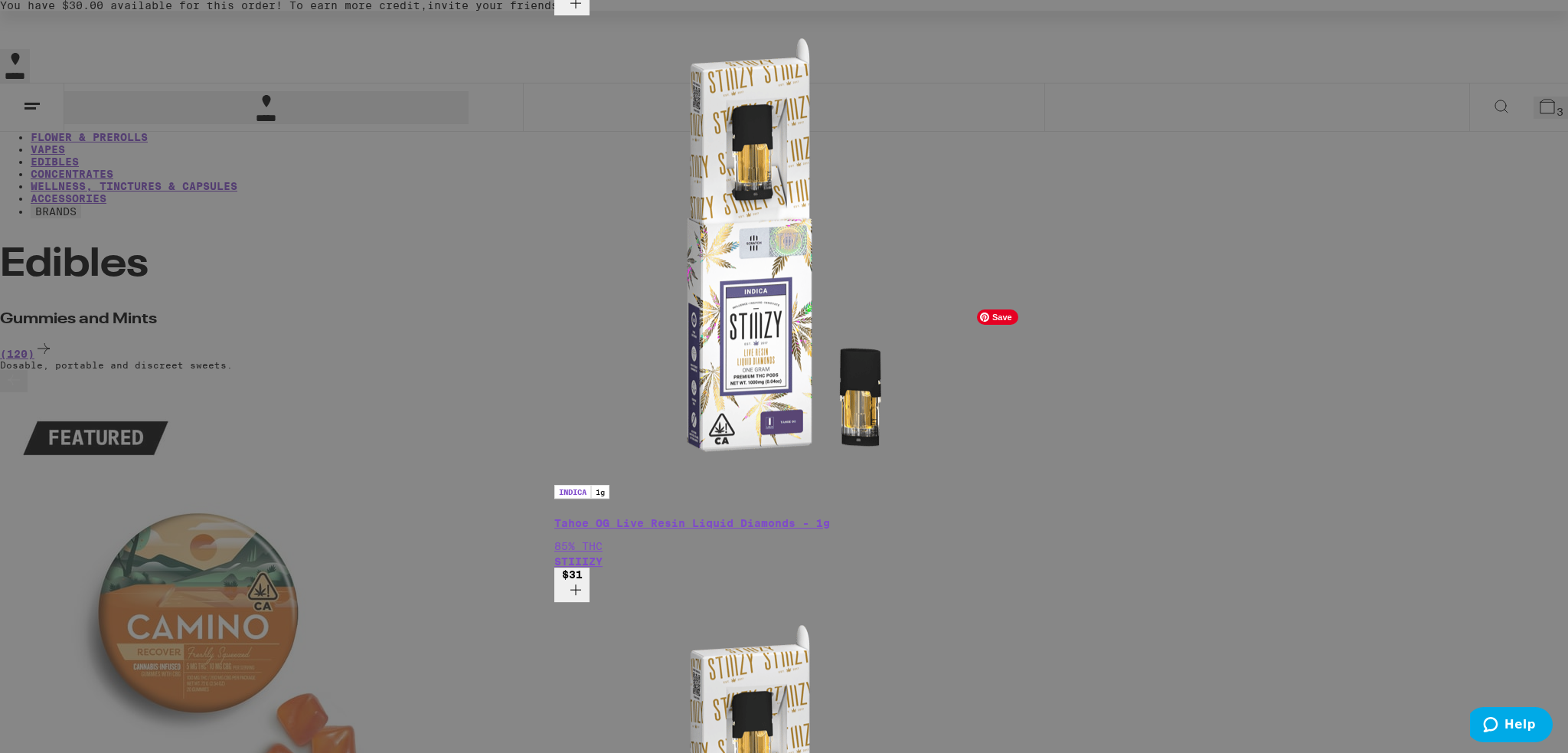
scroll to position [230, 0]
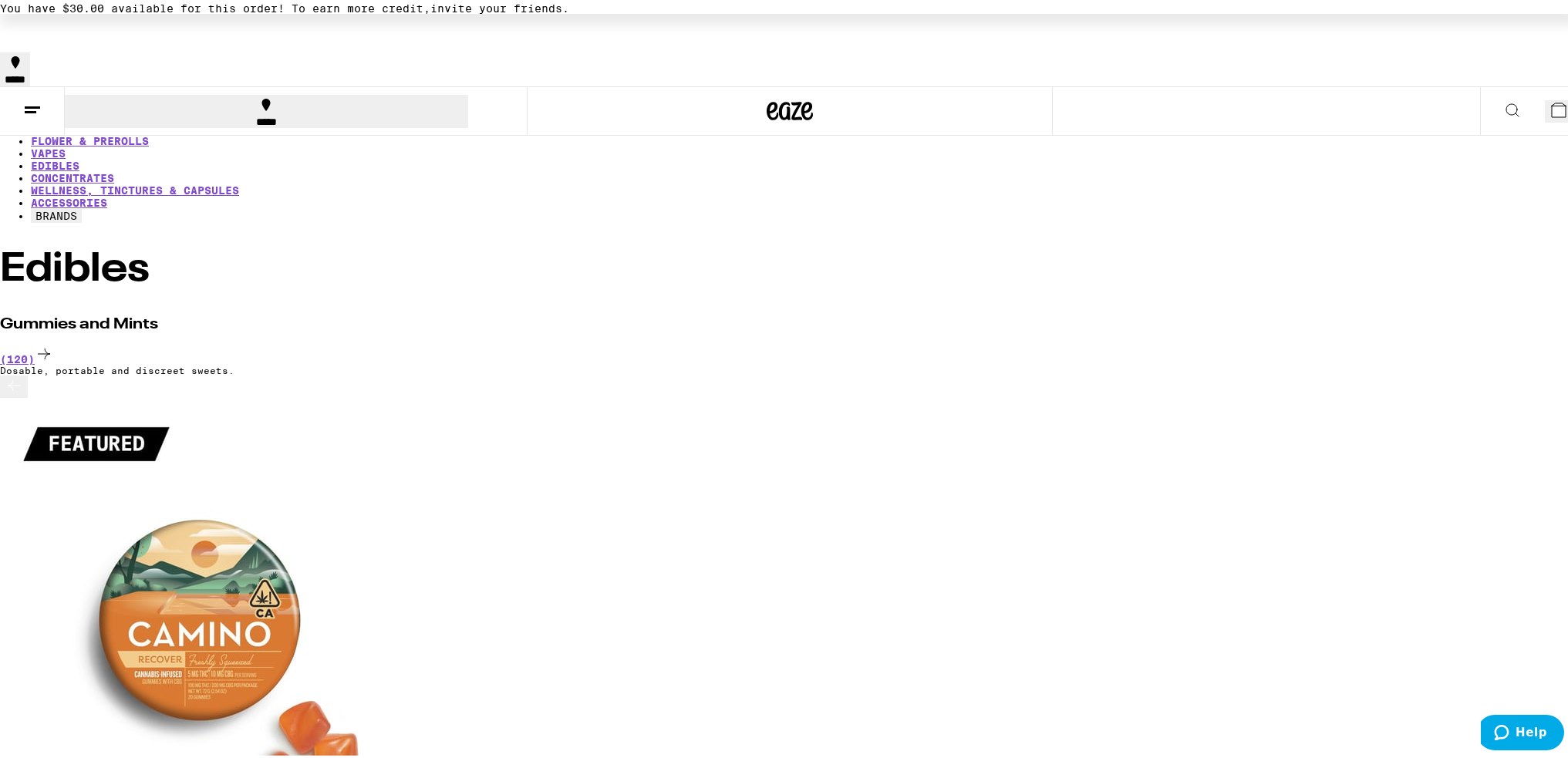
click at [1552, 100] on icon at bounding box center [1559, 107] width 14 height 14
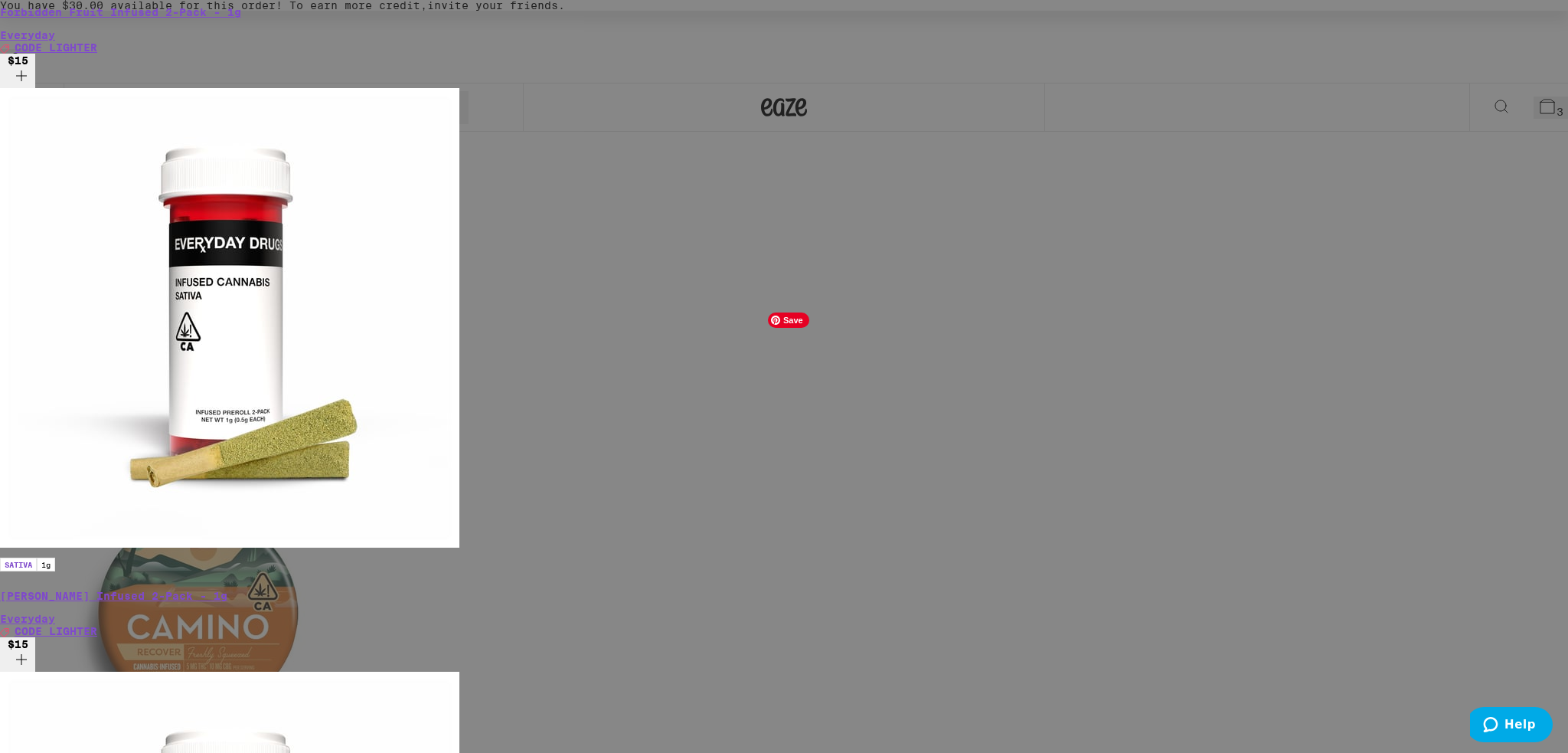
scroll to position [84, 0]
click at [1413, 346] on div "Your Cart You have $30.00 available for this order! To earn more credit, invite…" at bounding box center [784, 376] width 1568 height 753
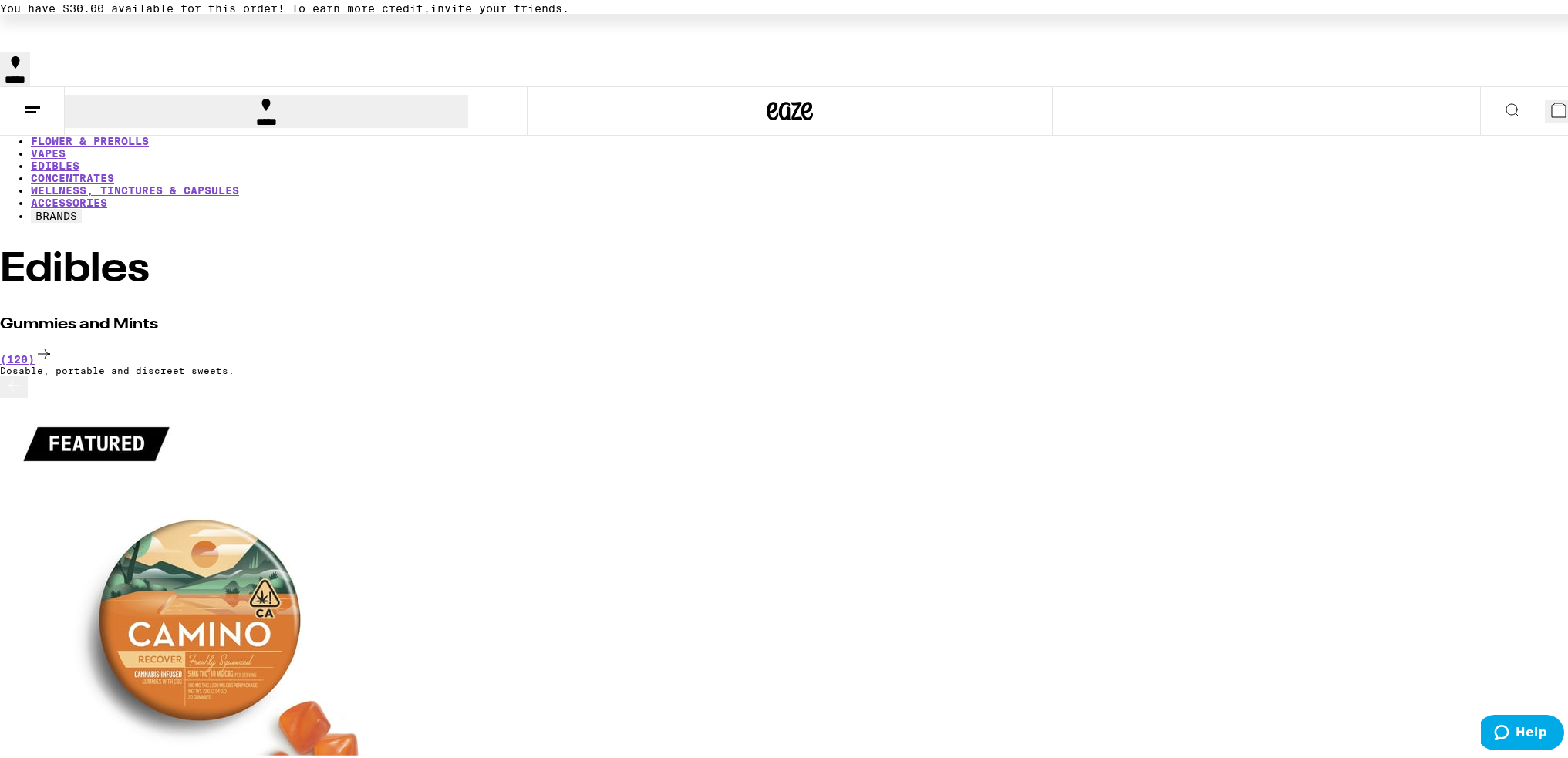
click at [1504, 98] on icon at bounding box center [1513, 107] width 18 height 18
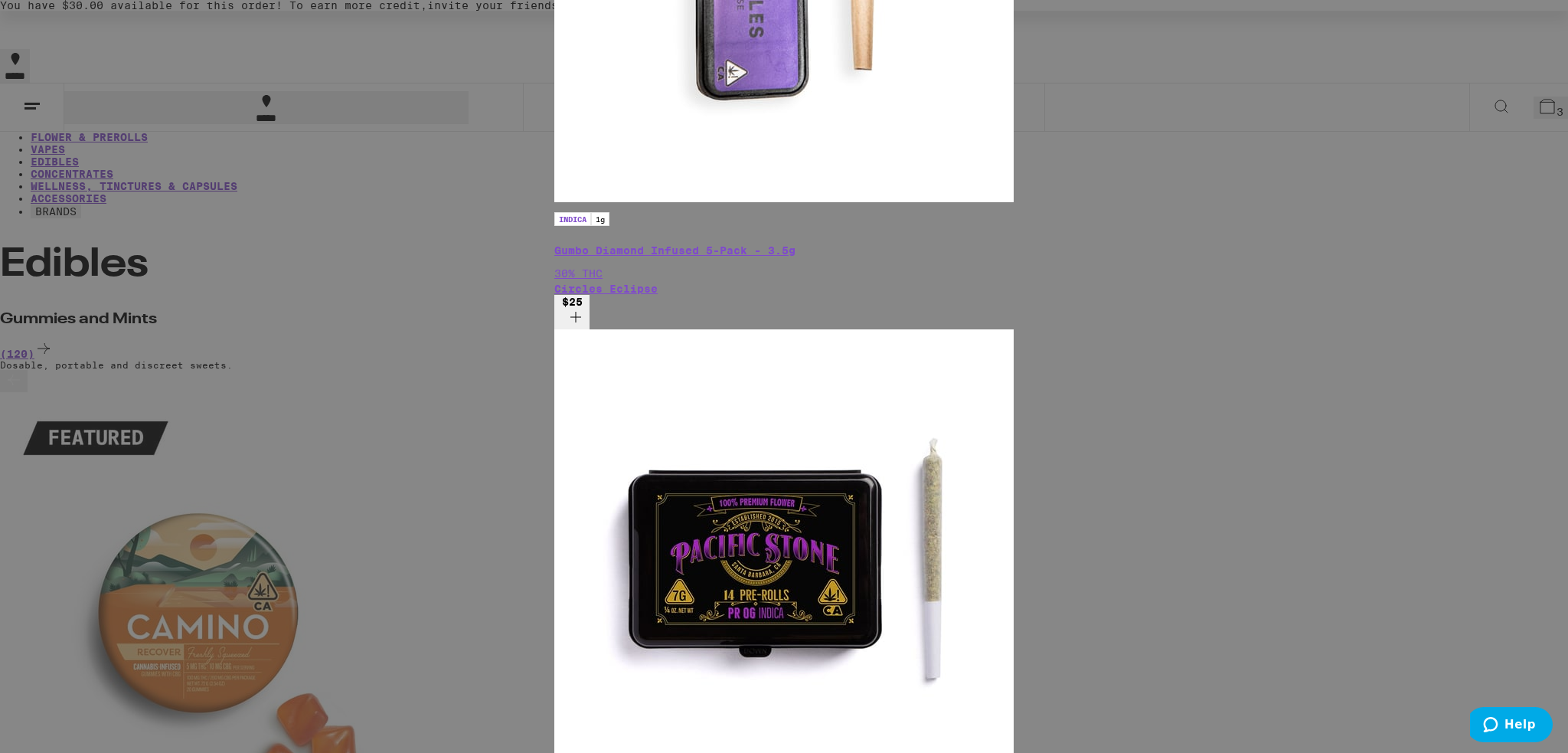
scroll to position [3293, 0]
type input "relax"
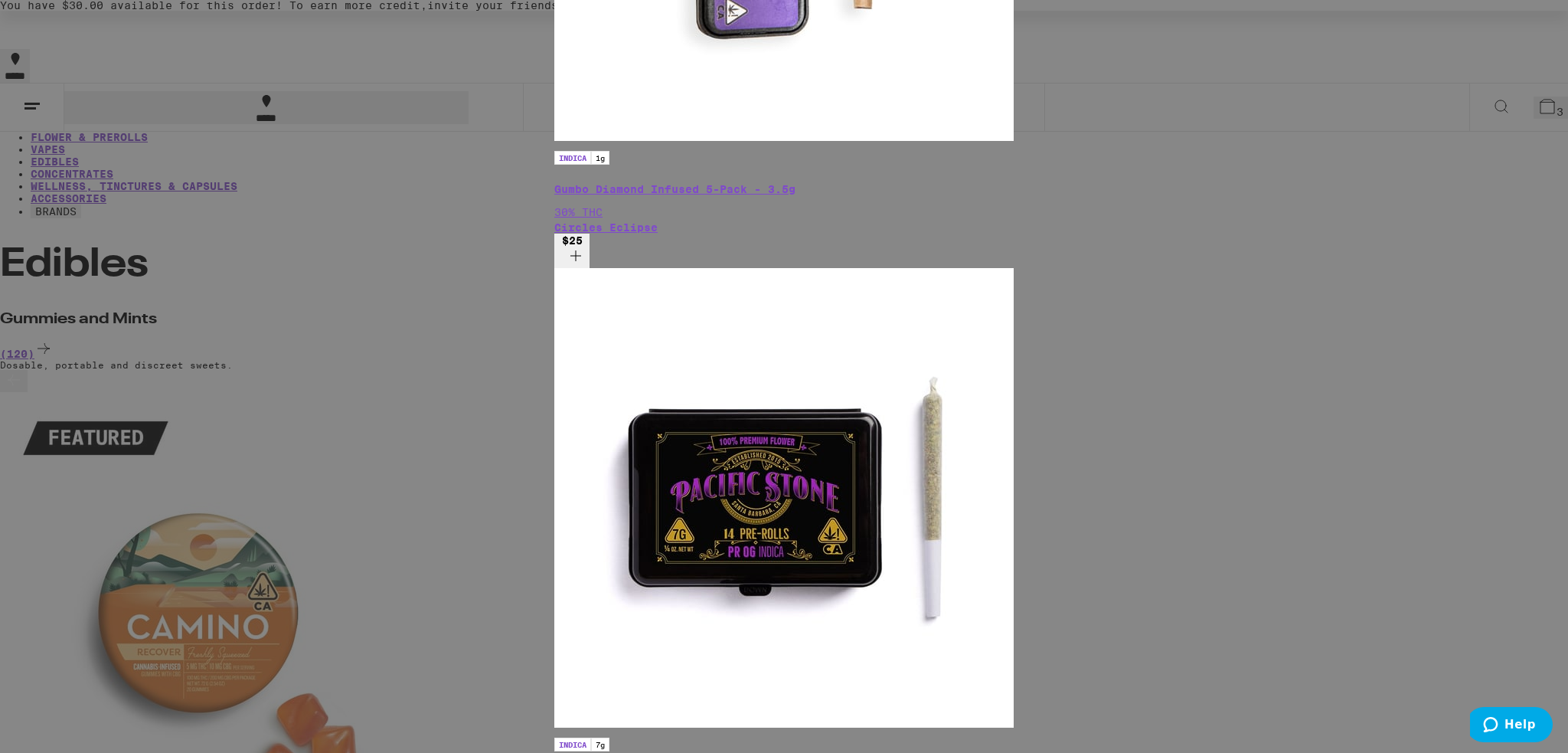
scroll to position [2527, 0]
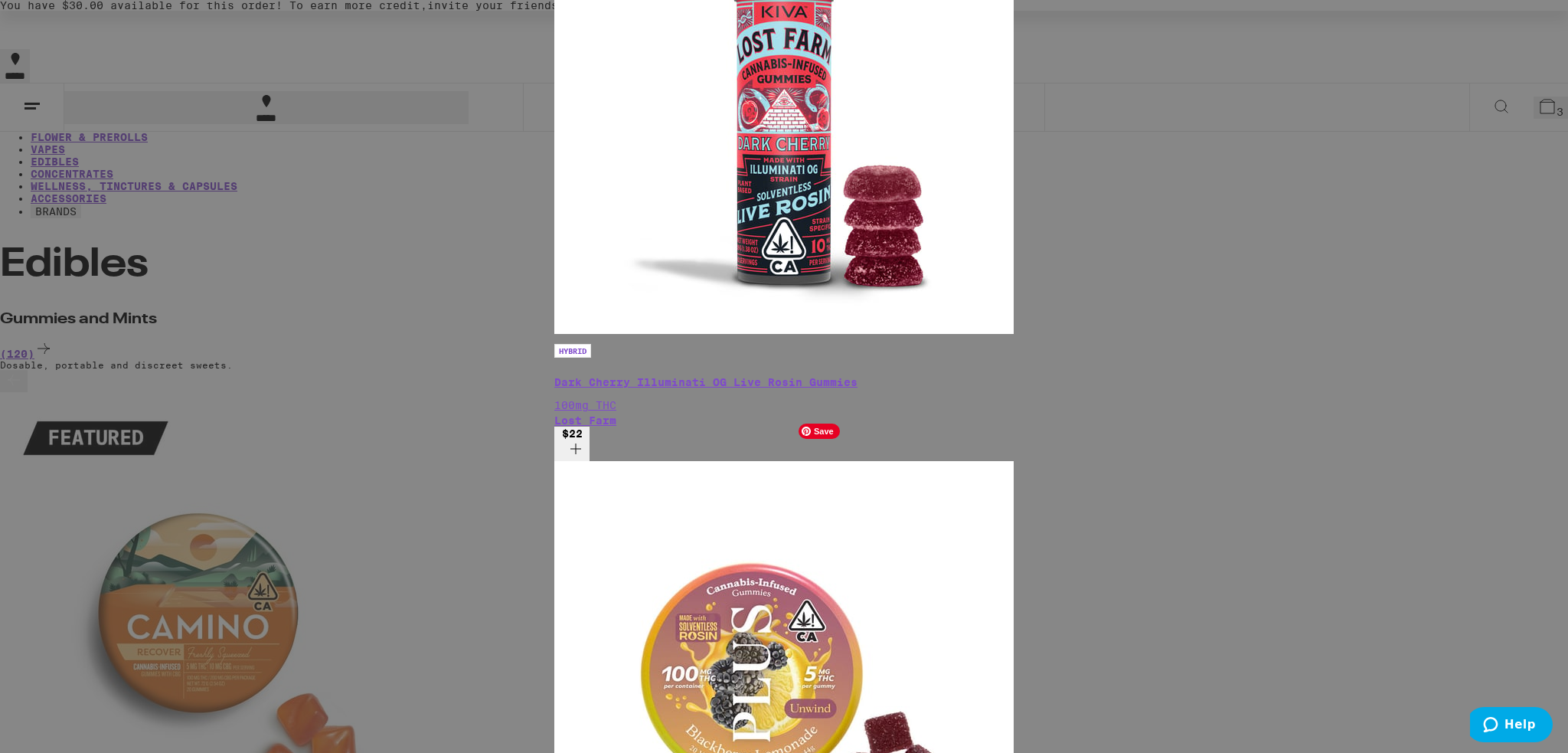
scroll to position [3063, 0]
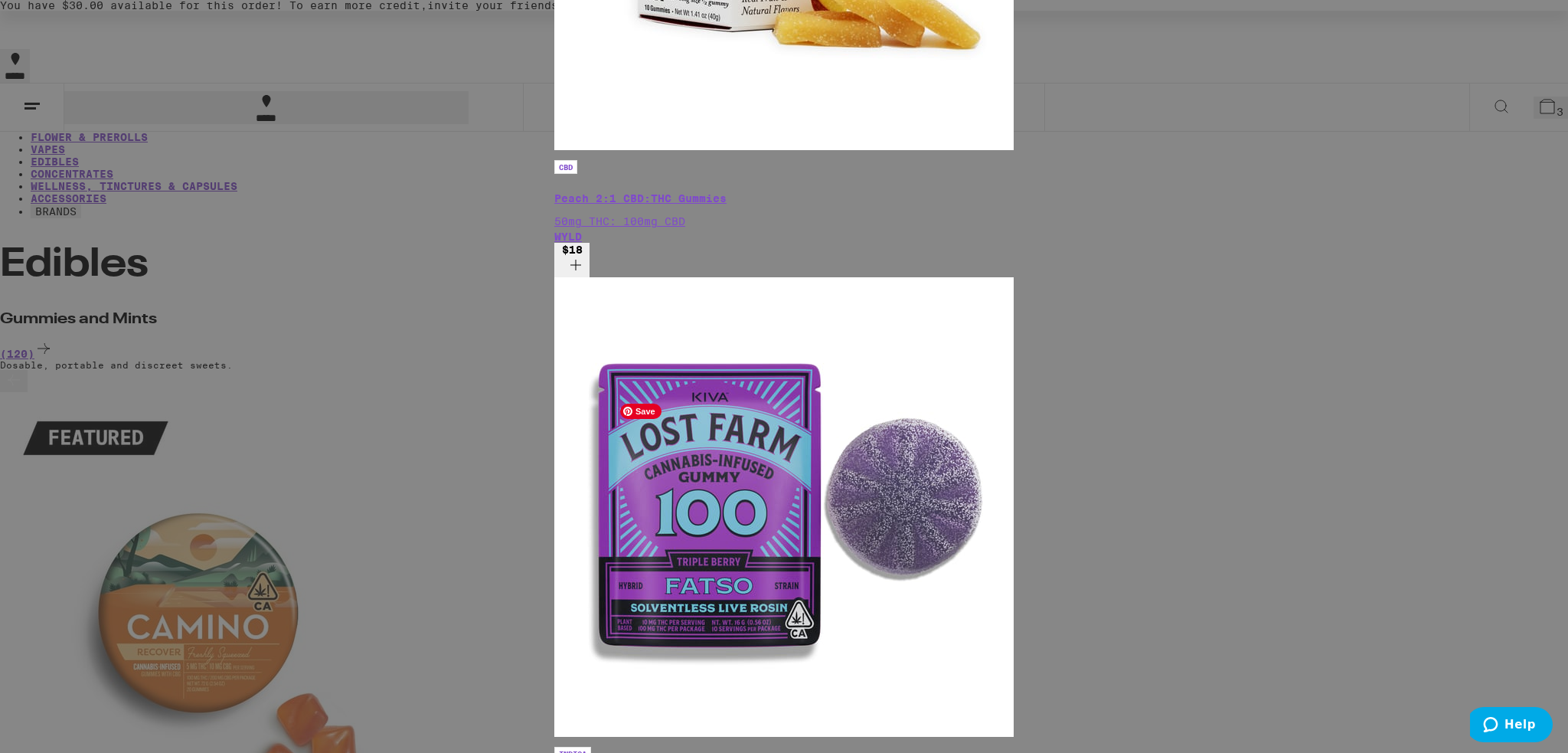
scroll to position [3523, 0]
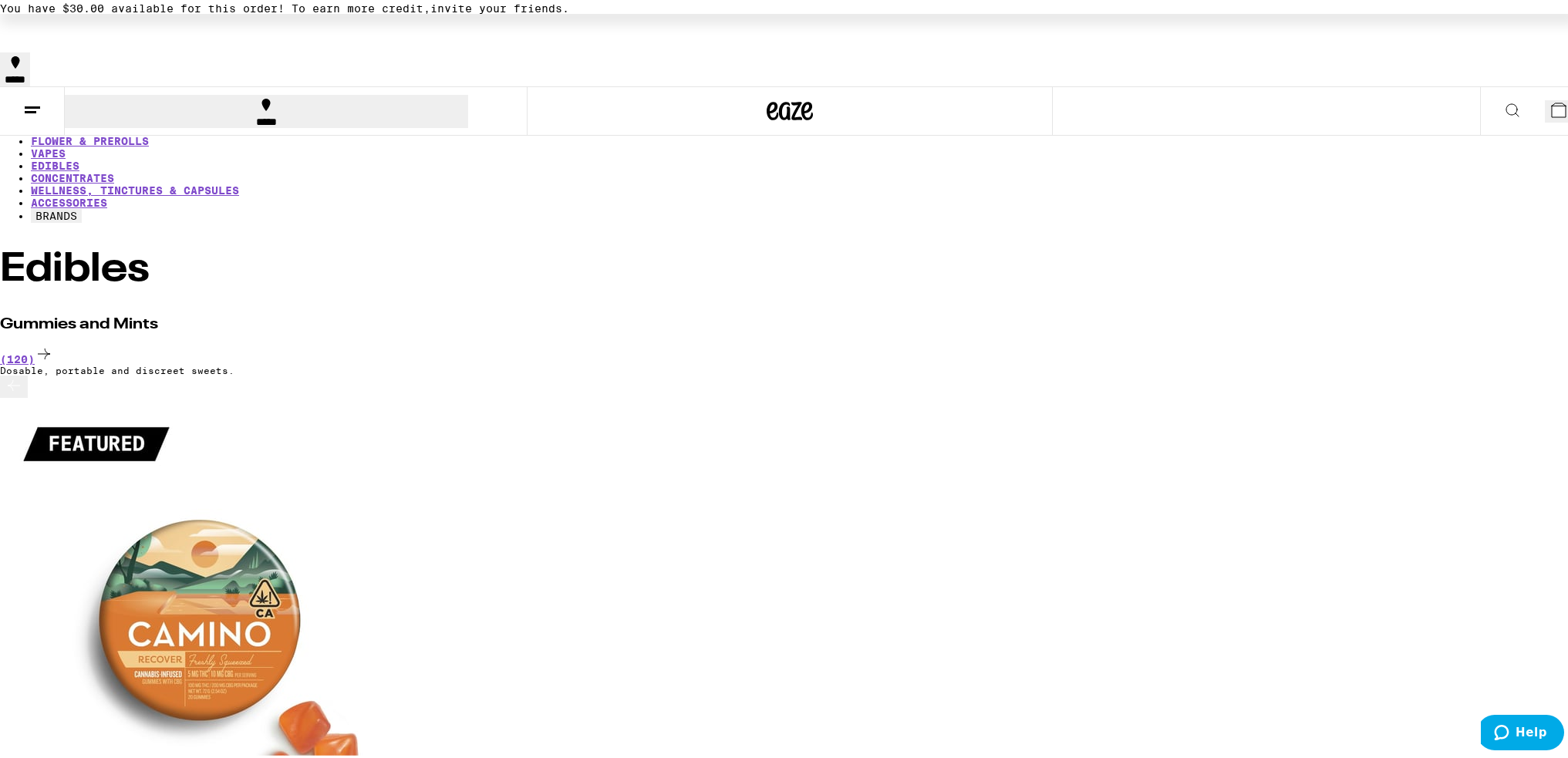
click at [1504, 98] on icon at bounding box center [1513, 107] width 18 height 18
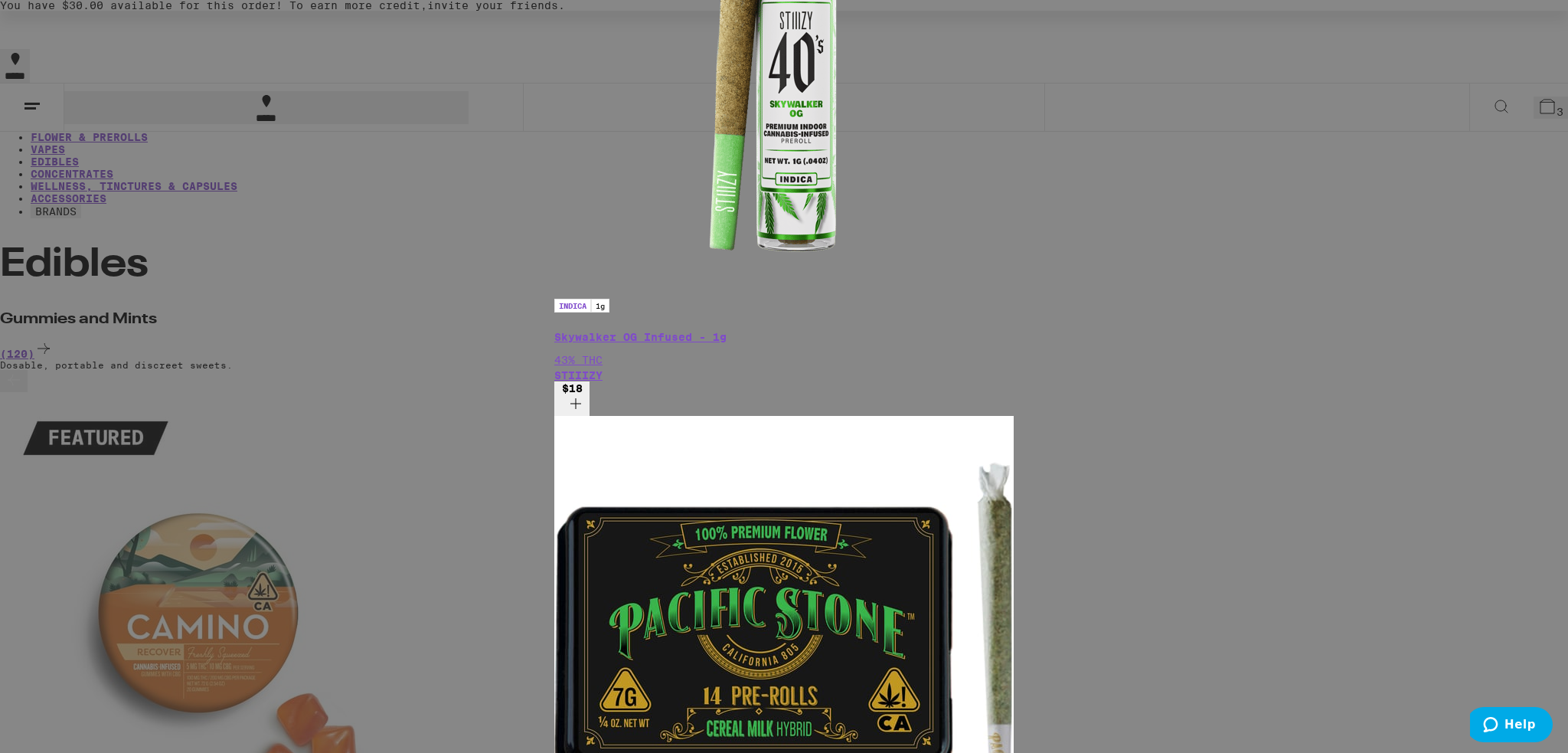
scroll to position [612, 0]
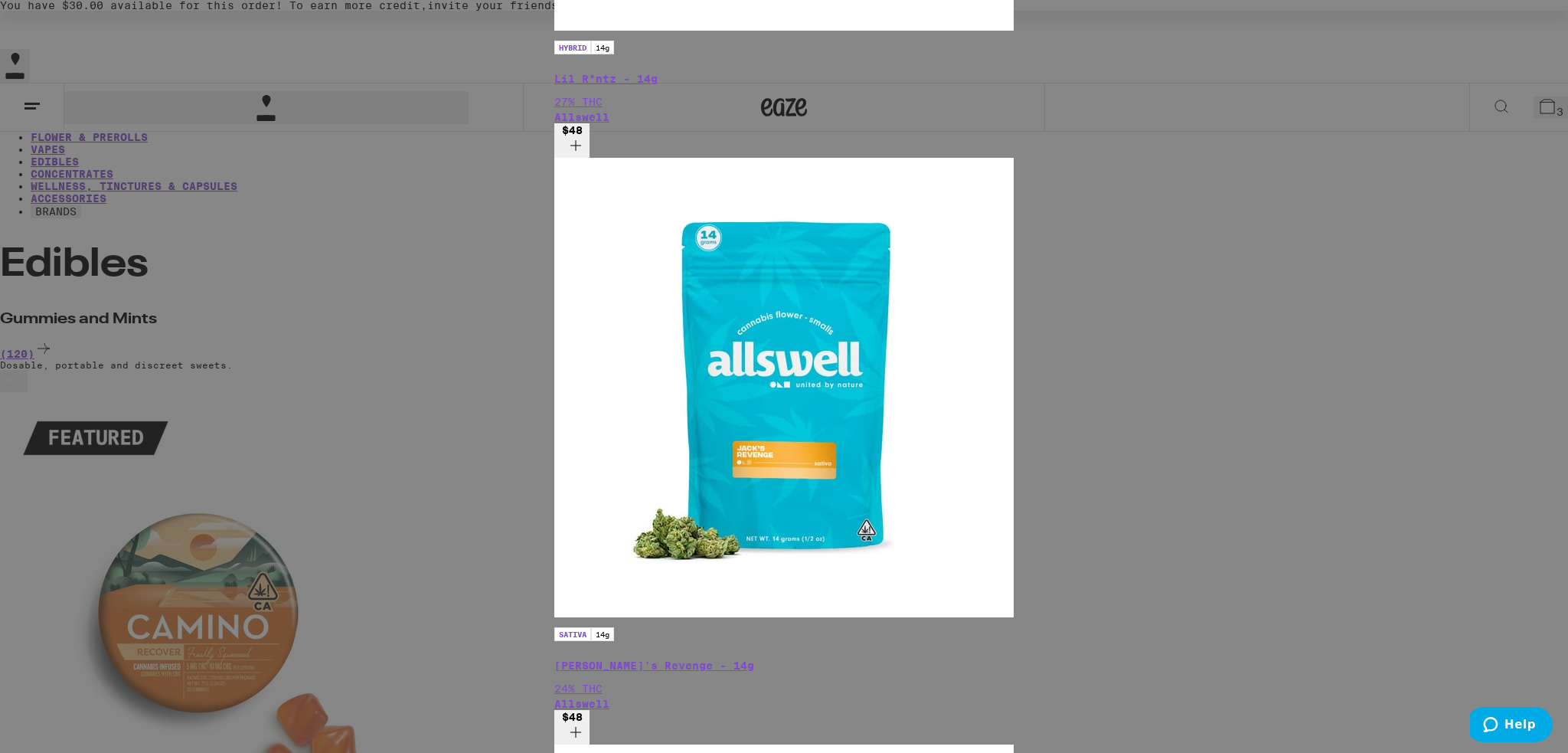
scroll to position [1969, 0]
type input "social"
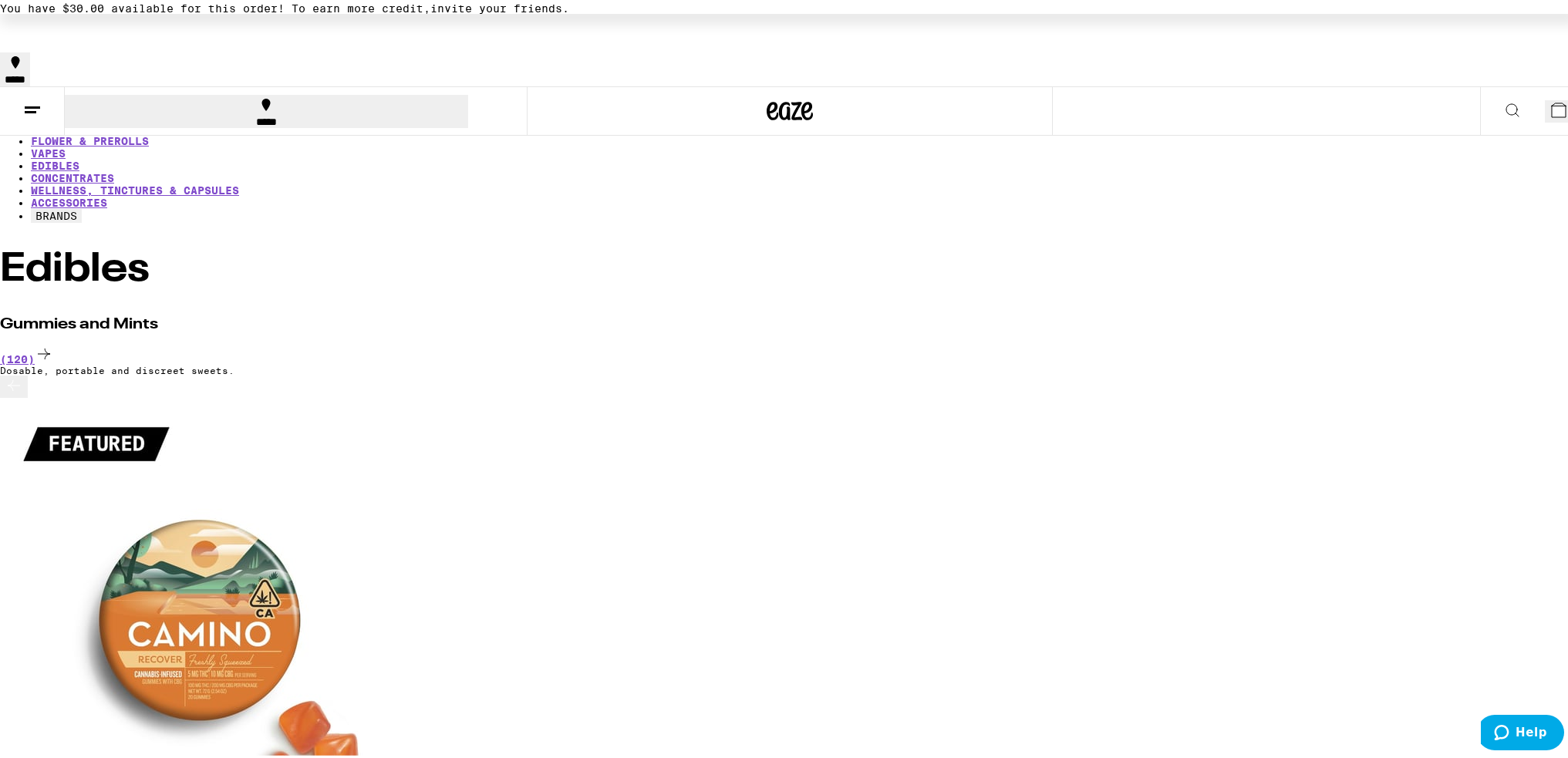
click at [1504, 98] on icon at bounding box center [1513, 107] width 18 height 18
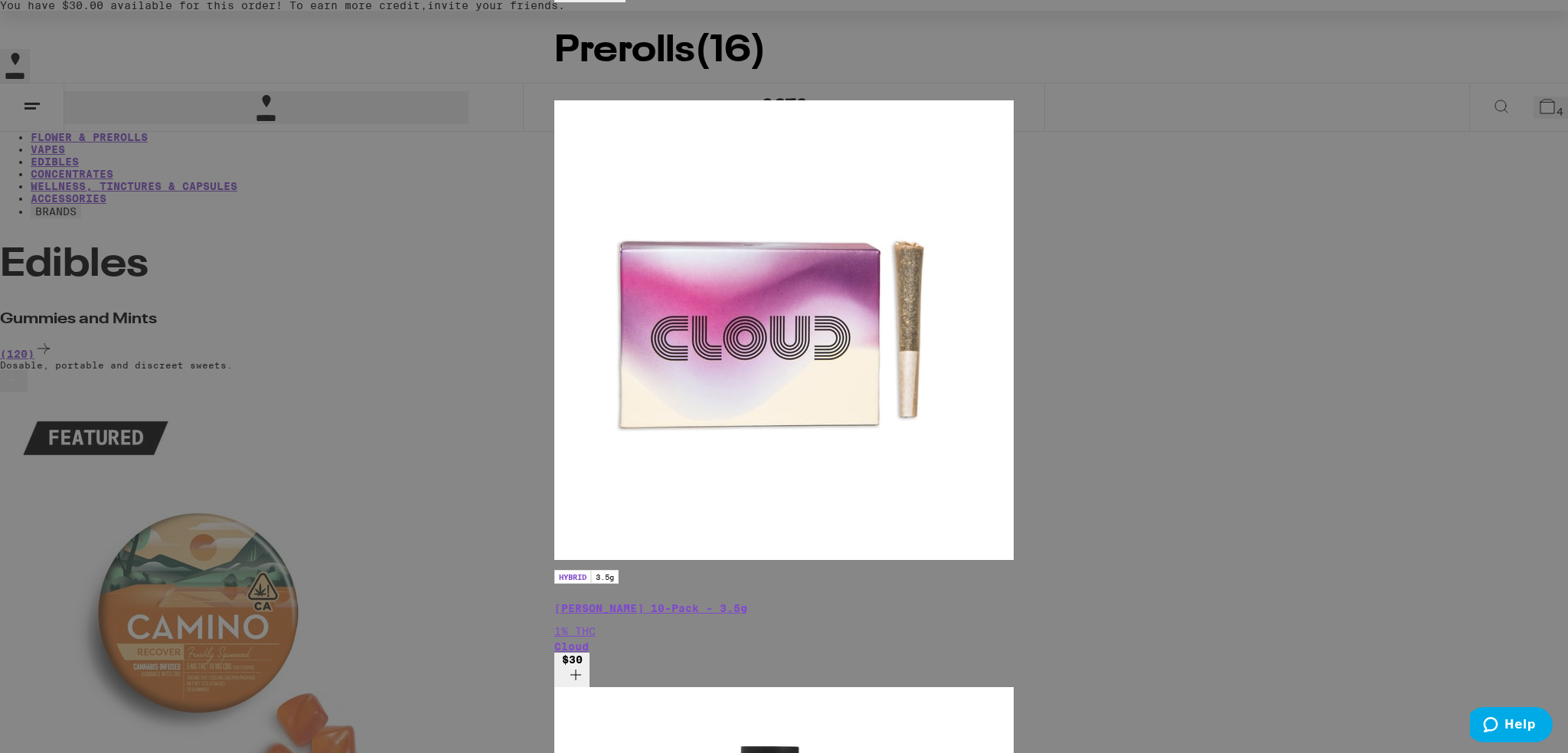
scroll to position [2144, 0]
type input "happy"
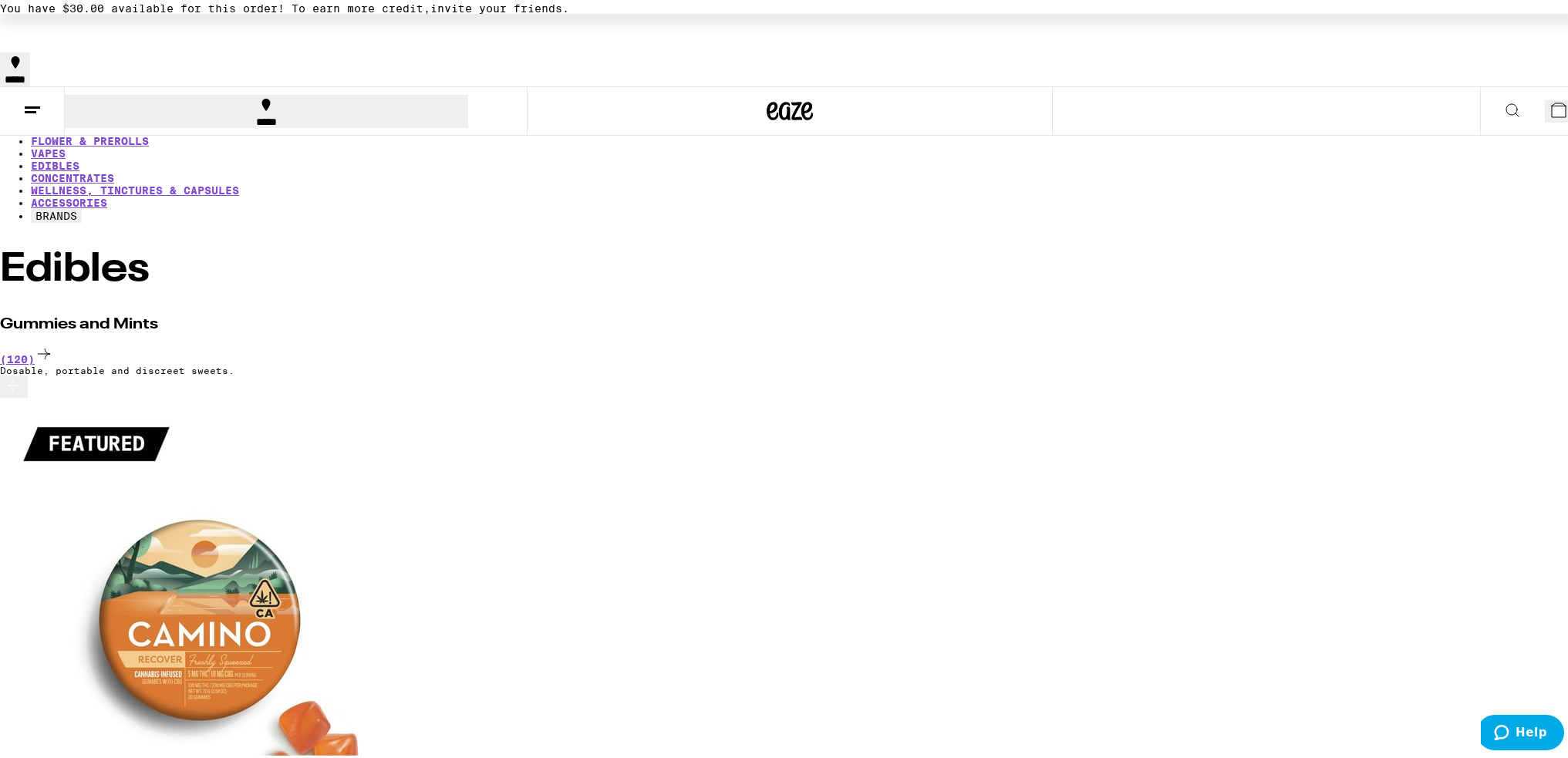
click at [1568, 107] on span "4" at bounding box center [1572, 113] width 7 height 12
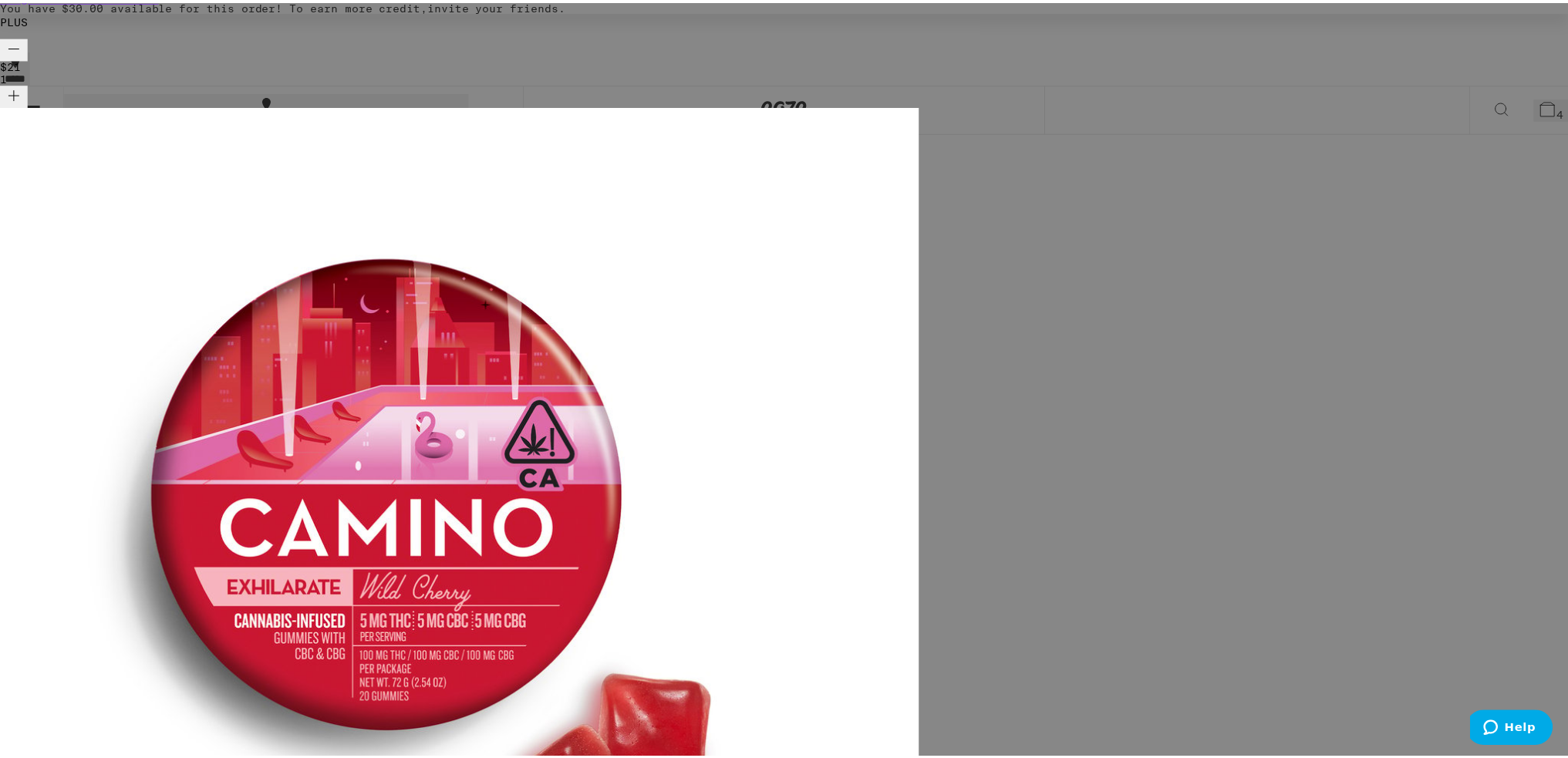
scroll to position [140, 0]
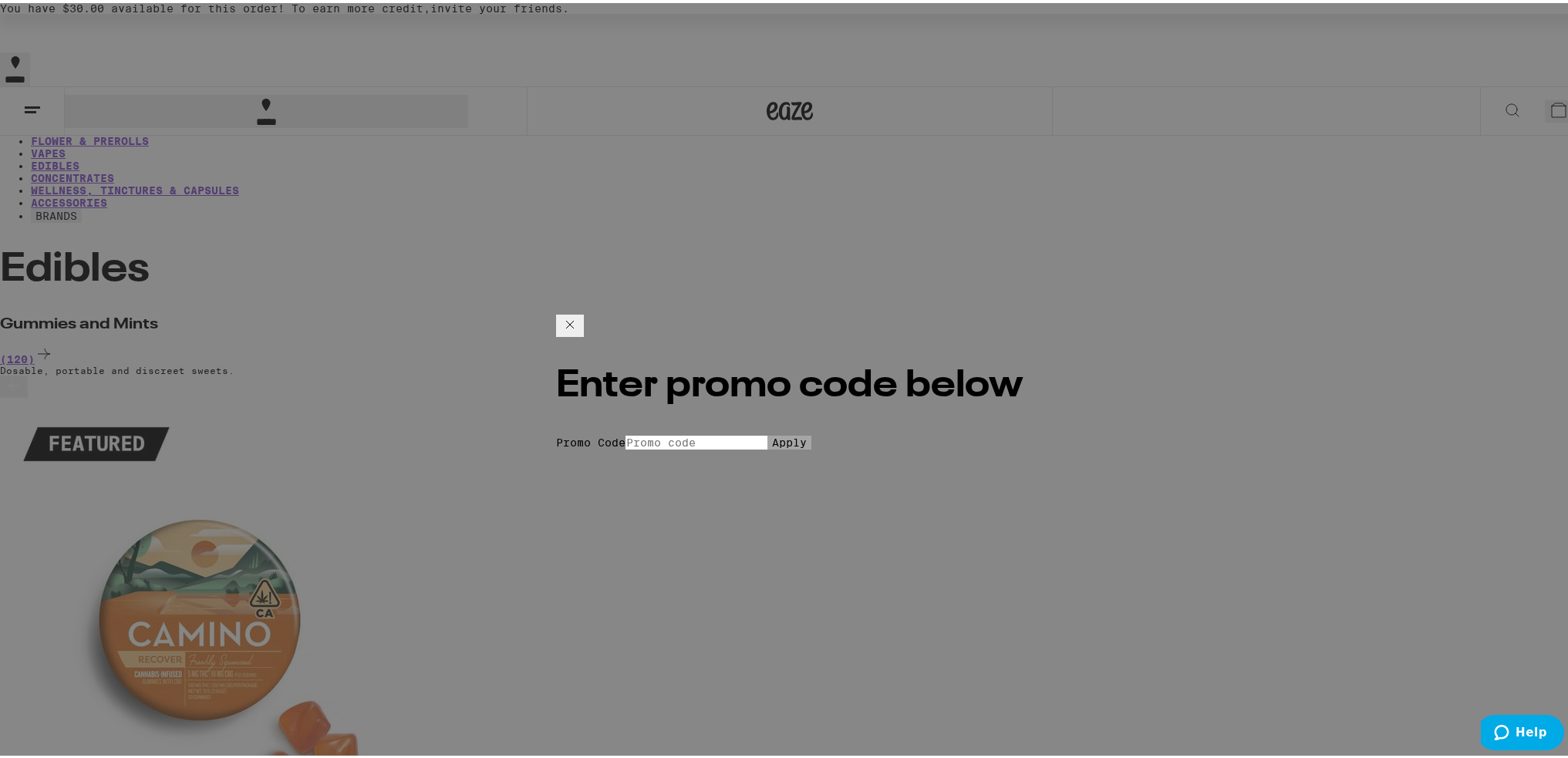
click at [753, 432] on input "Promo Code" at bounding box center [696, 439] width 142 height 14
type input "LIGHTER"
click at [767, 432] on button "Apply" at bounding box center [789, 439] width 44 height 14
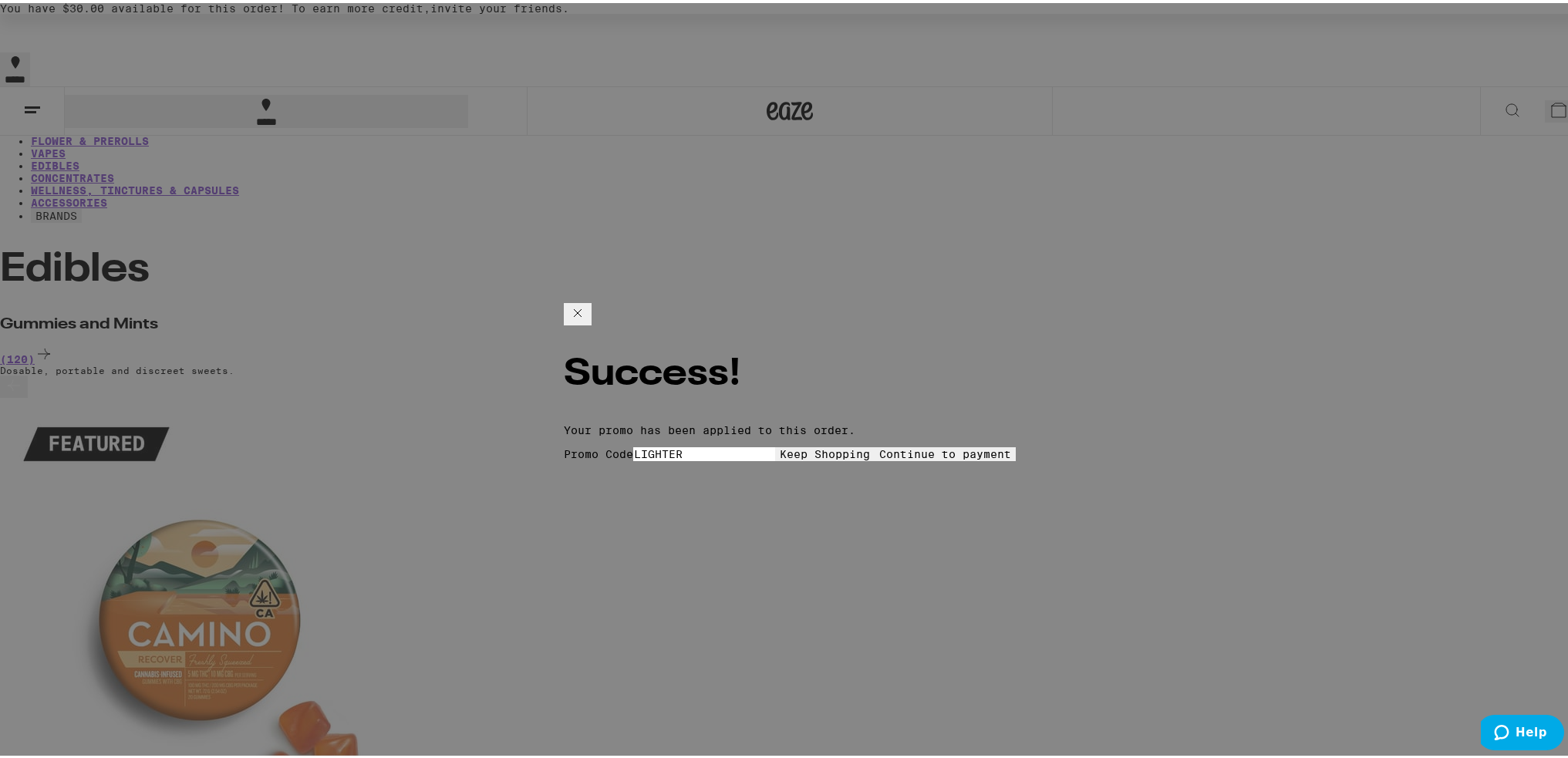
click at [885, 444] on button "Continue to payment" at bounding box center [945, 451] width 141 height 14
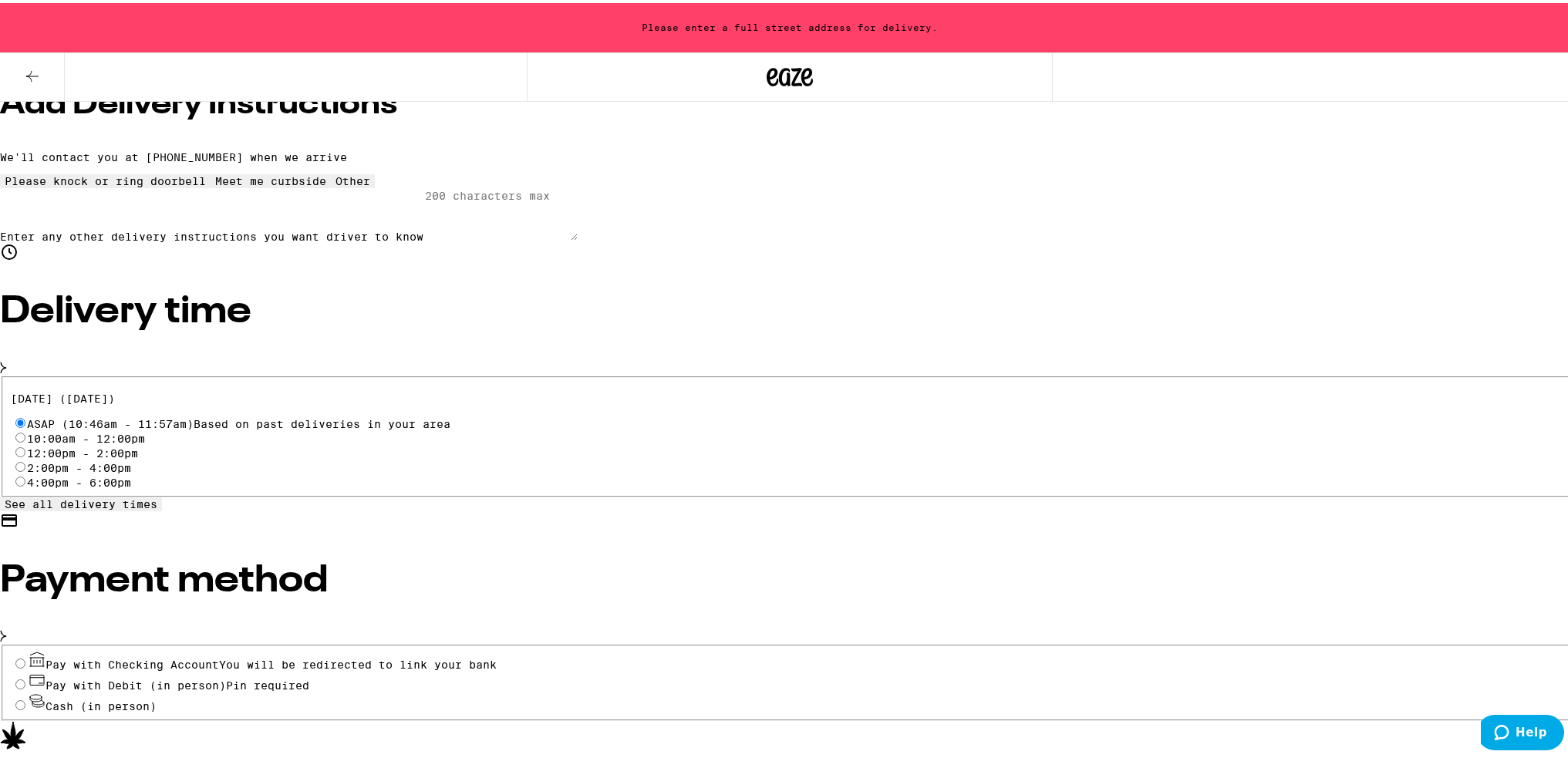
scroll to position [386, 0]
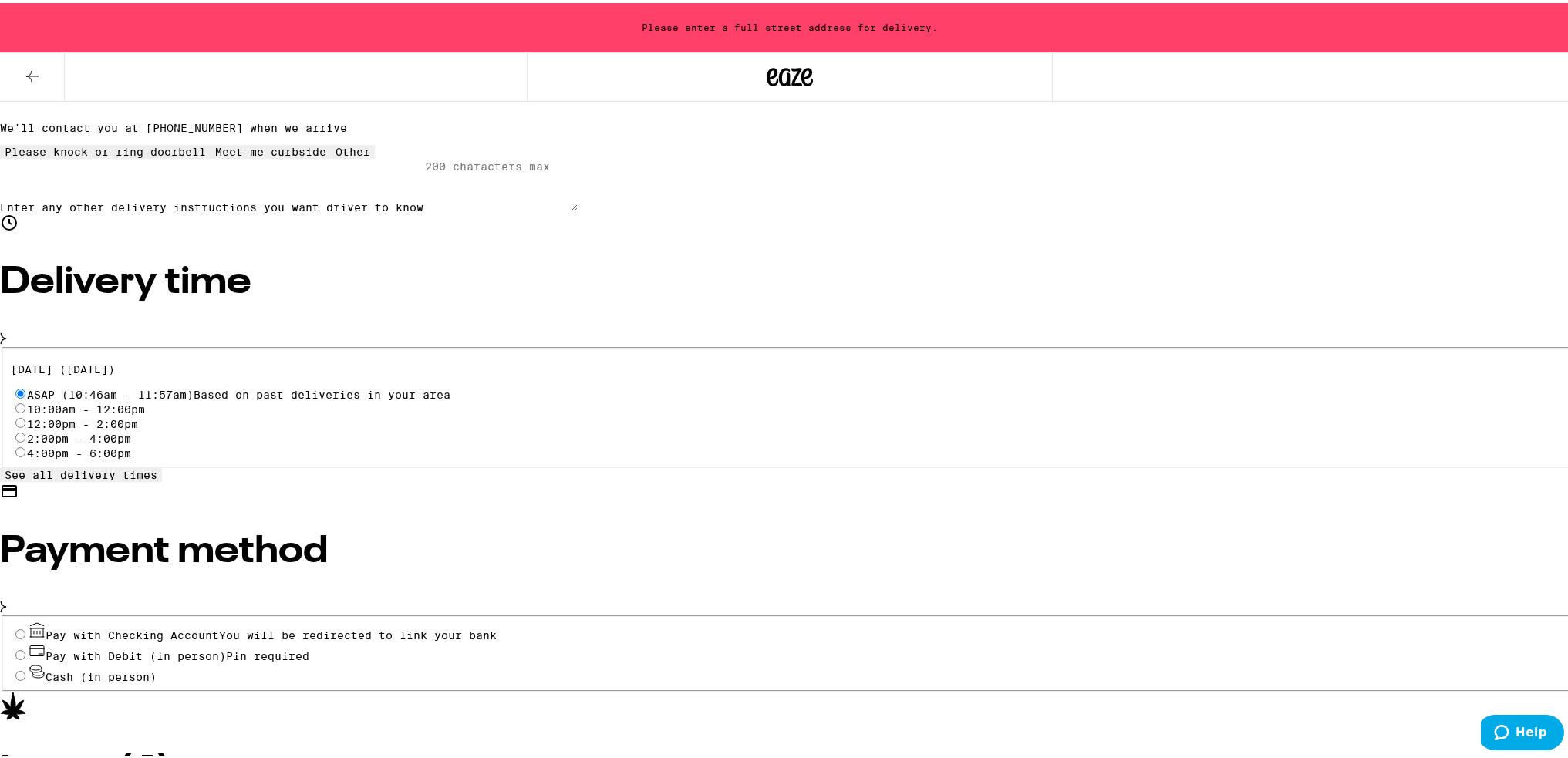
click at [26, 626] on input "Pay with Checking Account You will be redirected to link your bank" at bounding box center [20, 630] width 10 height 10
click at [452, 626] on span "Pay with Checking Account You will be redirected to link your bank" at bounding box center [272, 632] width 451 height 12
click at [26, 626] on input "Pay with Checking Account You will be redirected to link your bank" at bounding box center [20, 630] width 10 height 10
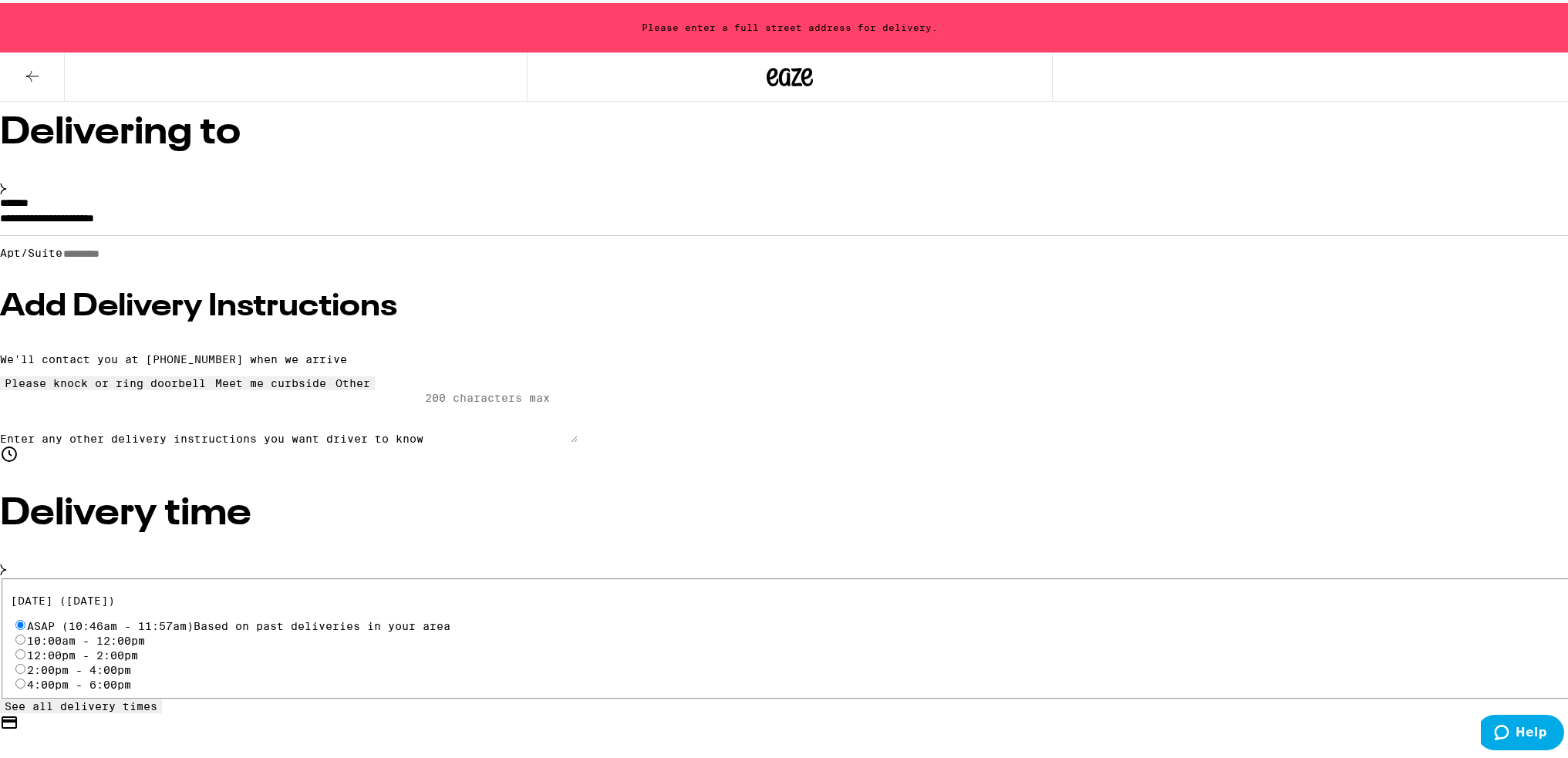
scroll to position [77, 0]
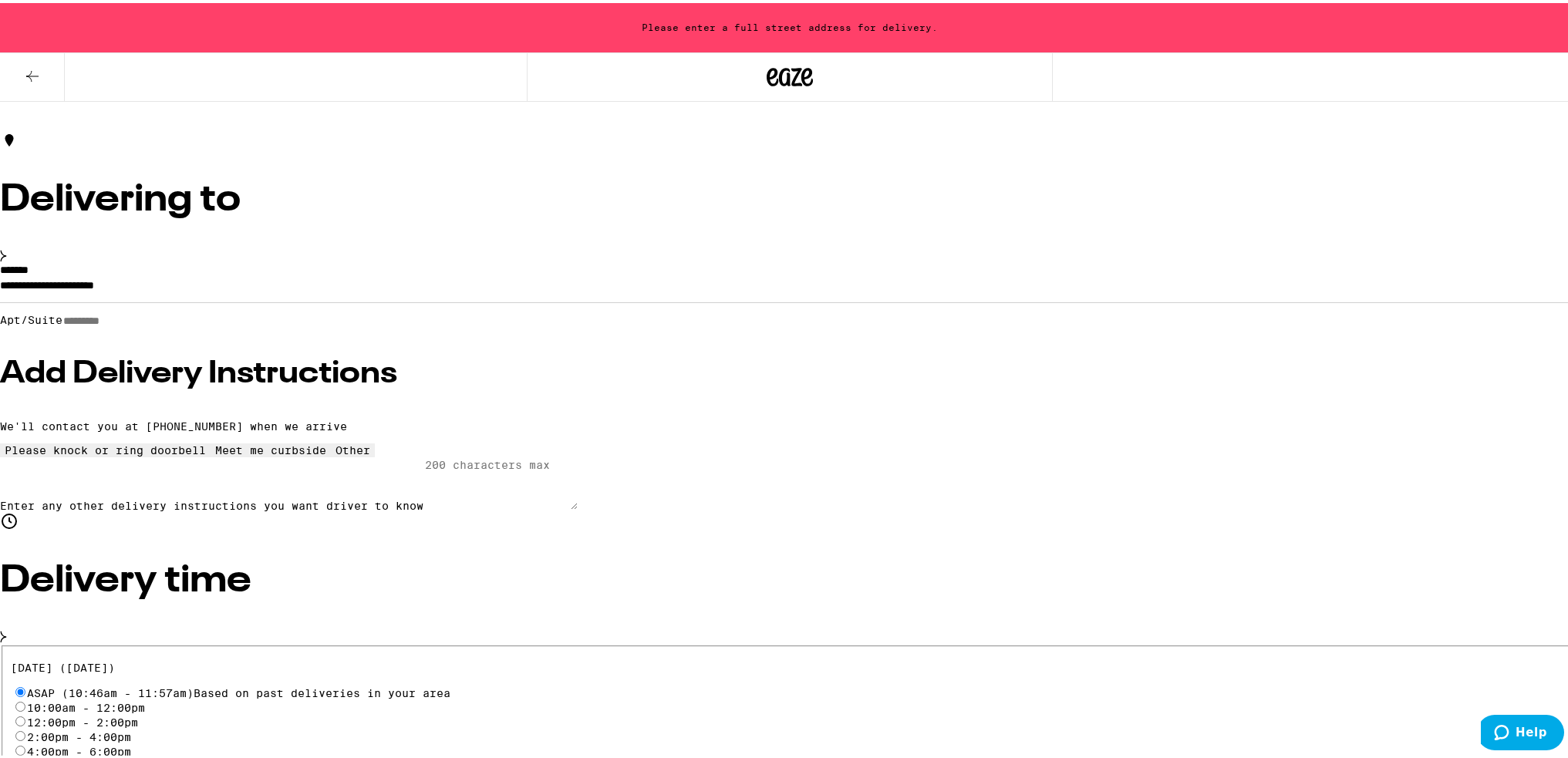
scroll to position [25, 0]
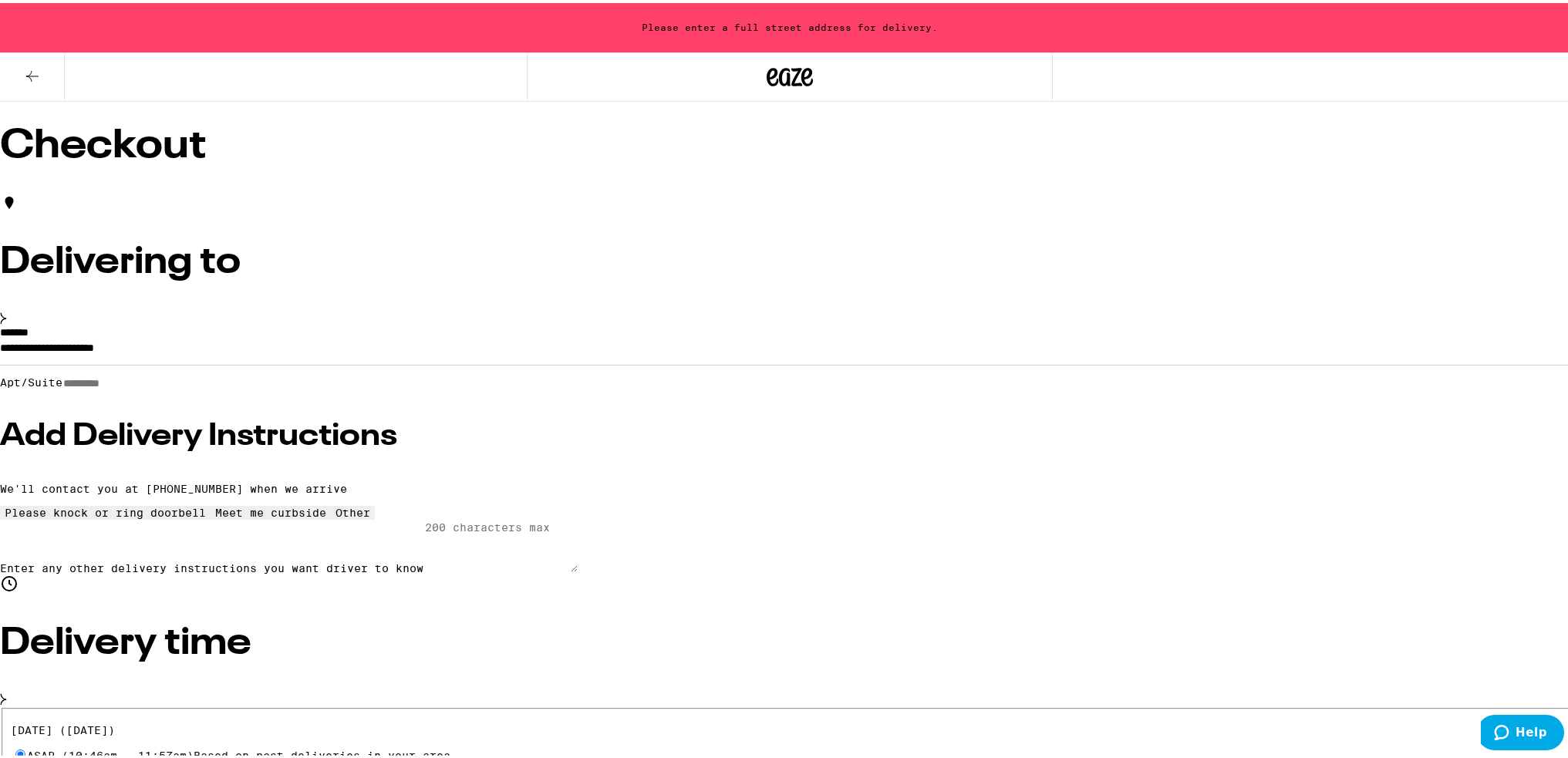
click at [529, 335] on input "**********" at bounding box center [789, 349] width 1579 height 26
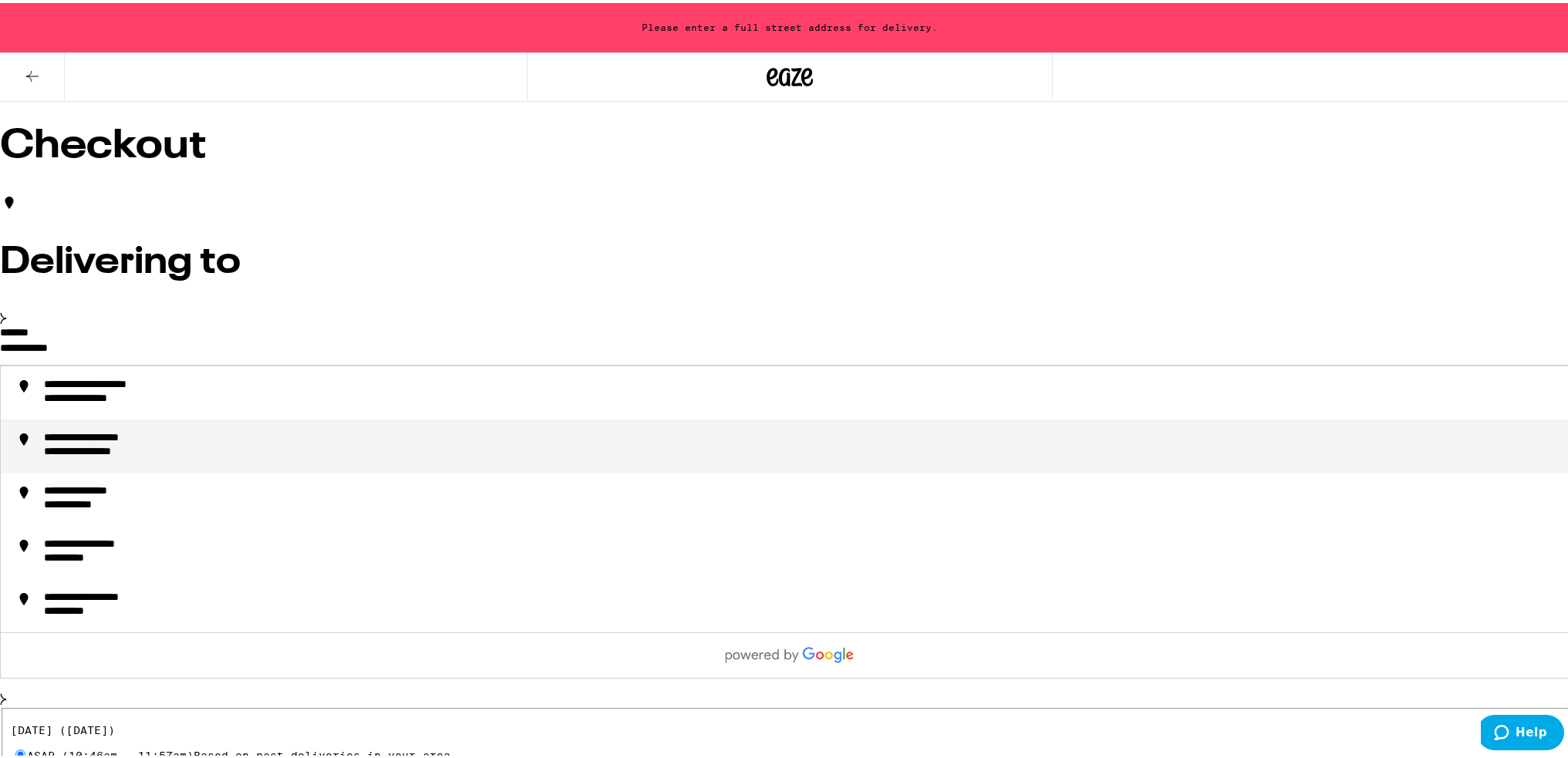
click at [554, 437] on div "**********" at bounding box center [805, 443] width 1522 height 28
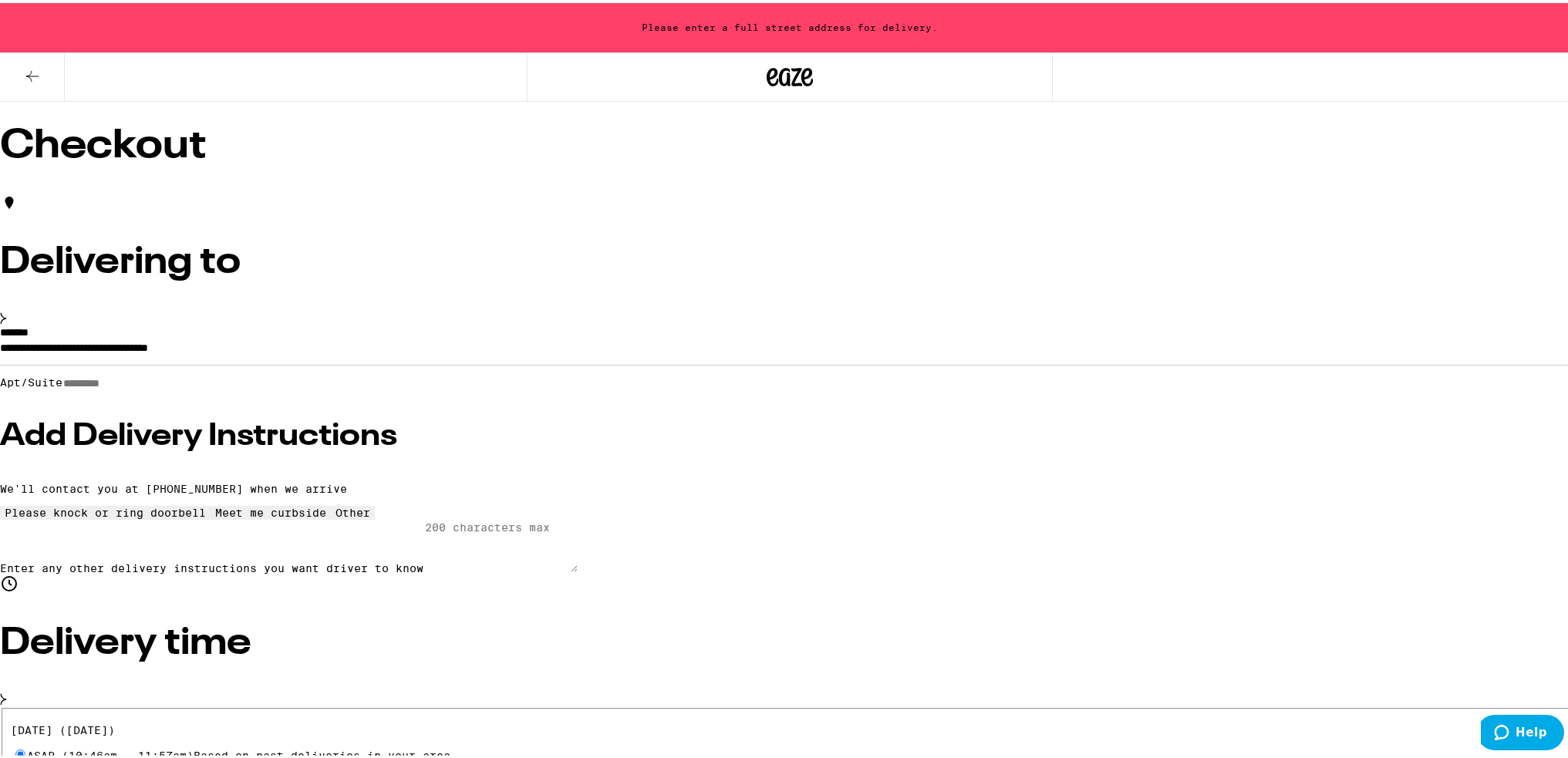
type input "**********"
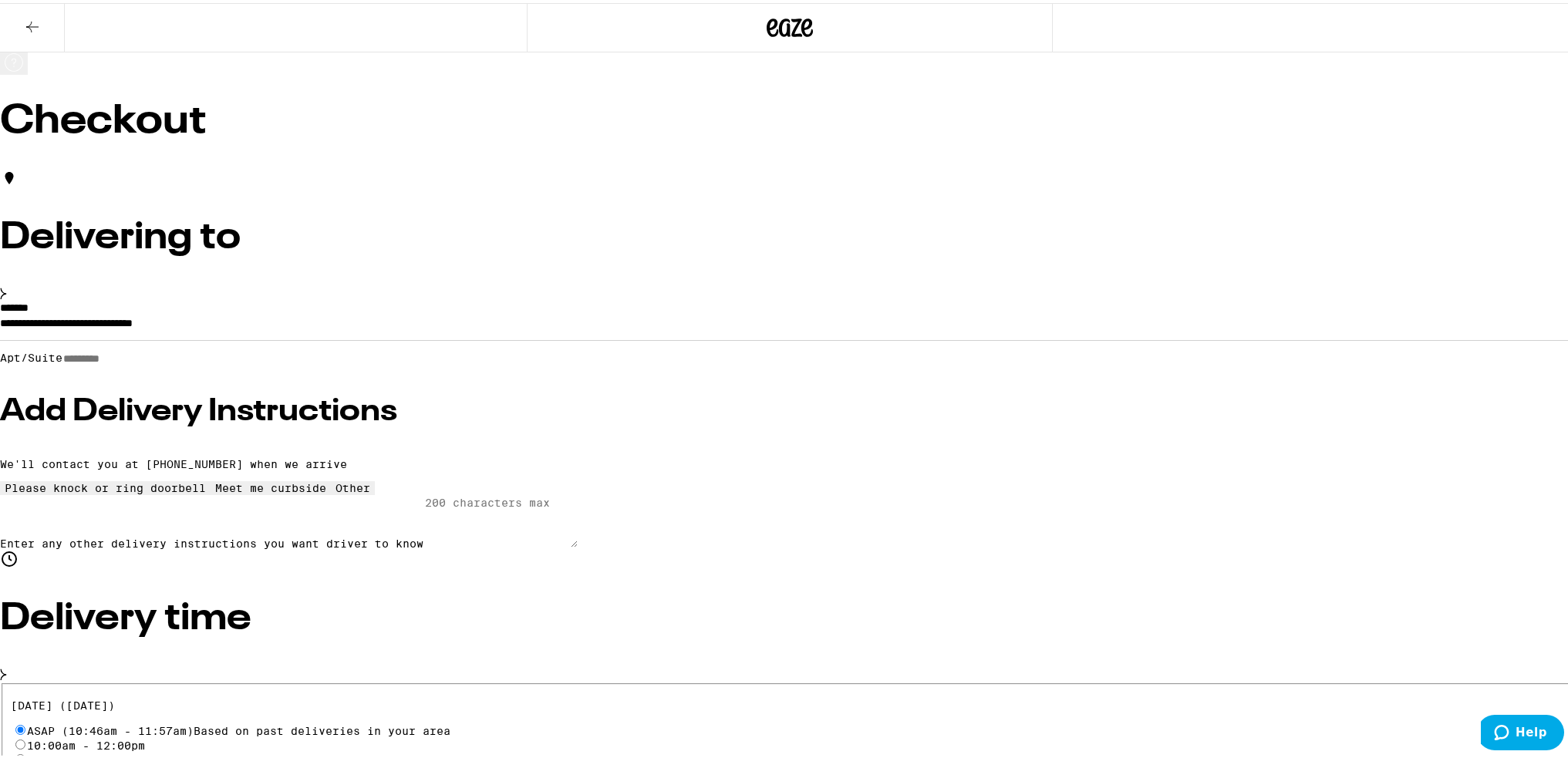
scroll to position [77, 0]
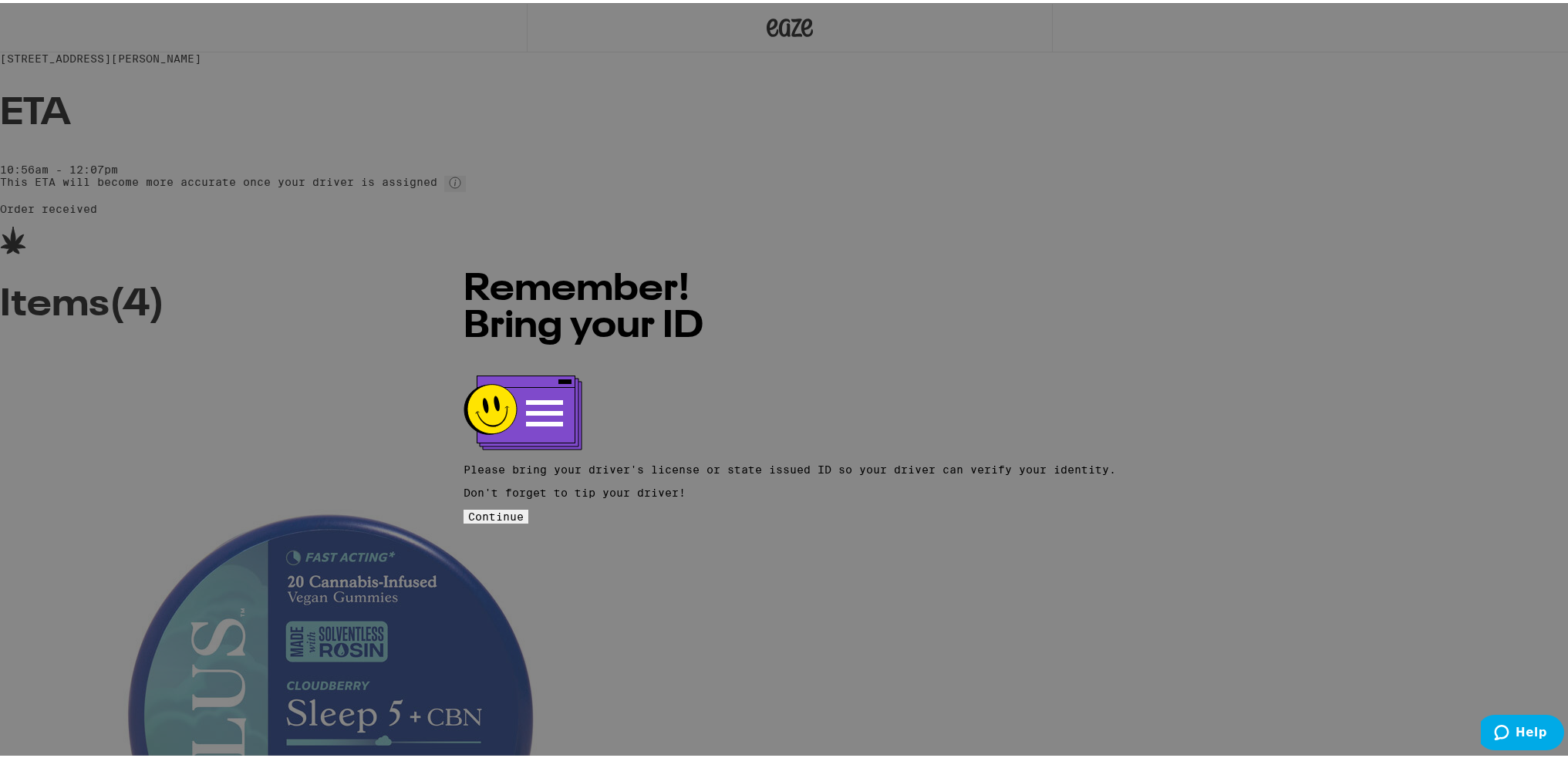
click at [524, 507] on span "Continue" at bounding box center [495, 513] width 55 height 12
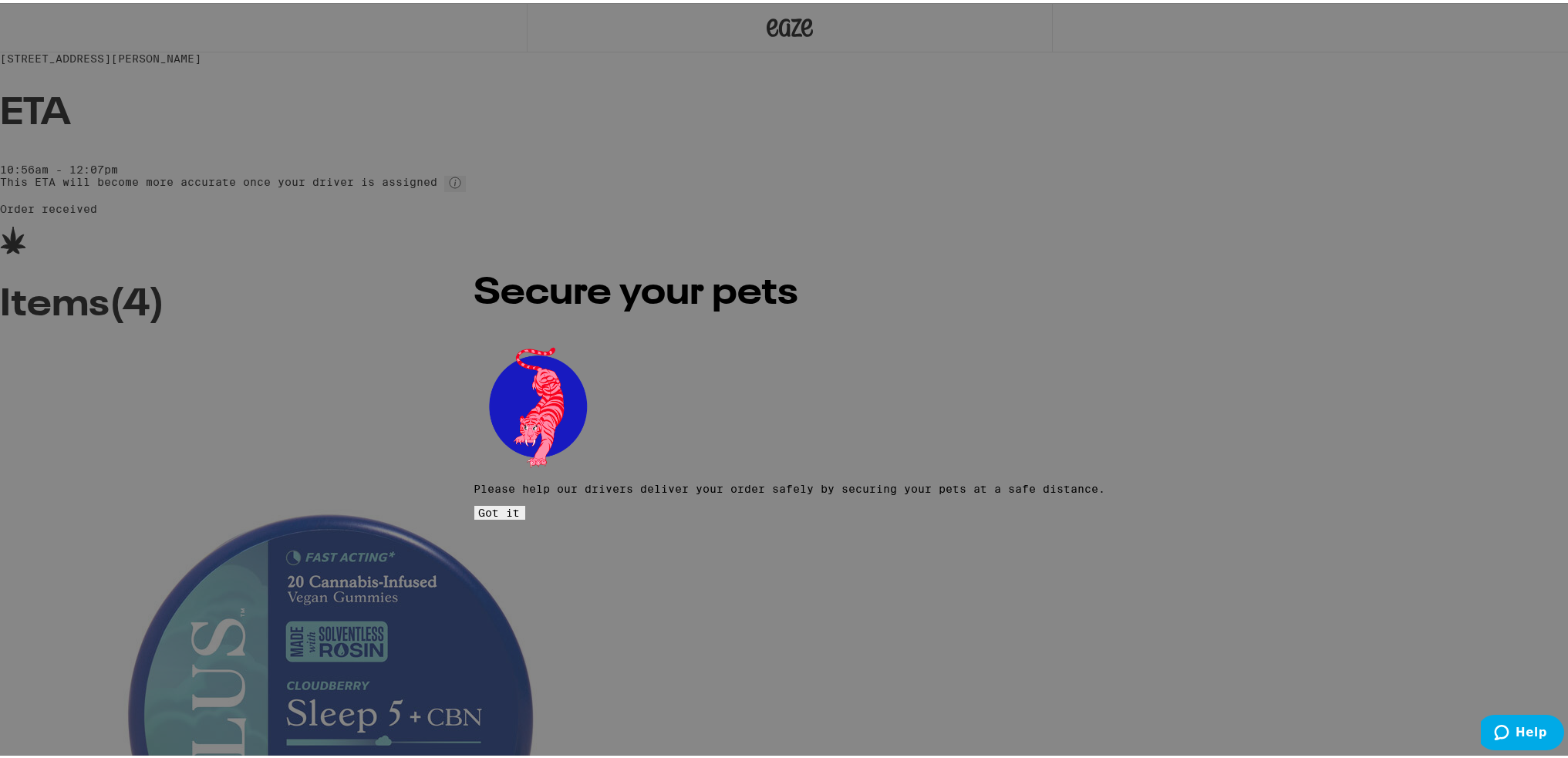
click at [521, 504] on span "Got it" at bounding box center [499, 510] width 41 height 12
